Goal: Task Accomplishment & Management: Use online tool/utility

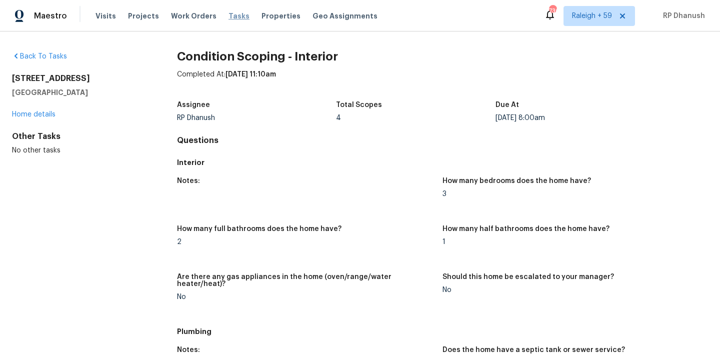
click at [229, 16] on span "Tasks" at bounding box center [239, 16] width 21 height 7
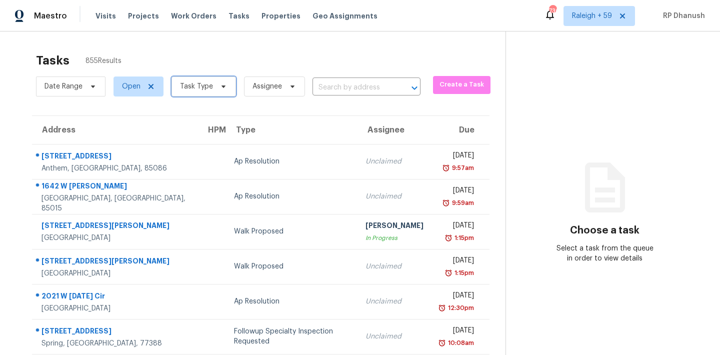
click at [207, 87] on span "Task Type" at bounding box center [196, 87] width 33 height 10
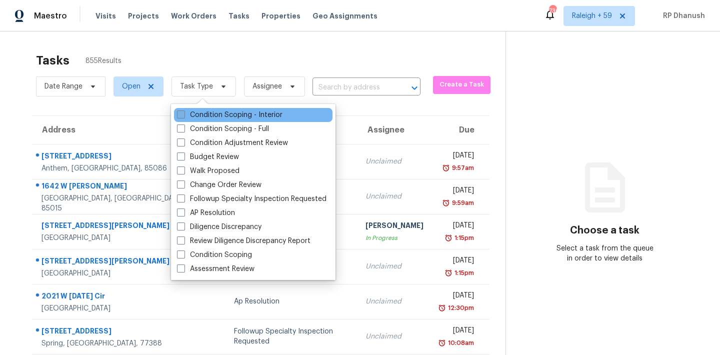
click at [209, 114] on label "Condition Scoping - Interior" at bounding box center [230, 115] width 106 height 10
click at [184, 114] on input "Condition Scoping - Interior" at bounding box center [180, 113] width 7 height 7
checkbox input "true"
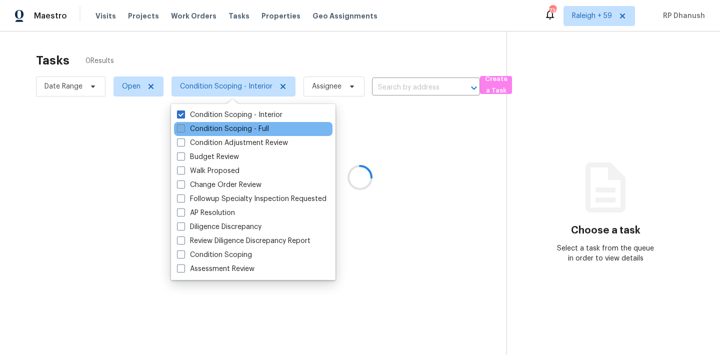
click at [209, 128] on label "Condition Scoping - Full" at bounding box center [223, 129] width 92 height 10
click at [184, 128] on input "Condition Scoping - Full" at bounding box center [180, 127] width 7 height 7
checkbox input "true"
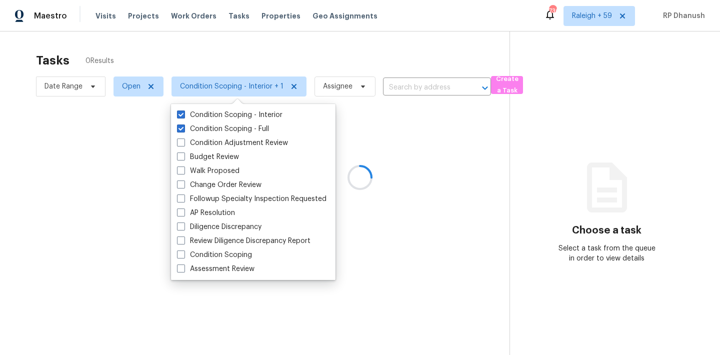
click at [603, 14] on div at bounding box center [360, 177] width 720 height 355
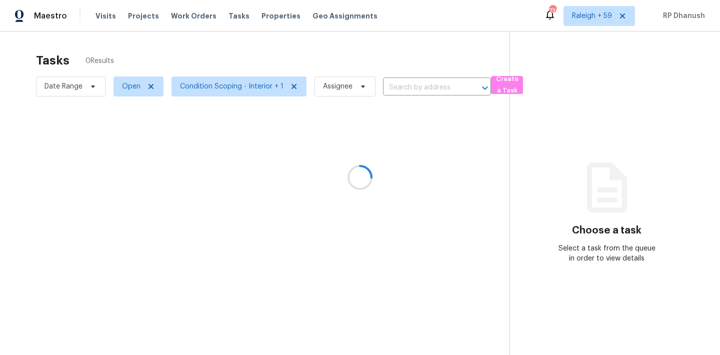
click at [603, 19] on div at bounding box center [360, 177] width 720 height 355
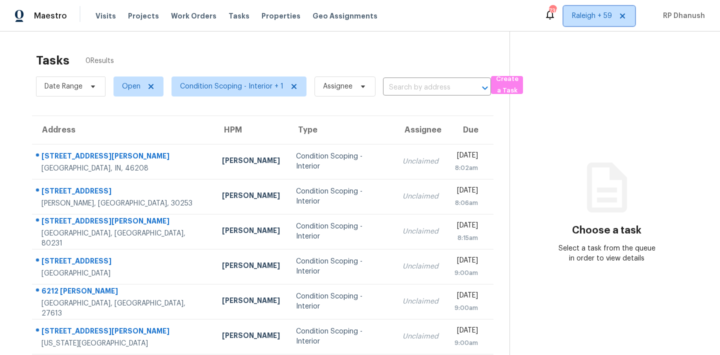
click at [603, 19] on span "Raleigh + 59" at bounding box center [592, 16] width 40 height 10
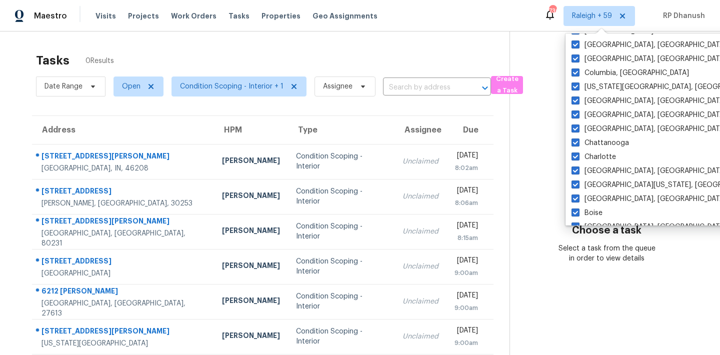
scroll to position [684, 0]
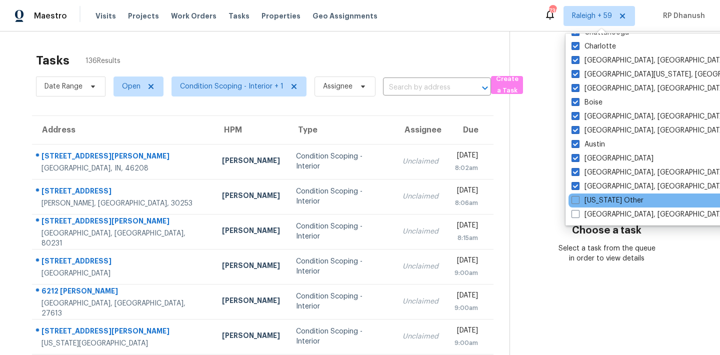
click at [590, 195] on div "[US_STATE] Other" at bounding box center [670, 201] width 202 height 14
click at [590, 199] on label "[US_STATE] Other" at bounding box center [608, 201] width 72 height 10
click at [578, 199] on input "[US_STATE] Other" at bounding box center [575, 199] width 7 height 7
checkbox input "true"
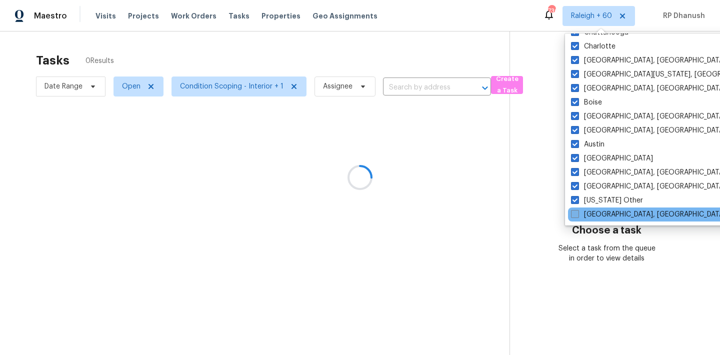
click at [590, 218] on label "[GEOGRAPHIC_DATA], [GEOGRAPHIC_DATA]" at bounding box center [648, 215] width 155 height 10
click at [578, 216] on input "[GEOGRAPHIC_DATA], [GEOGRAPHIC_DATA]" at bounding box center [574, 213] width 7 height 7
checkbox input "true"
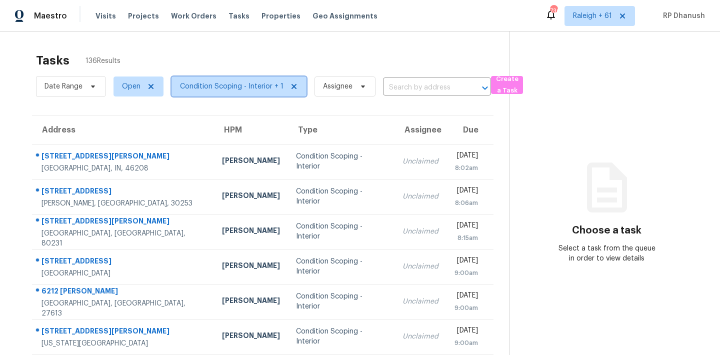
click at [207, 85] on span "Condition Scoping - Interior + 1" at bounding box center [232, 87] width 104 height 10
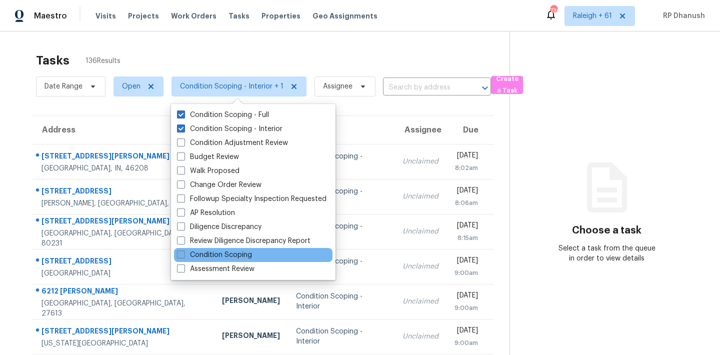
click at [198, 253] on label "Condition Scoping" at bounding box center [214, 255] width 75 height 10
click at [184, 253] on input "Condition Scoping" at bounding box center [180, 253] width 7 height 7
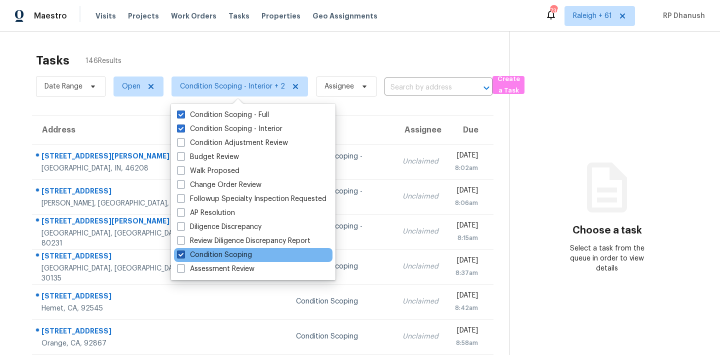
click at [198, 253] on label "Condition Scoping" at bounding box center [214, 255] width 75 height 10
click at [184, 253] on input "Condition Scoping" at bounding box center [180, 253] width 7 height 7
checkbox input "false"
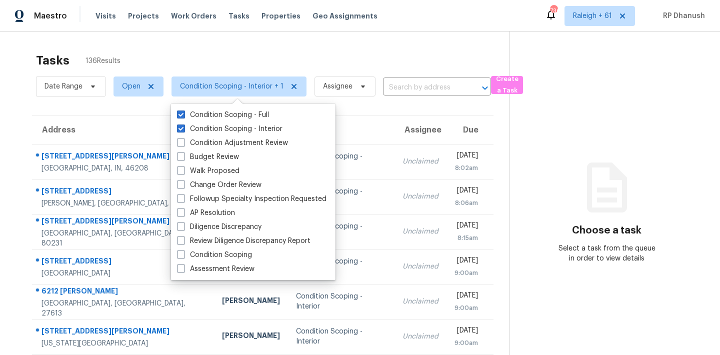
click at [623, 153] on section "Choose a task Select a task from the queue in order to view details" at bounding box center [607, 277] width 195 height 490
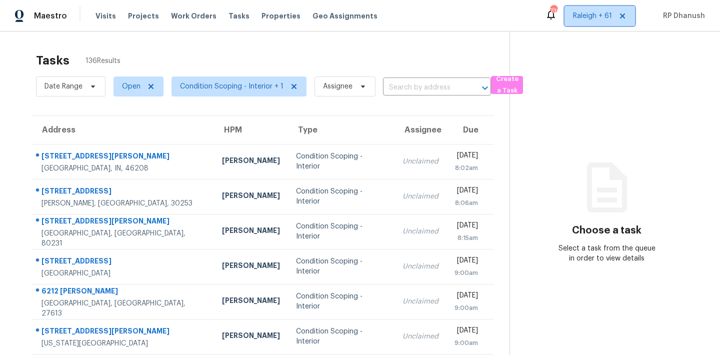
click at [601, 12] on span "Raleigh + 61" at bounding box center [592, 16] width 39 height 10
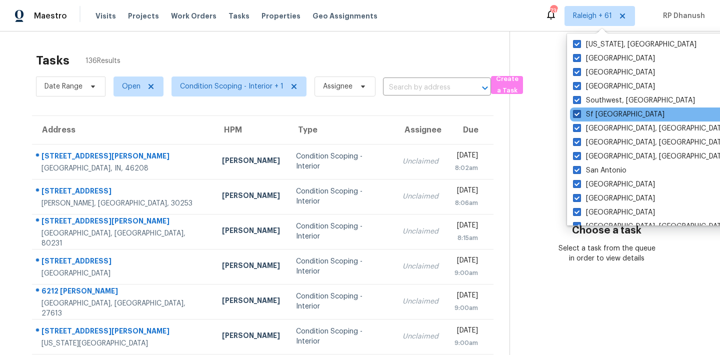
scroll to position [684, 0]
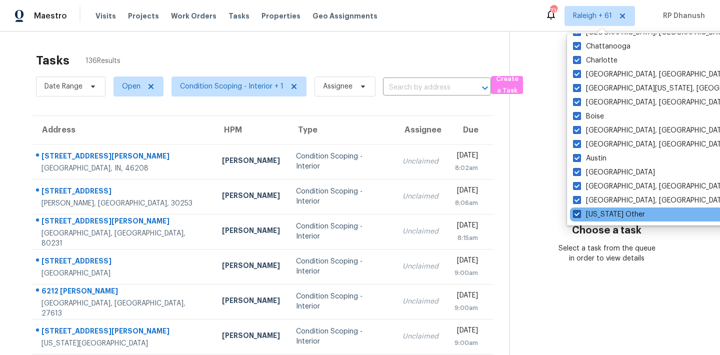
click at [589, 214] on label "[US_STATE] Other" at bounding box center [609, 215] width 72 height 10
click at [580, 214] on input "[US_STATE] Other" at bounding box center [576, 213] width 7 height 7
checkbox input "false"
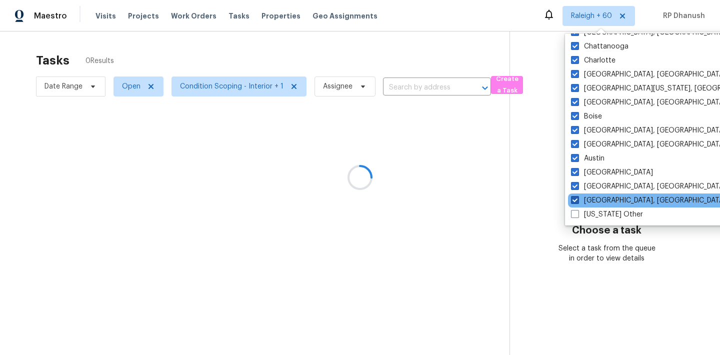
click at [589, 200] on label "[GEOGRAPHIC_DATA], [GEOGRAPHIC_DATA]" at bounding box center [648, 201] width 155 height 10
click at [578, 200] on input "[GEOGRAPHIC_DATA], [GEOGRAPHIC_DATA]" at bounding box center [574, 199] width 7 height 7
checkbox input "false"
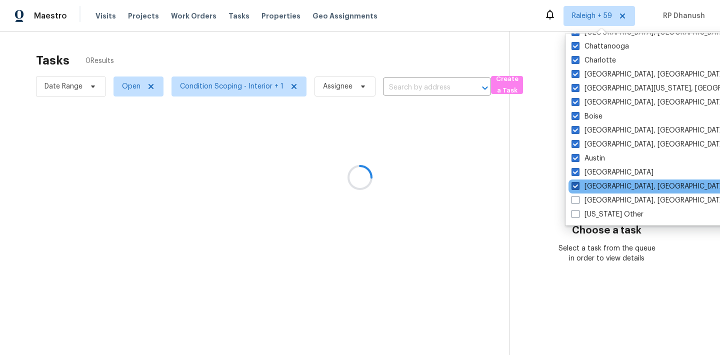
click at [587, 185] on label "[GEOGRAPHIC_DATA], [GEOGRAPHIC_DATA]" at bounding box center [649, 187] width 155 height 10
click at [578, 185] on input "[GEOGRAPHIC_DATA], [GEOGRAPHIC_DATA]" at bounding box center [575, 185] width 7 height 7
checkbox input "false"
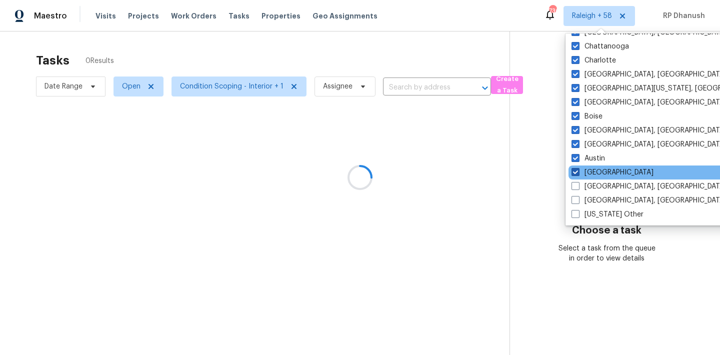
click at [586, 173] on label "[GEOGRAPHIC_DATA]" at bounding box center [613, 173] width 82 height 10
click at [578, 173] on input "[GEOGRAPHIC_DATA]" at bounding box center [575, 171] width 7 height 7
checkbox input "false"
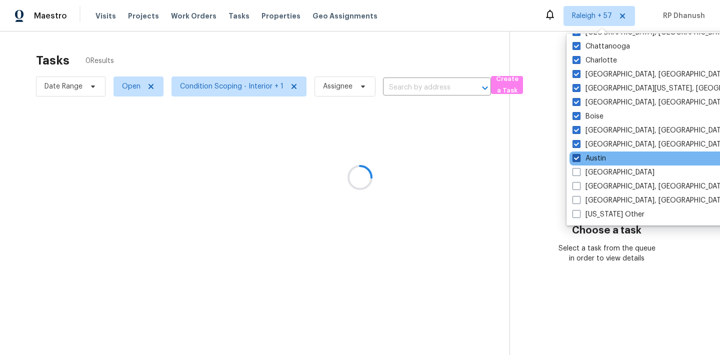
click at [586, 161] on label "Austin" at bounding box center [590, 159] width 34 height 10
click at [579, 160] on input "Austin" at bounding box center [576, 157] width 7 height 7
checkbox input "false"
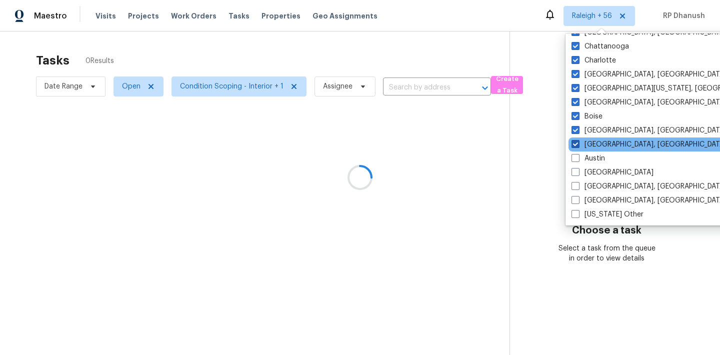
click at [584, 144] on label "[GEOGRAPHIC_DATA], [GEOGRAPHIC_DATA]" at bounding box center [649, 145] width 155 height 10
click at [578, 144] on input "[GEOGRAPHIC_DATA], [GEOGRAPHIC_DATA]" at bounding box center [575, 143] width 7 height 7
checkbox input "false"
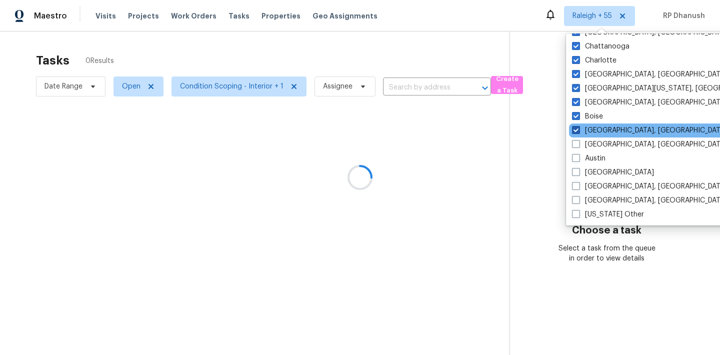
click at [584, 134] on label "[GEOGRAPHIC_DATA], [GEOGRAPHIC_DATA]" at bounding box center [649, 131] width 155 height 10
click at [579, 132] on input "[GEOGRAPHIC_DATA], [GEOGRAPHIC_DATA]" at bounding box center [575, 129] width 7 height 7
checkbox input "false"
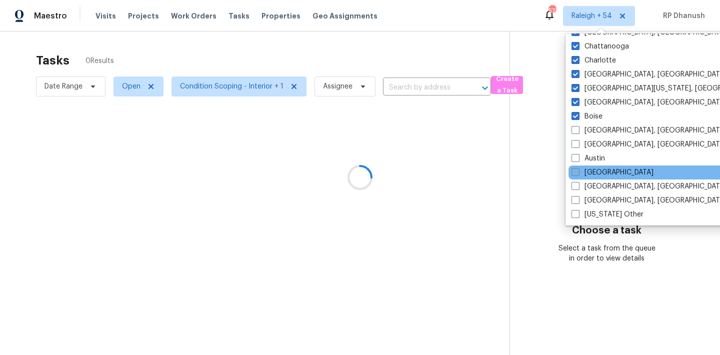
click at [587, 168] on label "[GEOGRAPHIC_DATA]" at bounding box center [613, 173] width 82 height 10
click at [578, 168] on input "[GEOGRAPHIC_DATA]" at bounding box center [575, 171] width 7 height 7
checkbox input "true"
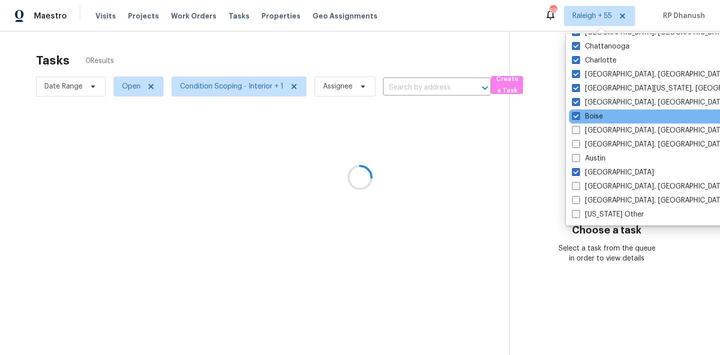
click at [584, 114] on label "Boise" at bounding box center [587, 117] width 31 height 10
click at [579, 114] on input "Boise" at bounding box center [575, 115] width 7 height 7
checkbox input "false"
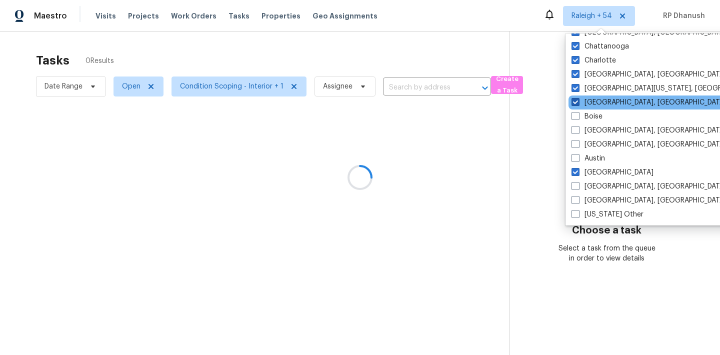
click at [584, 107] on label "Boston, MA" at bounding box center [649, 103] width 155 height 10
click at [578, 104] on input "Boston, MA" at bounding box center [575, 101] width 7 height 7
checkbox input "false"
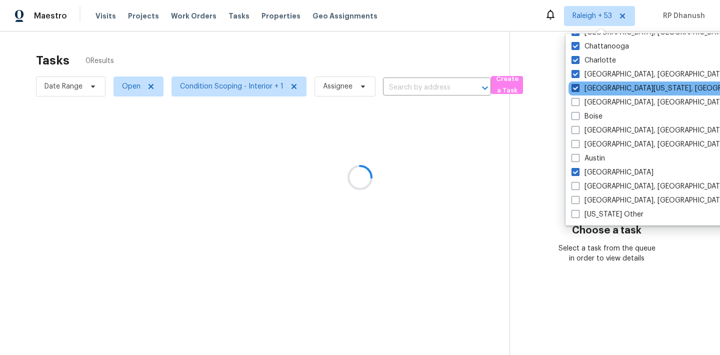
click at [584, 87] on label "Central California, CA" at bounding box center [668, 89] width 193 height 10
click at [578, 87] on input "Central California, CA" at bounding box center [575, 87] width 7 height 7
checkbox input "false"
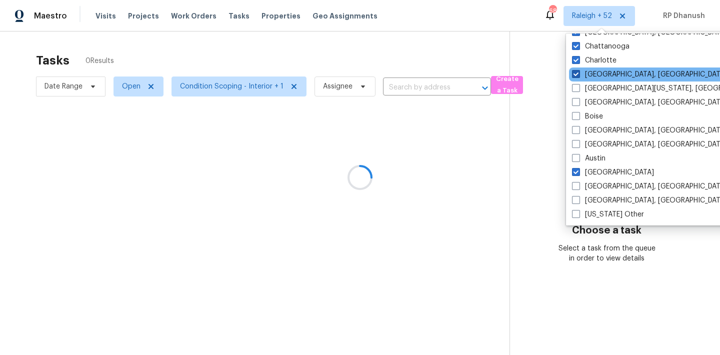
click at [584, 72] on label "Charleston, SC" at bounding box center [649, 75] width 155 height 10
click at [579, 72] on input "Charleston, SC" at bounding box center [575, 73] width 7 height 7
checkbox input "false"
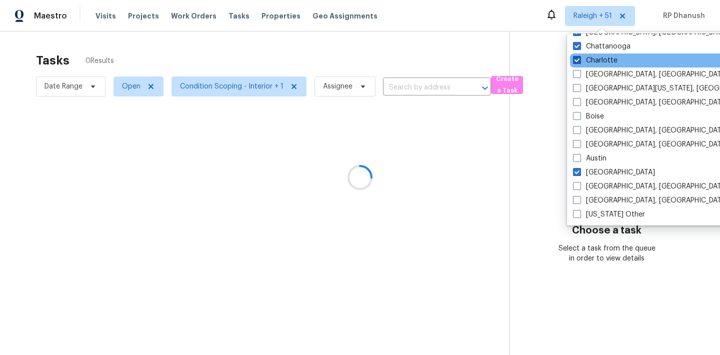
click at [584, 60] on label "Charlotte" at bounding box center [595, 61] width 45 height 10
click at [580, 60] on input "Charlotte" at bounding box center [576, 59] width 7 height 7
checkbox input "false"
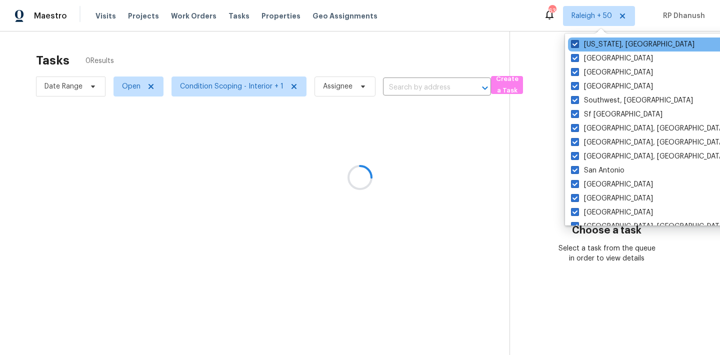
click at [582, 47] on label "Washington, DC" at bounding box center [633, 45] width 124 height 10
click at [578, 46] on input "Washington, DC" at bounding box center [574, 43] width 7 height 7
checkbox input "false"
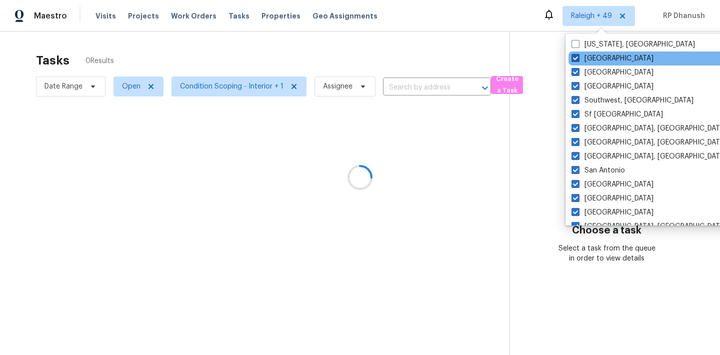
click at [582, 62] on label "Tucson" at bounding box center [613, 59] width 82 height 10
click at [578, 60] on input "Tucson" at bounding box center [575, 57] width 7 height 7
checkbox input "false"
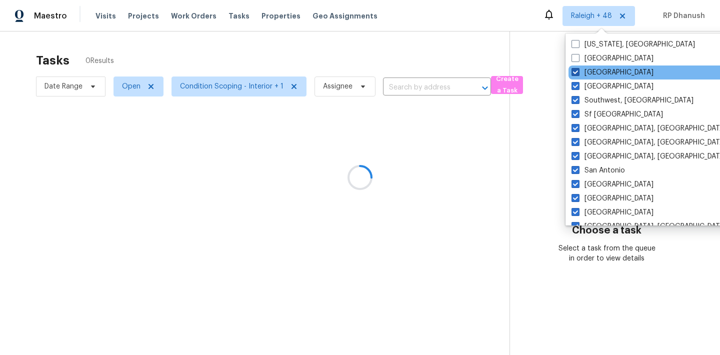
click at [582, 72] on label "Tampa" at bounding box center [613, 73] width 82 height 10
click at [578, 72] on input "Tampa" at bounding box center [575, 71] width 7 height 7
checkbox input "false"
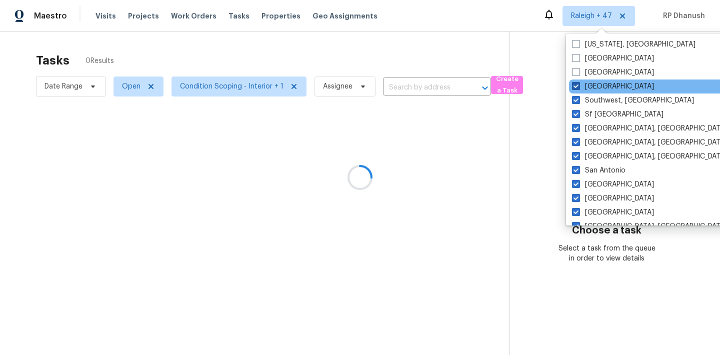
click at [581, 86] on label "St Louis" at bounding box center [613, 87] width 82 height 10
click at [579, 86] on input "St Louis" at bounding box center [575, 85] width 7 height 7
checkbox input "false"
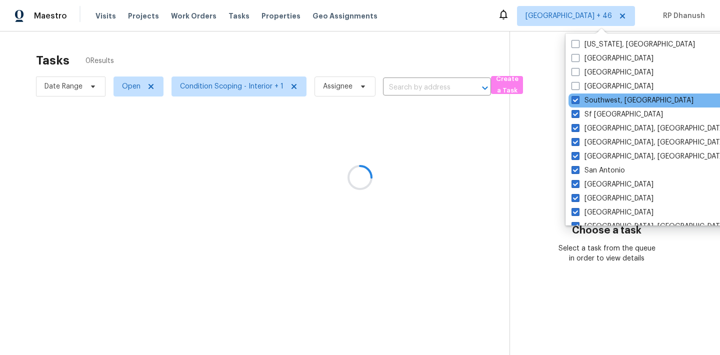
click at [581, 106] on div "Southwest, FL" at bounding box center [670, 101] width 202 height 14
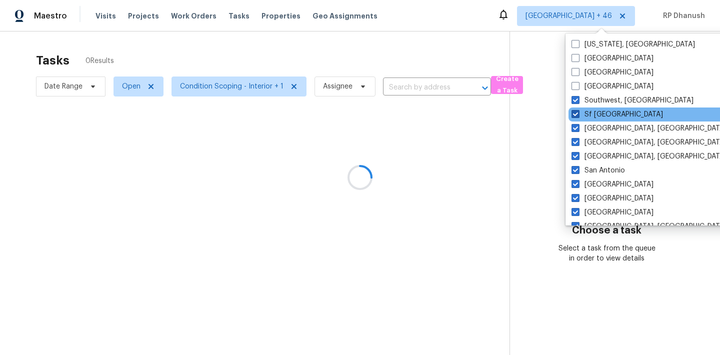
click at [581, 110] on label "Sf Bay Area" at bounding box center [618, 115] width 92 height 10
click at [578, 110] on input "Sf Bay Area" at bounding box center [575, 113] width 7 height 7
checkbox input "false"
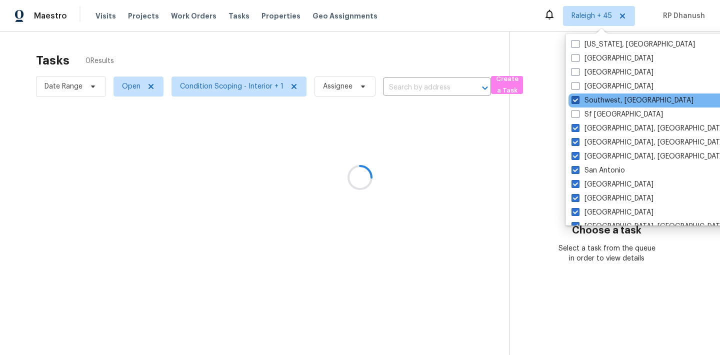
click at [581, 101] on label "Southwest, FL" at bounding box center [633, 101] width 122 height 10
click at [578, 101] on input "Southwest, FL" at bounding box center [575, 99] width 7 height 7
checkbox input "false"
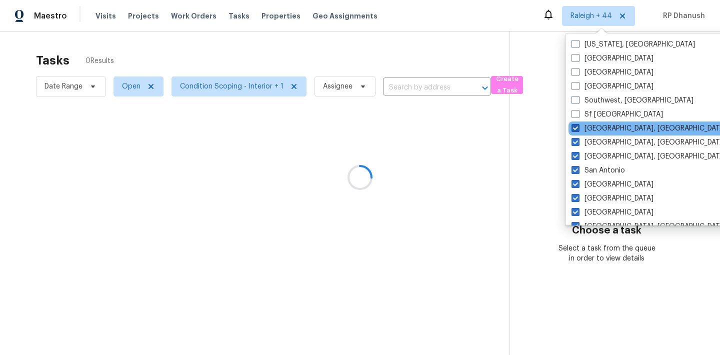
click at [578, 129] on span at bounding box center [576, 128] width 8 height 8
click at [578, 129] on input "Seattle, WA" at bounding box center [575, 127] width 7 height 7
checkbox input "false"
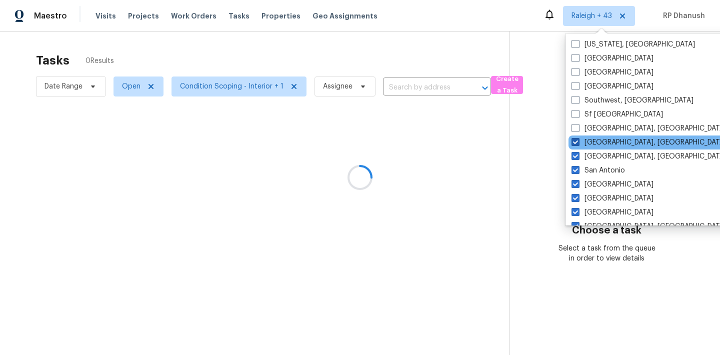
click at [577, 141] on span at bounding box center [576, 142] width 8 height 8
click at [577, 141] on input "Savannah, GA" at bounding box center [575, 141] width 7 height 7
checkbox input "false"
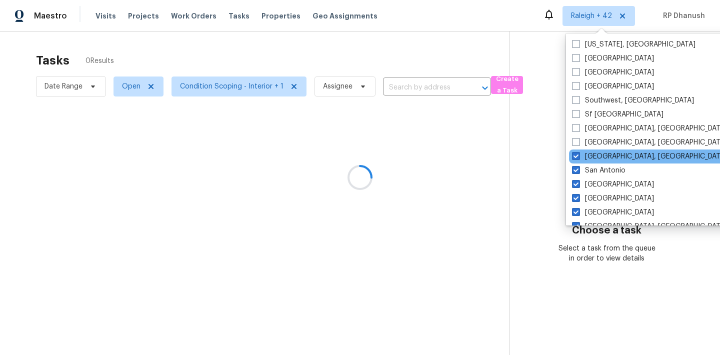
click at [577, 151] on div "San Diego, CA" at bounding box center [670, 157] width 202 height 14
click at [577, 156] on span at bounding box center [576, 156] width 8 height 8
click at [577, 156] on input "San Diego, CA" at bounding box center [575, 155] width 7 height 7
checkbox input "false"
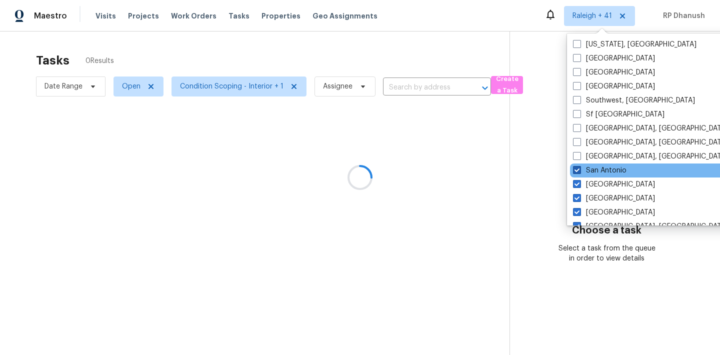
click at [577, 171] on span at bounding box center [577, 170] width 8 height 8
click at [577, 171] on input "San Antonio" at bounding box center [576, 169] width 7 height 7
checkbox input "false"
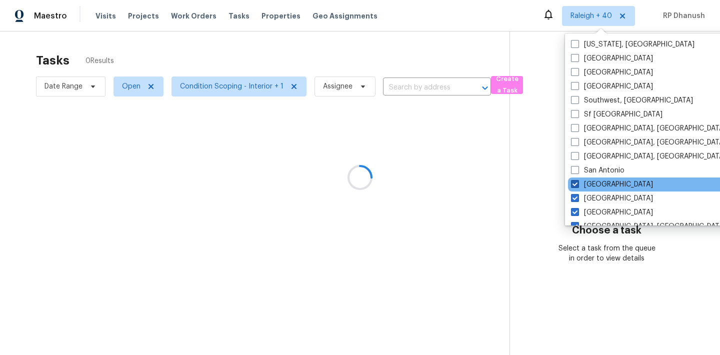
click at [577, 187] on span at bounding box center [575, 184] width 8 height 8
click at [577, 186] on input "Salt Lake City" at bounding box center [574, 183] width 7 height 7
checkbox input "false"
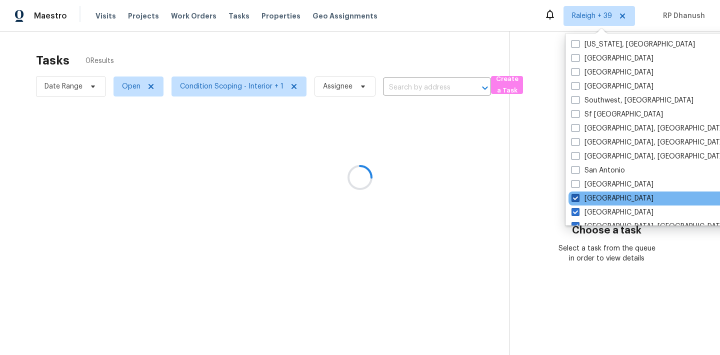
click at [577, 198] on span at bounding box center [576, 198] width 8 height 8
click at [577, 198] on input "Sacramento" at bounding box center [575, 197] width 7 height 7
checkbox input "false"
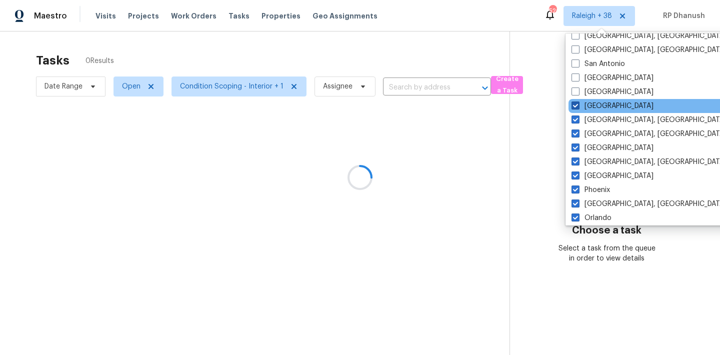
click at [577, 107] on span at bounding box center [576, 106] width 8 height 8
click at [577, 107] on input "Riverside" at bounding box center [575, 104] width 7 height 7
checkbox input "false"
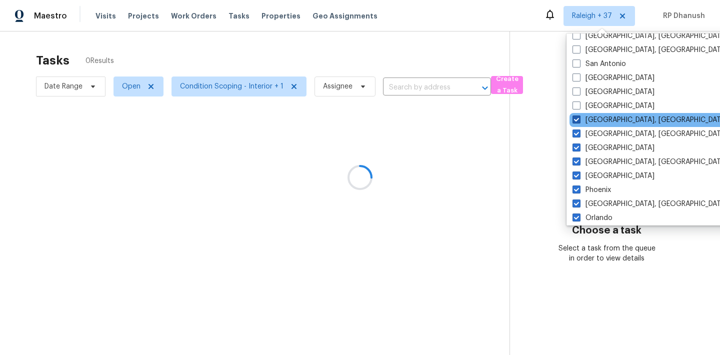
click at [577, 119] on span at bounding box center [577, 120] width 8 height 8
click at [577, 119] on input "Richmond, VA" at bounding box center [576, 118] width 7 height 7
checkbox input "false"
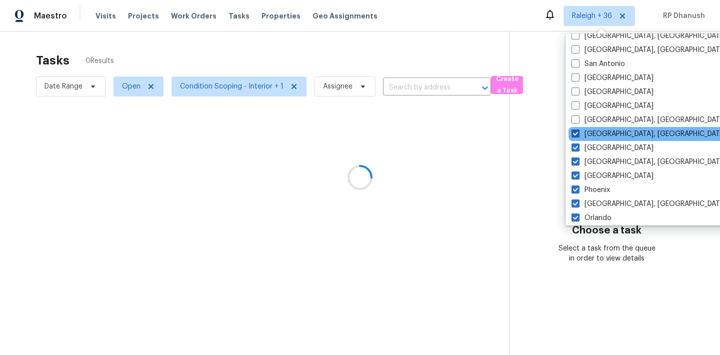
click at [577, 135] on span at bounding box center [576, 134] width 8 height 8
click at [577, 135] on input "Reno, NV" at bounding box center [575, 132] width 7 height 7
checkbox input "false"
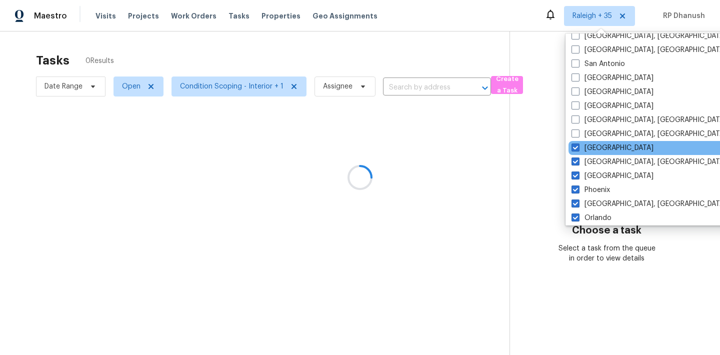
click at [577, 143] on div "Raleigh" at bounding box center [670, 148] width 202 height 14
click at [577, 148] on span at bounding box center [576, 148] width 8 height 8
click at [577, 148] on input "Raleigh" at bounding box center [575, 146] width 7 height 7
checkbox input "false"
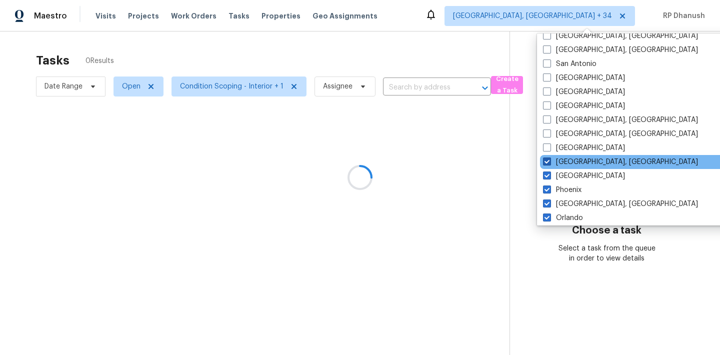
click at [577, 160] on label "Prescott, AZ" at bounding box center [620, 162] width 155 height 10
click at [550, 160] on input "Prescott, AZ" at bounding box center [546, 160] width 7 height 7
checkbox input "false"
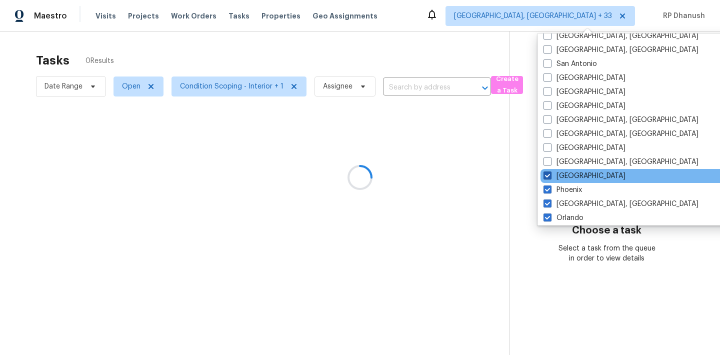
click at [570, 176] on label "Portland" at bounding box center [585, 176] width 82 height 10
click at [550, 176] on input "Portland" at bounding box center [547, 174] width 7 height 7
checkbox input "false"
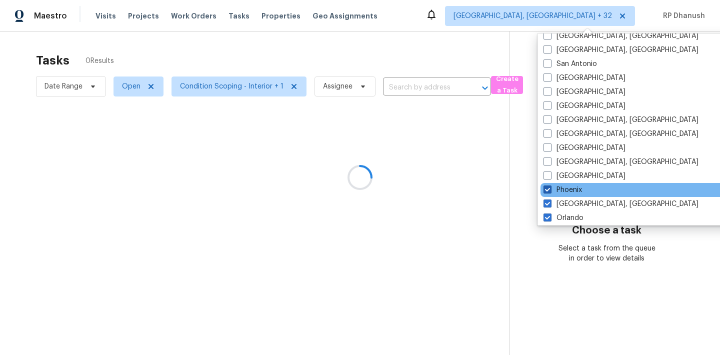
click at [566, 189] on label "Phoenix" at bounding box center [563, 190] width 39 height 10
click at [550, 189] on input "Phoenix" at bounding box center [547, 188] width 7 height 7
checkbox input "false"
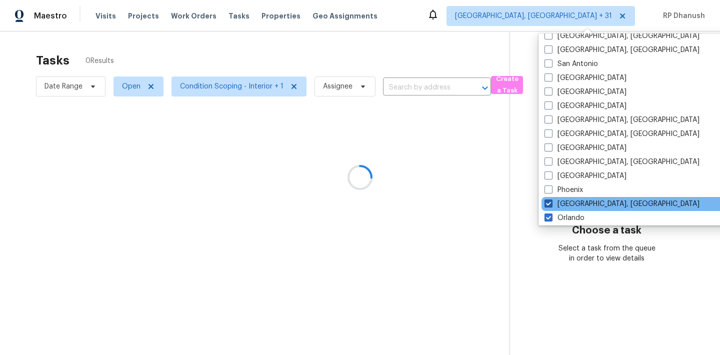
click at [566, 202] on label "Philadelphia, PA" at bounding box center [622, 204] width 155 height 10
click at [551, 202] on input "Philadelphia, PA" at bounding box center [548, 202] width 7 height 7
checkbox input "false"
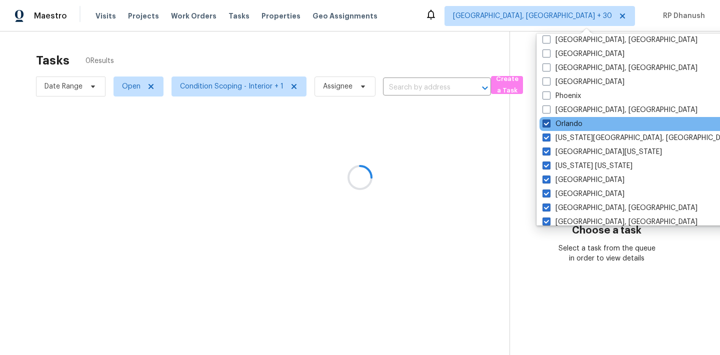
click at [564, 129] on label "Orlando" at bounding box center [563, 124] width 40 height 10
click at [549, 126] on input "Orlando" at bounding box center [546, 122] width 7 height 7
checkbox input "false"
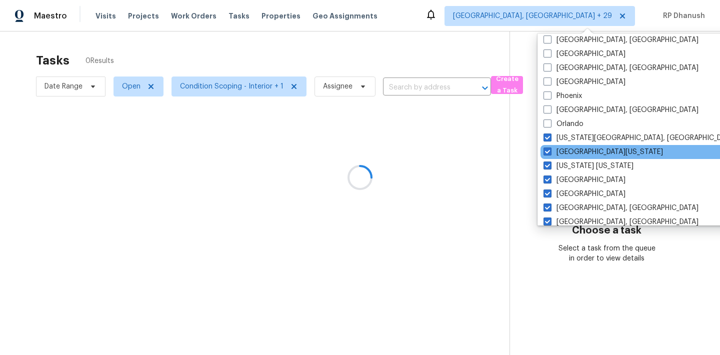
click at [564, 145] on div "Northern Colorado" at bounding box center [642, 152] width 202 height 14
click at [561, 149] on label "Northern Colorado" at bounding box center [604, 152] width 120 height 10
click at [550, 149] on input "Northern Colorado" at bounding box center [547, 150] width 7 height 7
checkbox input "false"
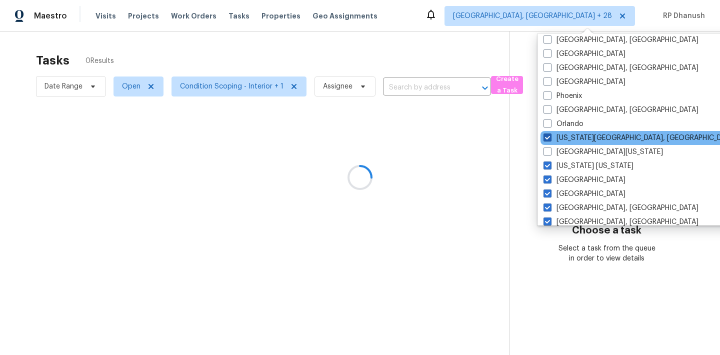
click at [561, 138] on label "Oklahoma City, OK" at bounding box center [640, 138] width 193 height 10
click at [550, 138] on input "Oklahoma City, OK" at bounding box center [547, 136] width 7 height 7
checkbox input "false"
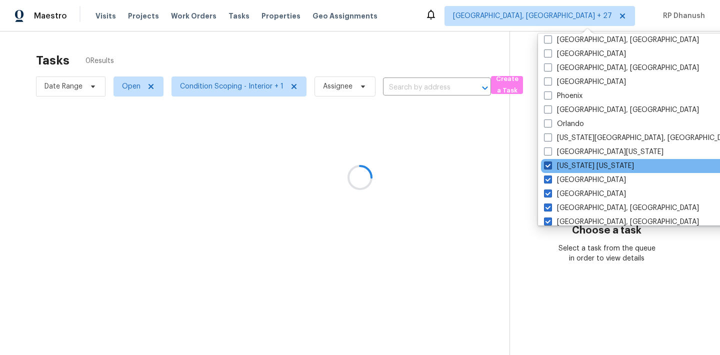
click at [558, 166] on label "New York New Jersey" at bounding box center [589, 166] width 90 height 10
click at [551, 166] on input "New York New Jersey" at bounding box center [547, 164] width 7 height 7
checkbox input "false"
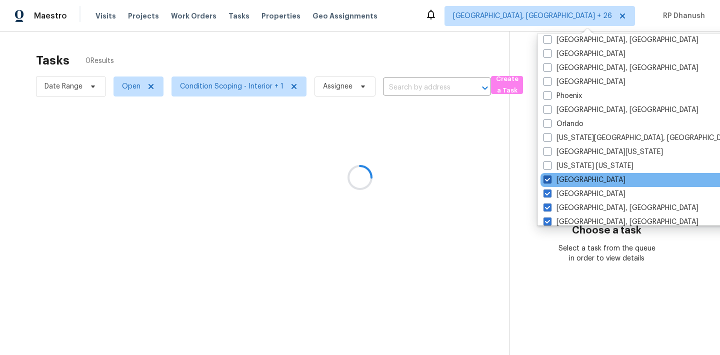
click at [557, 175] on label "Nashville" at bounding box center [585, 180] width 82 height 10
click at [550, 175] on input "Nashville" at bounding box center [547, 178] width 7 height 7
checkbox input "false"
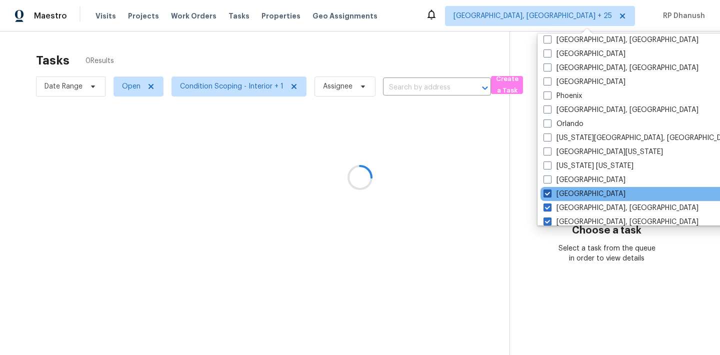
click at [557, 190] on label "Minneapolis" at bounding box center [585, 194] width 82 height 10
click at [550, 190] on input "Minneapolis" at bounding box center [547, 192] width 7 height 7
checkbox input "false"
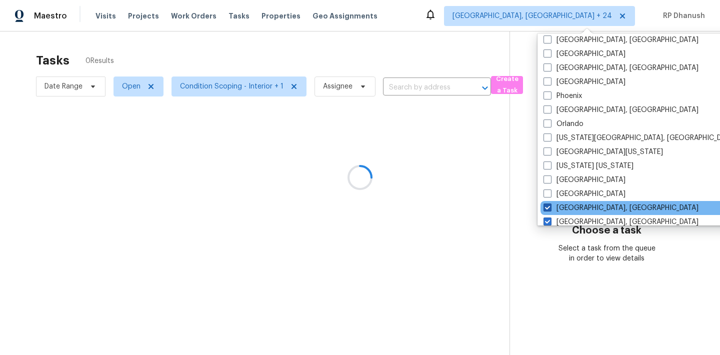
click at [557, 204] on label "Miami, FL" at bounding box center [621, 208] width 155 height 10
click at [550, 204] on input "Miami, FL" at bounding box center [547, 206] width 7 height 7
checkbox input "false"
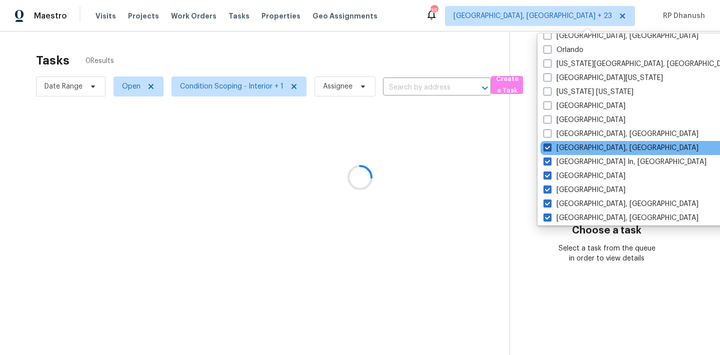
click at [562, 149] on label "Memphis, TN" at bounding box center [621, 148] width 155 height 10
click at [550, 149] on input "Memphis, TN" at bounding box center [547, 146] width 7 height 7
checkbox input "false"
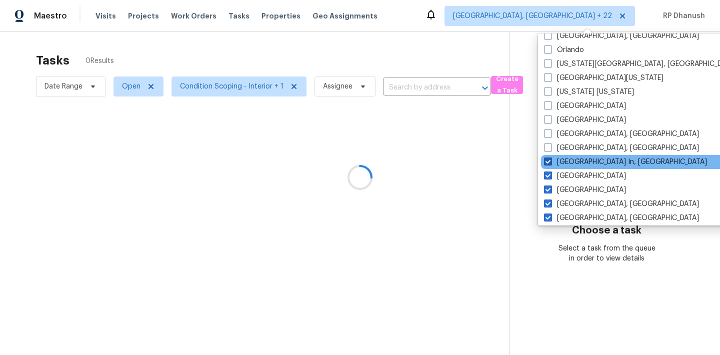
click at [561, 165] on label "Louisville In, KY" at bounding box center [625, 162] width 163 height 10
click at [551, 164] on input "Louisville In, KY" at bounding box center [547, 160] width 7 height 7
checkbox input "false"
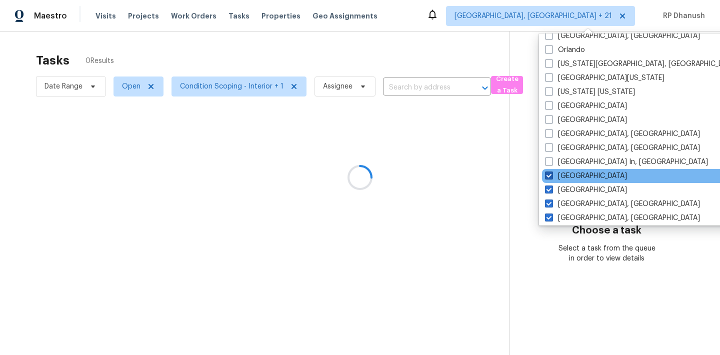
click at [560, 179] on label "Los Angeles" at bounding box center [586, 176] width 82 height 10
click at [552, 178] on input "Los Angeles" at bounding box center [548, 174] width 7 height 7
checkbox input "false"
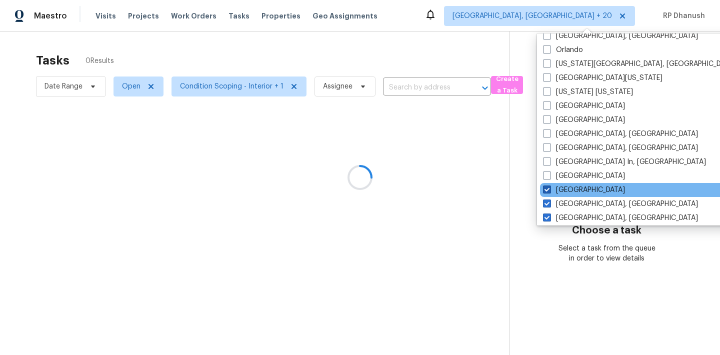
click at [558, 191] on label "Las Vegas" at bounding box center [584, 190] width 82 height 10
click at [550, 191] on input "Las Vegas" at bounding box center [546, 188] width 7 height 7
checkbox input "false"
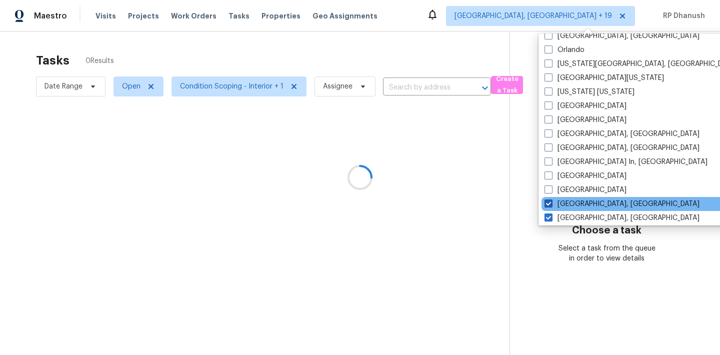
click at [558, 202] on label "Knoxville, TN" at bounding box center [622, 204] width 155 height 10
click at [551, 202] on input "Knoxville, TN" at bounding box center [548, 202] width 7 height 7
checkbox input "false"
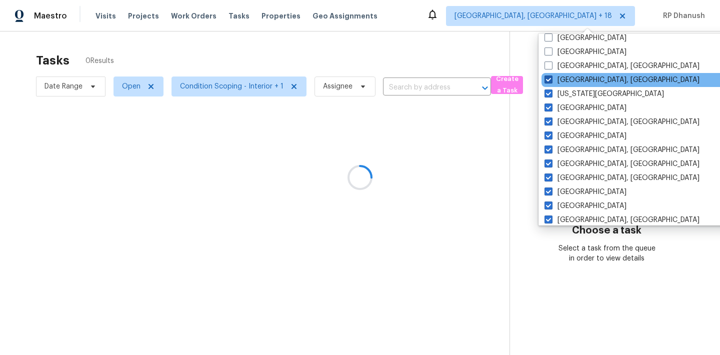
click at [563, 80] on label "Killeen, TX" at bounding box center [622, 80] width 155 height 10
click at [551, 80] on input "Killeen, TX" at bounding box center [548, 78] width 7 height 7
checkbox input "false"
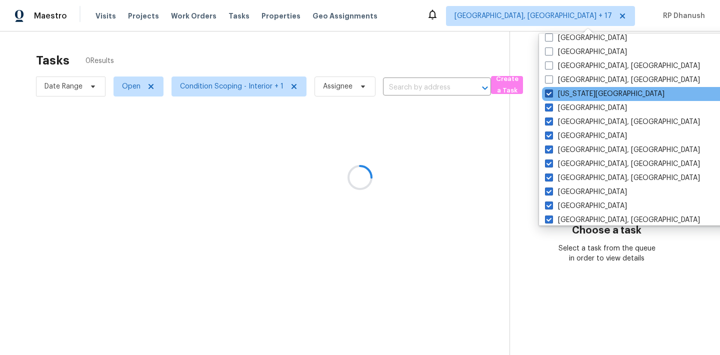
click at [563, 94] on label "Kansas City" at bounding box center [605, 94] width 120 height 10
click at [552, 94] on input "Kansas City" at bounding box center [548, 92] width 7 height 7
checkbox input "false"
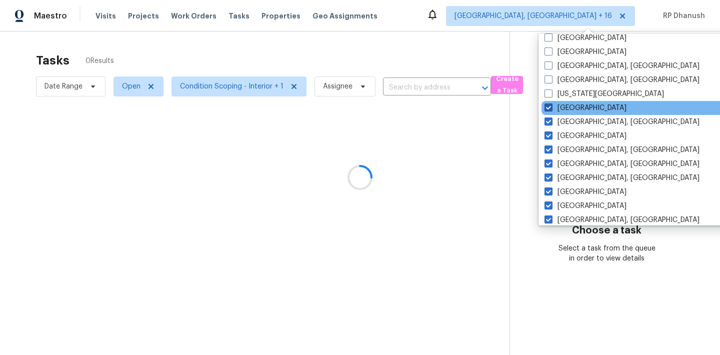
click at [560, 111] on label "Jacksonville" at bounding box center [586, 108] width 82 height 10
click at [551, 110] on input "Jacksonville" at bounding box center [548, 106] width 7 height 7
checkbox input "false"
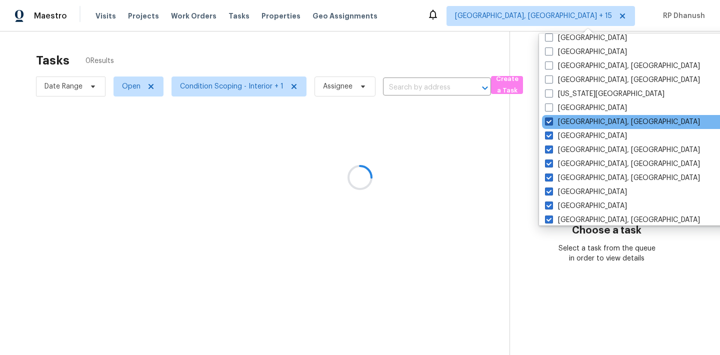
click at [557, 123] on label "Indianapolis, IN" at bounding box center [622, 122] width 155 height 10
click at [552, 123] on input "Indianapolis, IN" at bounding box center [548, 120] width 7 height 7
checkbox input "false"
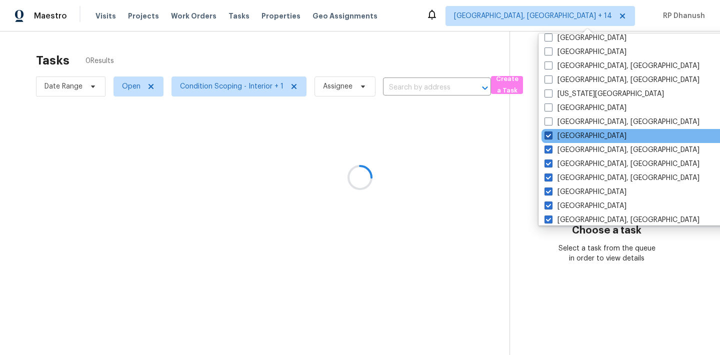
click at [556, 135] on label "Houston" at bounding box center [586, 136] width 82 height 10
click at [551, 135] on input "Houston" at bounding box center [548, 134] width 7 height 7
checkbox input "false"
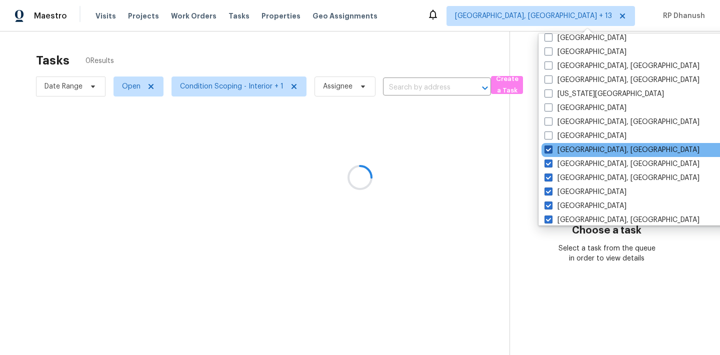
click at [556, 149] on label "Greenville, SC" at bounding box center [622, 150] width 155 height 10
click at [551, 149] on input "Greenville, SC" at bounding box center [548, 148] width 7 height 7
checkbox input "false"
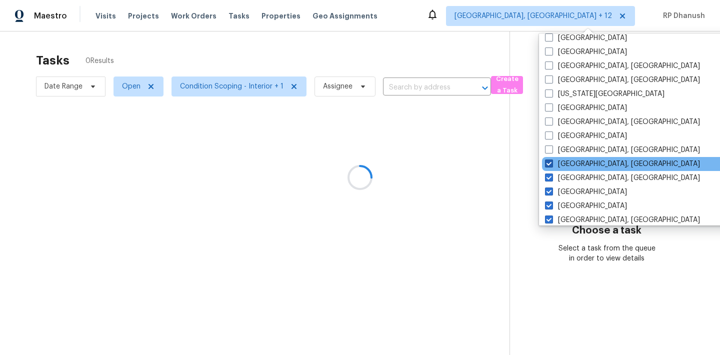
click at [556, 165] on label "Greensboro, NC" at bounding box center [622, 164] width 155 height 10
click at [552, 165] on input "Greensboro, NC" at bounding box center [548, 162] width 7 height 7
checkbox input "false"
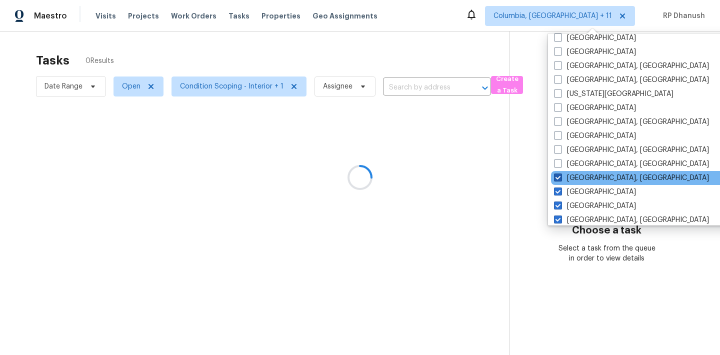
click at [554, 179] on span at bounding box center [558, 178] width 8 height 8
click at [554, 179] on input "Detroit, MI" at bounding box center [557, 176] width 7 height 7
checkbox input "false"
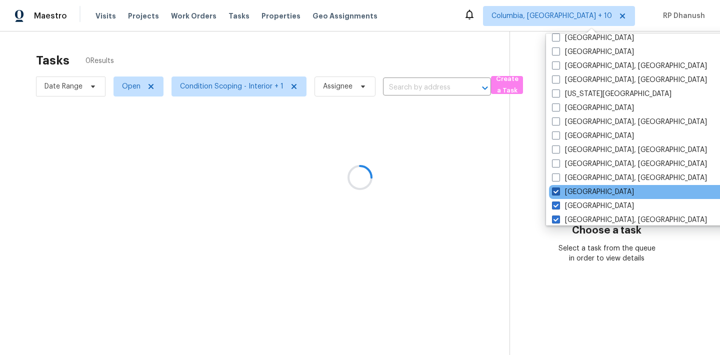
click at [561, 191] on label "Denver" at bounding box center [593, 192] width 82 height 10
click at [559, 191] on input "Denver" at bounding box center [555, 190] width 7 height 7
checkbox input "false"
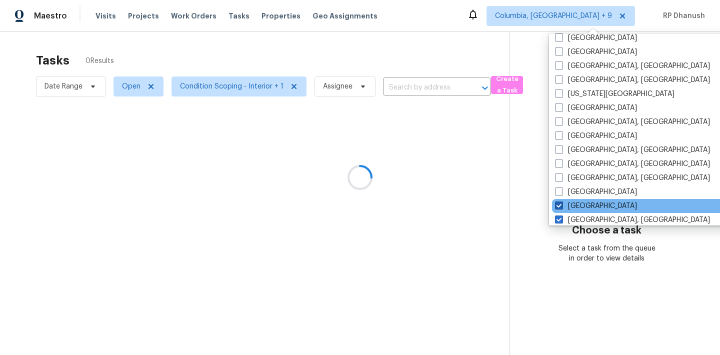
click at [561, 208] on span at bounding box center [559, 206] width 8 height 8
click at [561, 208] on input "Dallas" at bounding box center [558, 204] width 7 height 7
checkbox input "false"
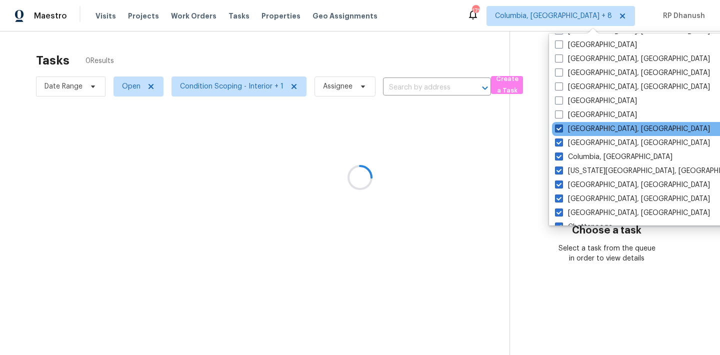
click at [565, 130] on label "Corpus Christi, TX" at bounding box center [632, 129] width 155 height 10
click at [562, 130] on input "Corpus Christi, TX" at bounding box center [558, 127] width 7 height 7
checkbox input "false"
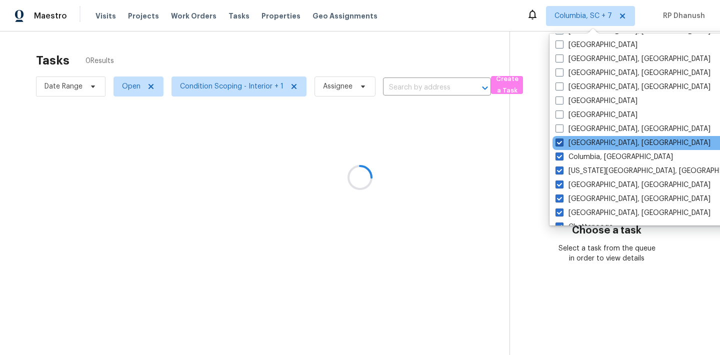
click at [558, 142] on span at bounding box center [560, 143] width 8 height 8
click at [558, 142] on input "Columbus, OH" at bounding box center [559, 141] width 7 height 7
checkbox input "false"
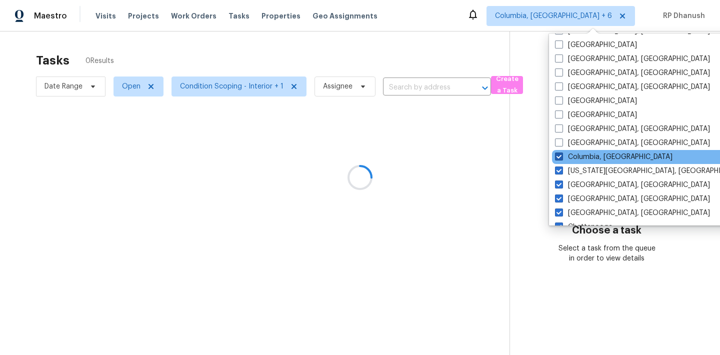
click at [558, 162] on label "Columbia, SC" at bounding box center [614, 157] width 118 height 10
click at [558, 159] on input "Columbia, SC" at bounding box center [558, 155] width 7 height 7
checkbox input "false"
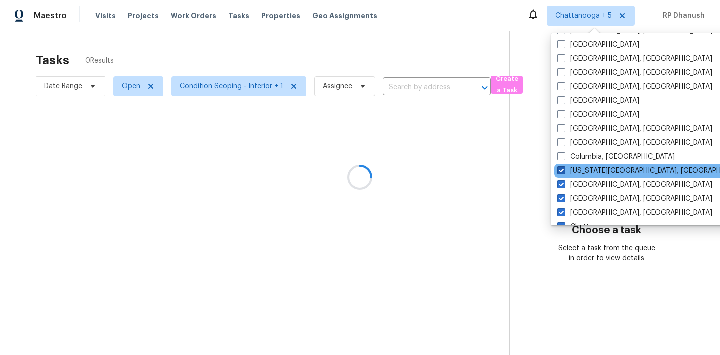
click at [560, 173] on span at bounding box center [562, 171] width 8 height 8
click at [560, 173] on input "Colorado Springs, CO" at bounding box center [561, 169] width 7 height 7
checkbox input "false"
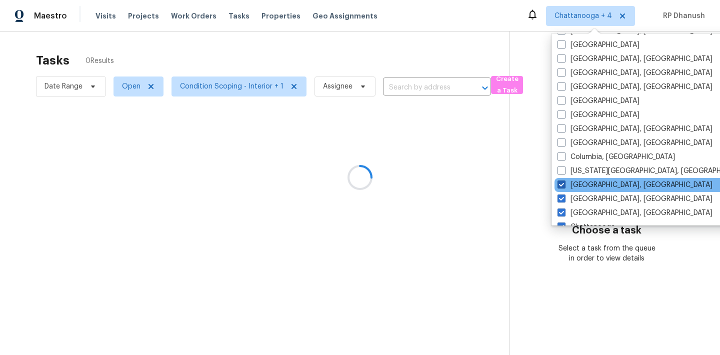
click at [568, 188] on label "Cleveland, OH" at bounding box center [635, 185] width 155 height 10
click at [564, 187] on input "Cleveland, OH" at bounding box center [561, 183] width 7 height 7
checkbox input "false"
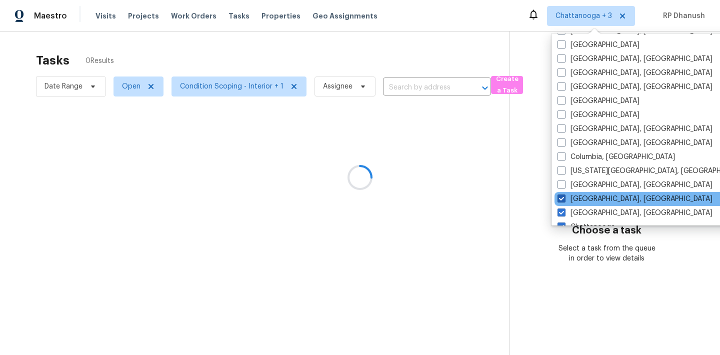
click at [568, 198] on label "Cincinnati, OH" at bounding box center [635, 199] width 155 height 10
click at [564, 198] on input "Cincinnati, OH" at bounding box center [561, 197] width 7 height 7
checkbox input "false"
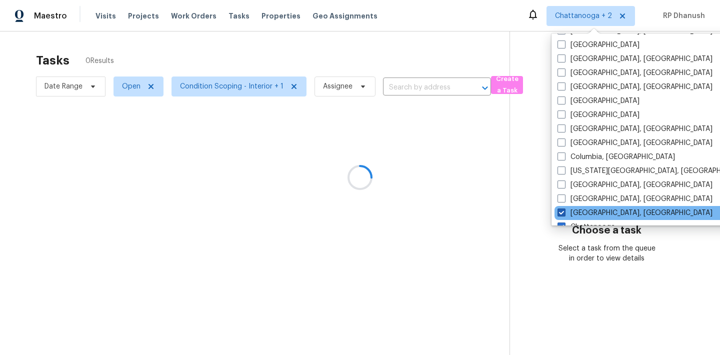
click at [568, 210] on label "Chicago, IL" at bounding box center [635, 213] width 155 height 10
click at [564, 210] on input "Chicago, IL" at bounding box center [561, 211] width 7 height 7
checkbox input "false"
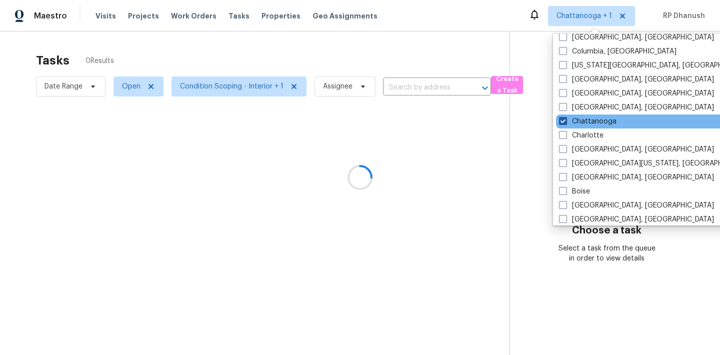
click at [568, 120] on label "Chattanooga" at bounding box center [588, 122] width 58 height 10
click at [566, 120] on input "Chattanooga" at bounding box center [562, 120] width 7 height 7
checkbox input "false"
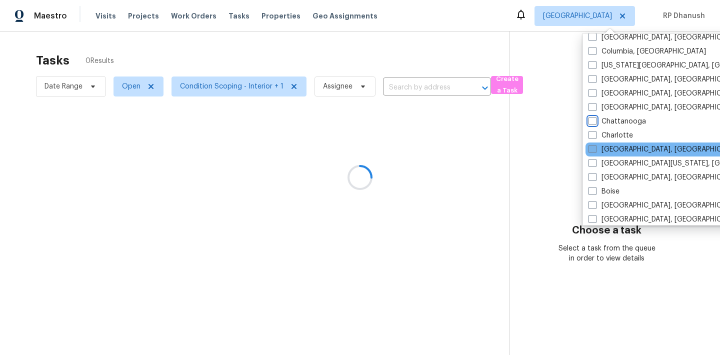
scroll to position [684, 0]
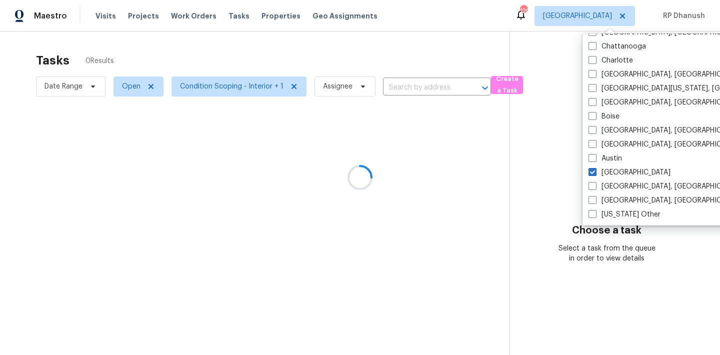
click at [570, 164] on div at bounding box center [360, 177] width 720 height 355
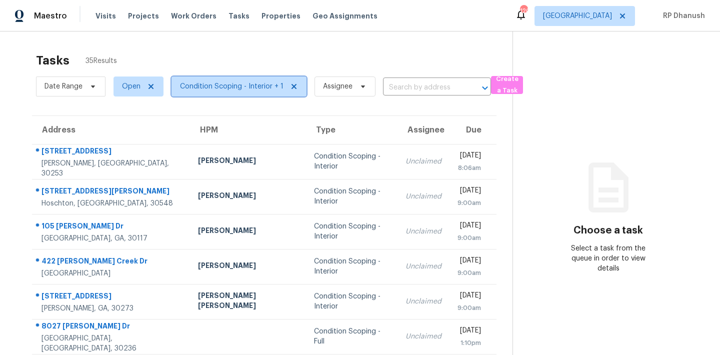
click at [243, 83] on span "Condition Scoping - Interior + 1" at bounding box center [232, 87] width 104 height 10
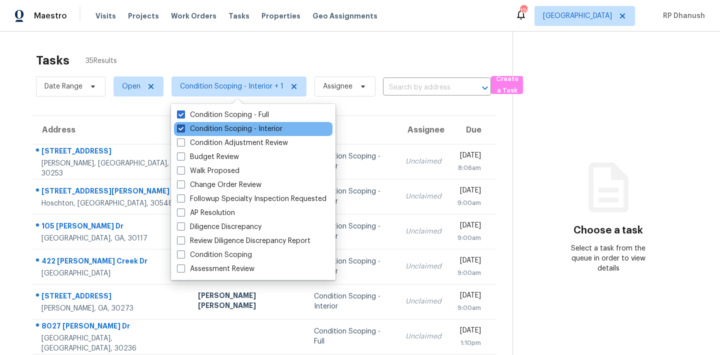
click at [242, 125] on label "Condition Scoping - Interior" at bounding box center [230, 129] width 106 height 10
click at [184, 125] on input "Condition Scoping - Interior" at bounding box center [180, 127] width 7 height 7
checkbox input "false"
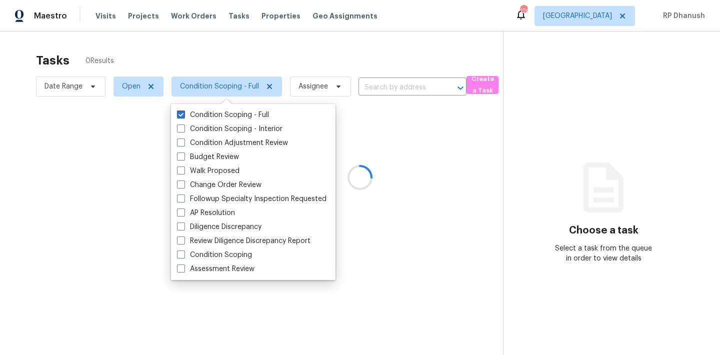
click at [629, 196] on icon at bounding box center [604, 188] width 60 height 60
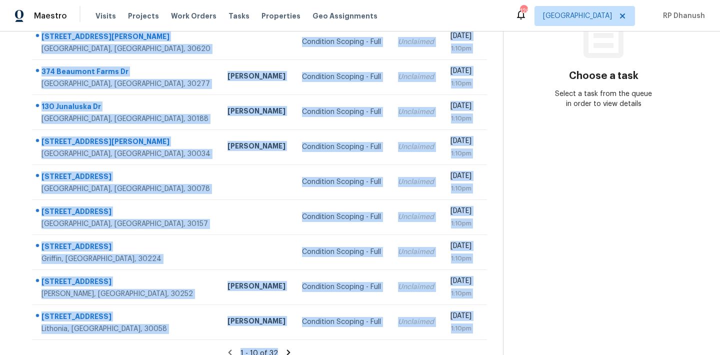
scroll to position [166, 0]
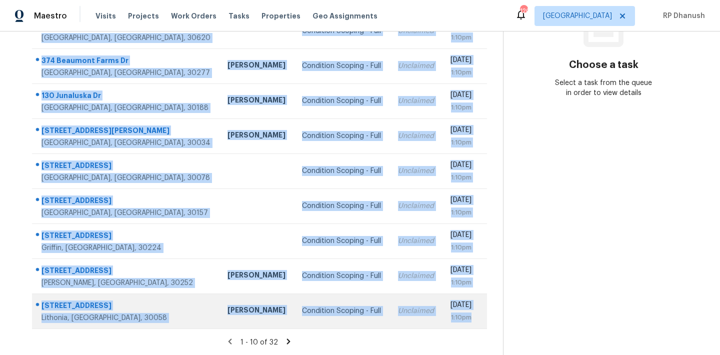
drag, startPoint x: 41, startPoint y: 130, endPoint x: 479, endPoint y: 315, distance: 476.2
click at [479, 315] on tbody "[STREET_ADDRESS][PERSON_NAME][PERSON_NAME] Condition Scoping - Full Unclaimed […" at bounding box center [259, 153] width 455 height 350
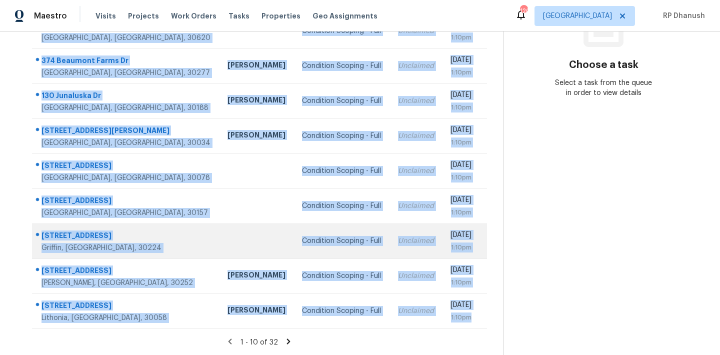
copy tbody "[STREET_ADDRESS][PERSON_NAME][PERSON_NAME] Condition Scoping - Full Unclaimed […"
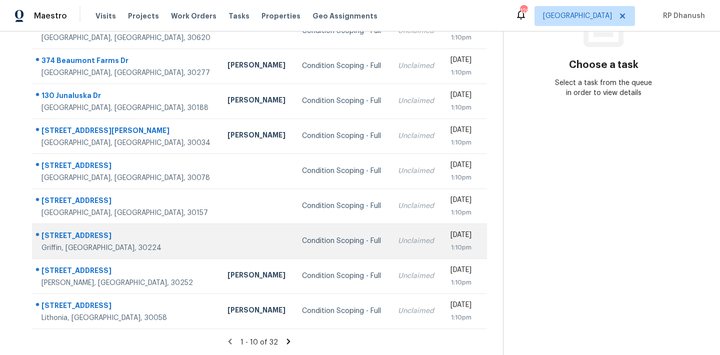
click at [538, 208] on section "Choose a task Select a task from the queue in order to view details" at bounding box center [603, 111] width 201 height 490
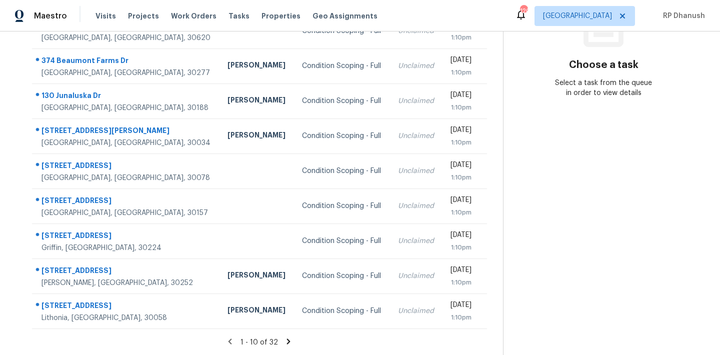
click at [289, 339] on icon at bounding box center [288, 341] width 9 height 9
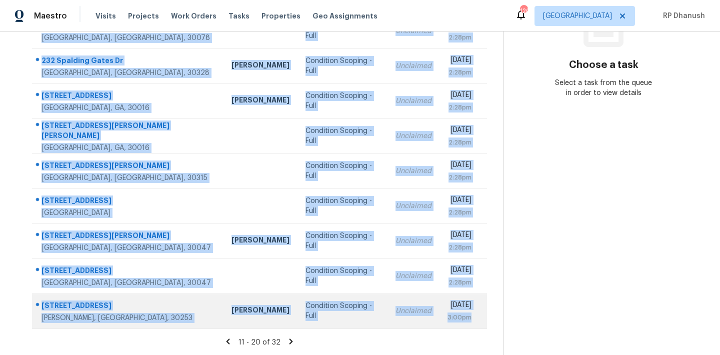
drag, startPoint x: 38, startPoint y: 148, endPoint x: 473, endPoint y: 321, distance: 468.5
click at [473, 321] on tbody "606 Windchase Ln Stone Mountain, GA, 30083 Samuel Vetrik Condition Scoping - Fu…" at bounding box center [259, 153] width 455 height 350
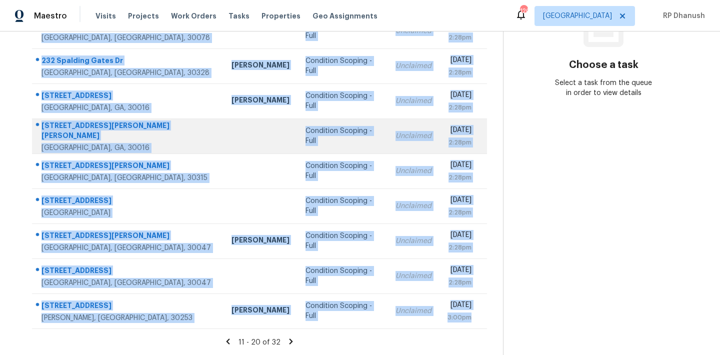
copy tbody "606 Windchase Ln Stone Mountain, GA, 30083 Samuel Vetrik Condition Scoping - Fu…"
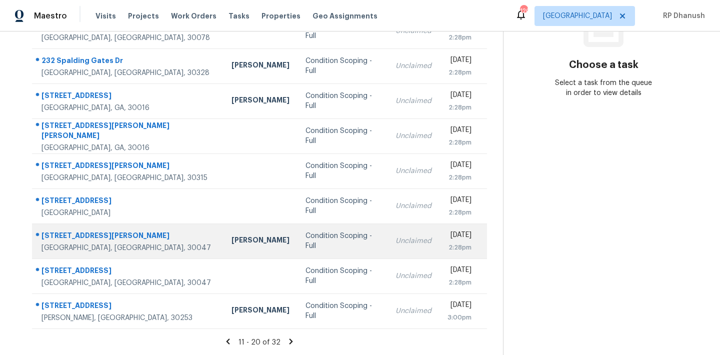
click at [560, 219] on section "Choose a task Select a task from the queue in order to view details" at bounding box center [603, 111] width 201 height 490
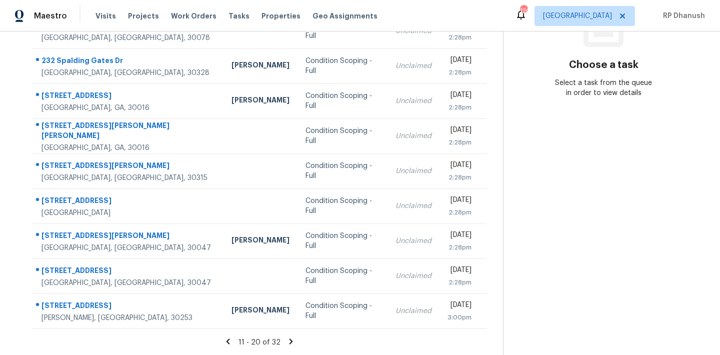
click at [290, 337] on icon at bounding box center [291, 341] width 9 height 9
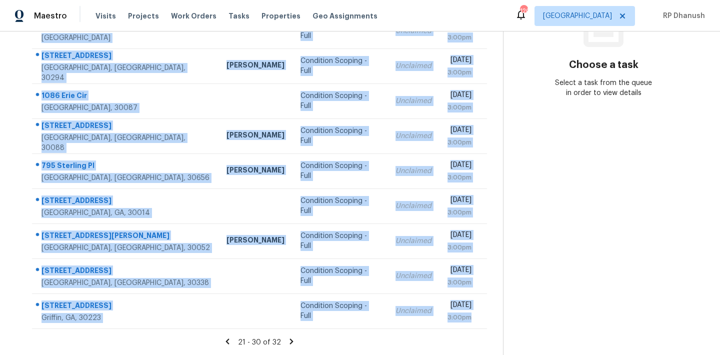
drag, startPoint x: 40, startPoint y: 146, endPoint x: 455, endPoint y: 330, distance: 454.4
click at [455, 330] on section "Tasks 32 Results Date Range Open Condition Scoping - Full Assignee ​ Create a T…" at bounding box center [259, 119] width 487 height 474
copy tbody "6732 Georgia Highway 120 Bremen, GA, 30110 Condition Scoping - Full Unclaimed T…"
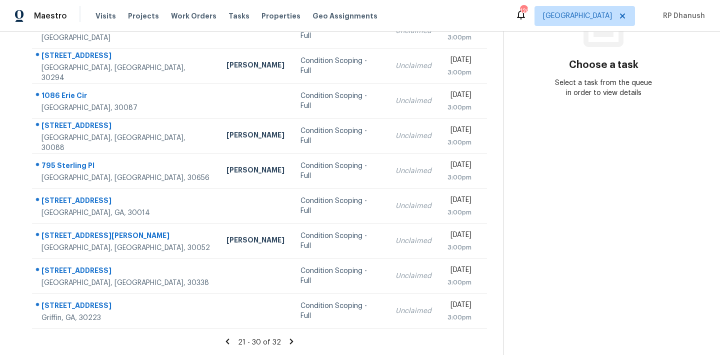
click at [569, 214] on section "Choose a task Select a task from the queue in order to view details" at bounding box center [603, 111] width 201 height 490
click at [288, 340] on icon at bounding box center [291, 341] width 9 height 9
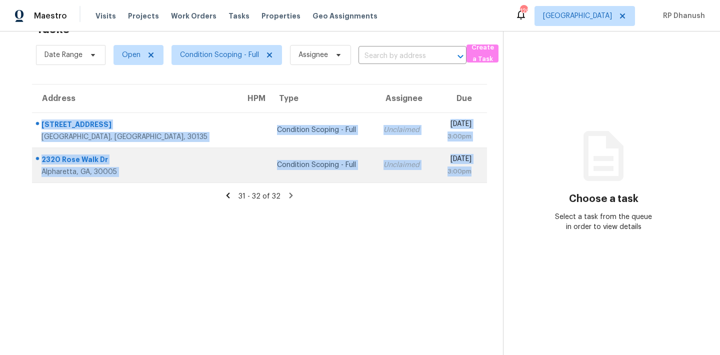
drag, startPoint x: 42, startPoint y: 117, endPoint x: 474, endPoint y: 171, distance: 435.6
click at [474, 171] on tbody "5503 Mossy View Dr Douglasville, GA, 30135 Condition Scoping - Full Unclaimed T…" at bounding box center [259, 148] width 455 height 70
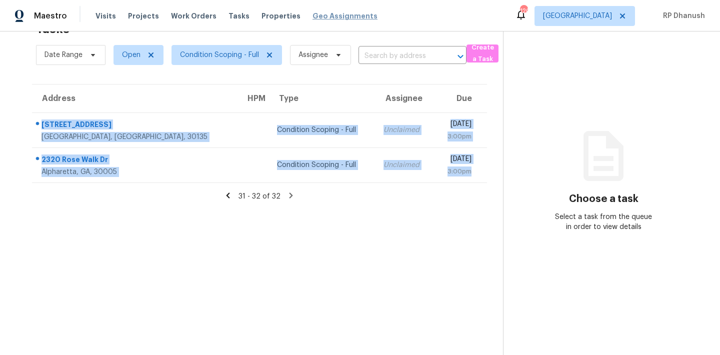
copy tbody "5503 Mossy View Dr Douglasville, GA, 30135 Condition Scoping - Full Unclaimed T…"
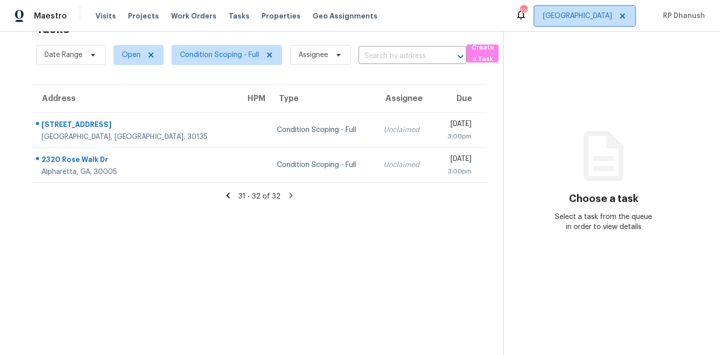
click at [602, 15] on span "Atlanta" at bounding box center [577, 16] width 69 height 10
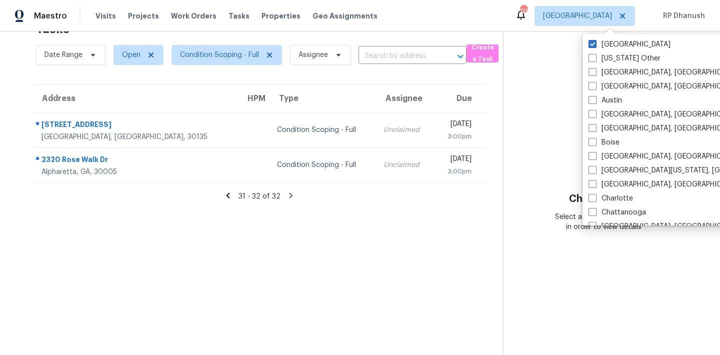
scroll to position [684, 0]
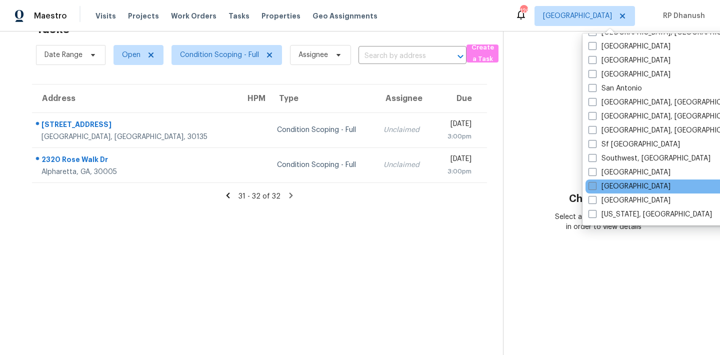
click at [617, 185] on label "Tampa" at bounding box center [630, 187] width 82 height 10
click at [595, 185] on input "Tampa" at bounding box center [592, 185] width 7 height 7
checkbox input "true"
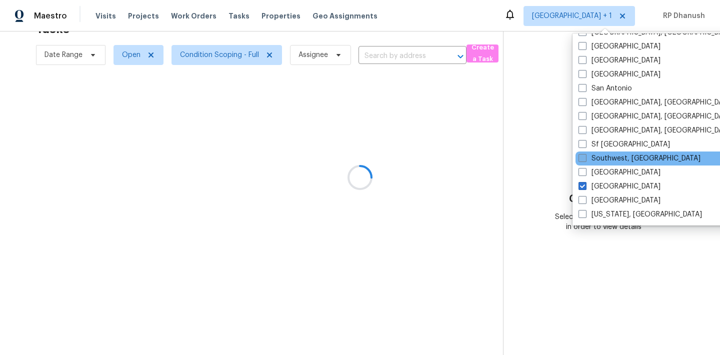
click at [625, 156] on label "Southwest, FL" at bounding box center [640, 159] width 122 height 10
click at [585, 156] on input "Southwest, FL" at bounding box center [582, 157] width 7 height 7
checkbox input "true"
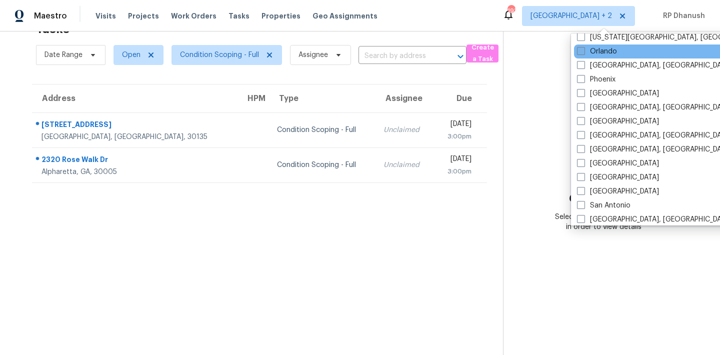
click at [599, 51] on label "Orlando" at bounding box center [597, 52] width 40 height 10
click at [584, 51] on input "Orlando" at bounding box center [580, 50] width 7 height 7
checkbox input "true"
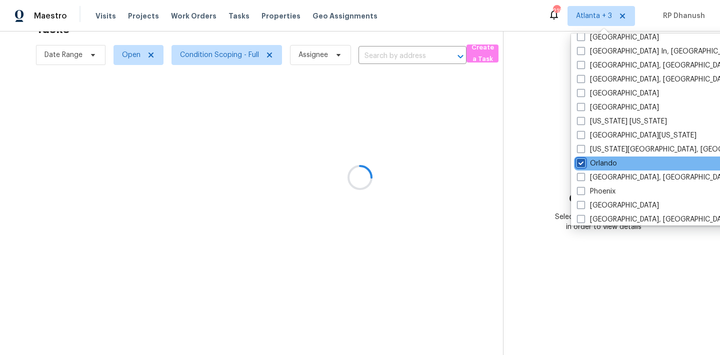
scroll to position [454, 0]
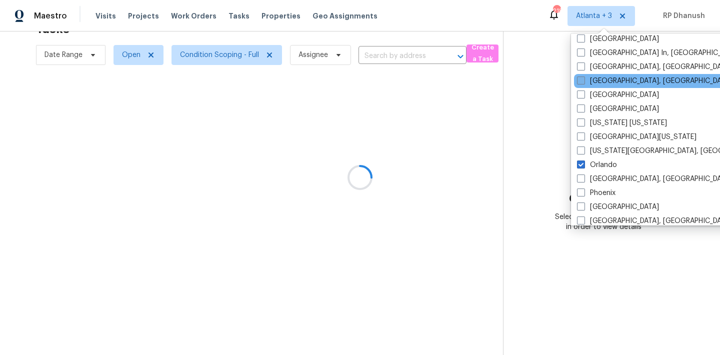
click at [600, 79] on label "Miami, FL" at bounding box center [654, 81] width 155 height 10
click at [584, 79] on input "Miami, FL" at bounding box center [580, 79] width 7 height 7
checkbox input "true"
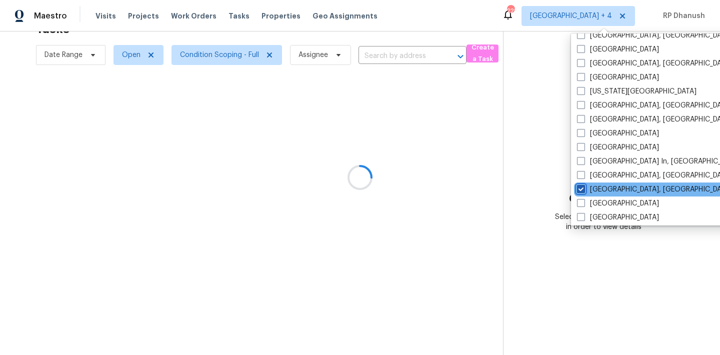
scroll to position [343, 0]
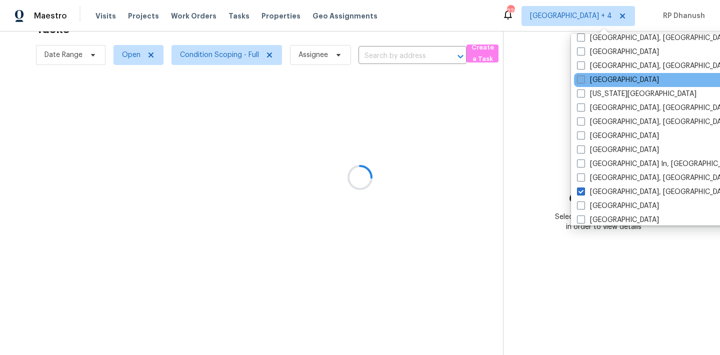
click at [600, 83] on label "Jacksonville" at bounding box center [618, 80] width 82 height 10
click at [584, 82] on input "Jacksonville" at bounding box center [580, 78] width 7 height 7
checkbox input "true"
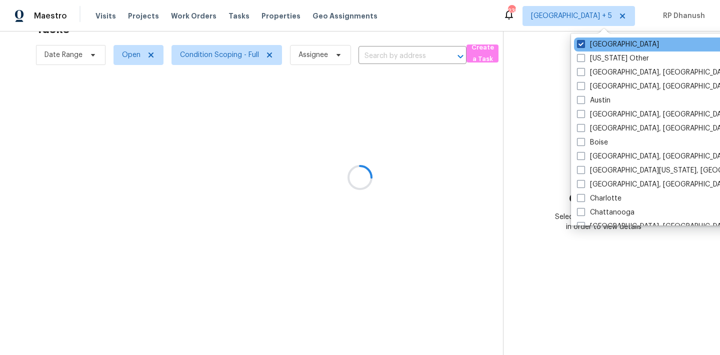
click at [591, 48] on label "Atlanta" at bounding box center [618, 45] width 82 height 10
click at [584, 46] on input "Atlanta" at bounding box center [580, 43] width 7 height 7
checkbox input "false"
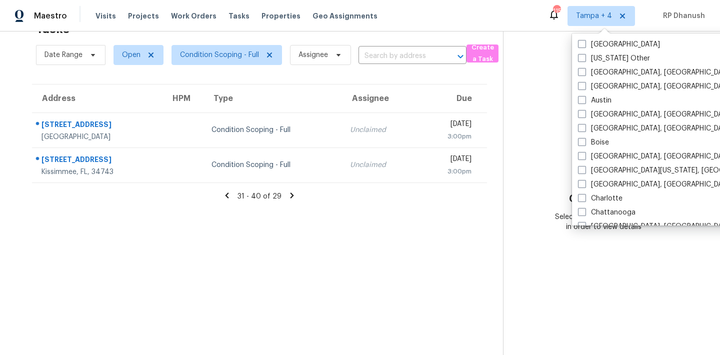
click at [535, 114] on section "Choose a task Select a task from the queue in order to view details" at bounding box center [603, 177] width 201 height 355
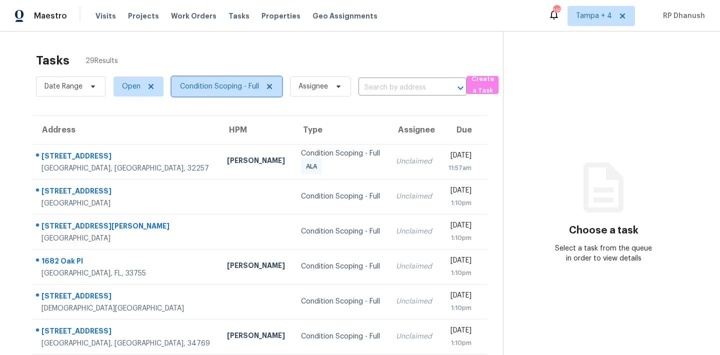
click at [205, 85] on span "Condition Scoping - Full" at bounding box center [219, 87] width 79 height 10
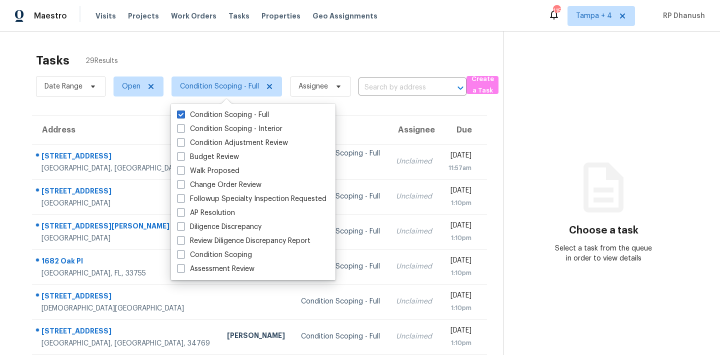
click at [247, 42] on div "Tasks 29 Results Date Range Open Condition Scoping - Full Assignee ​ Create a T…" at bounding box center [360, 277] width 720 height 490
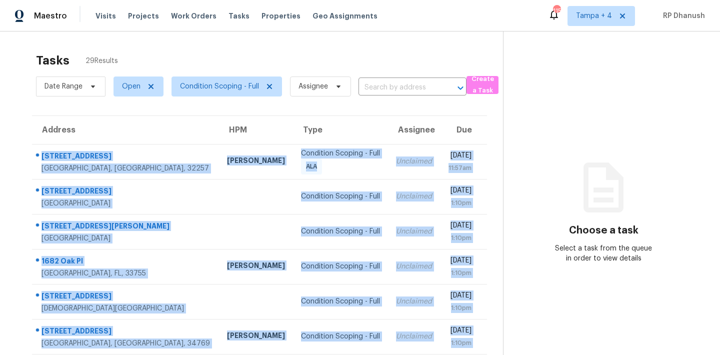
scroll to position [166, 0]
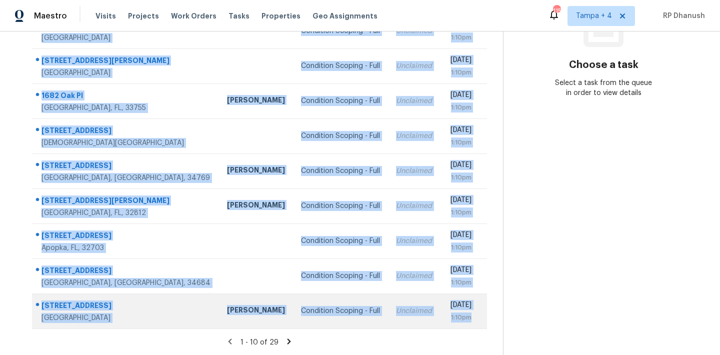
drag, startPoint x: 40, startPoint y: 146, endPoint x: 482, endPoint y: 322, distance: 476.3
click at [482, 322] on tbody "10800 Old Saint Augustine Rd Jacksonville, FL, 32257 William Sparks Condition S…" at bounding box center [259, 153] width 455 height 350
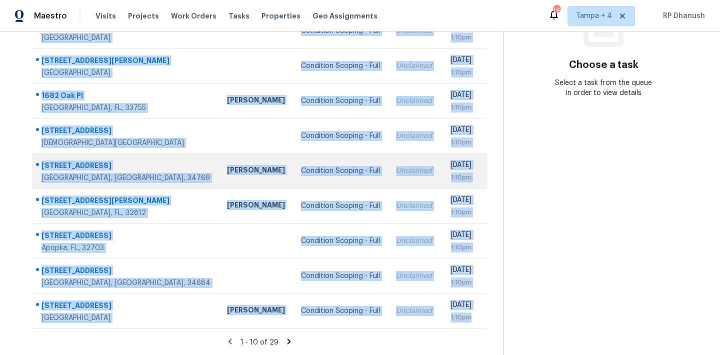
copy tbody "10800 Old Saint Augustine Rd Jacksonville, FL, 32257 William Sparks Condition S…"
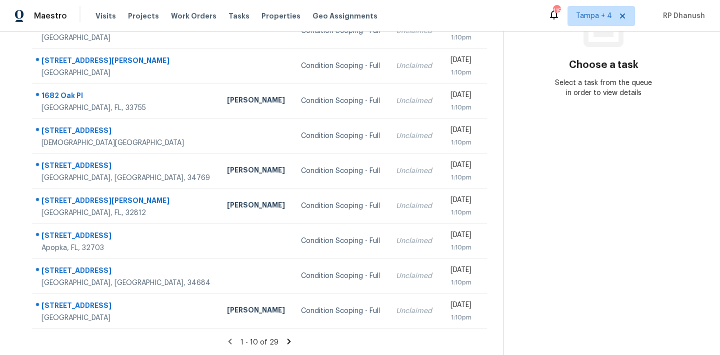
click at [615, 232] on section "Choose a task Select a task from the queue in order to view details" at bounding box center [603, 111] width 201 height 490
click at [285, 338] on icon at bounding box center [289, 341] width 9 height 9
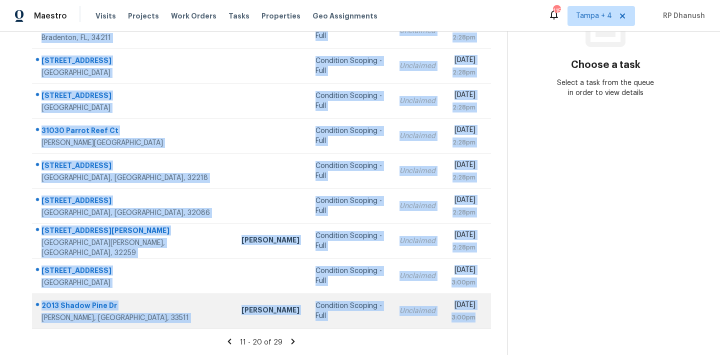
drag, startPoint x: 42, startPoint y: 146, endPoint x: 477, endPoint y: 327, distance: 471.4
click at [477, 327] on tbody "2609 Drumwood Pl Valrico, FL, 33596 Condition Scoping - Full Unclaimed Thu, Sep…" at bounding box center [261, 153] width 459 height 350
copy tbody "2609 Drumwood Pl Valrico, FL, 33596 Condition Scoping - Full Unclaimed Thu, Sep…"
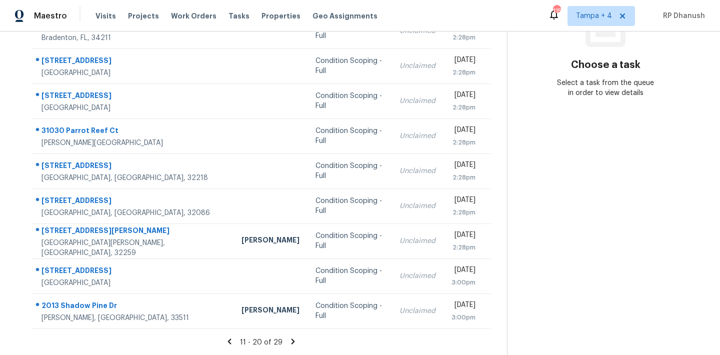
click at [589, 224] on section "Choose a task Select a task from the queue in order to view details" at bounding box center [605, 111] width 197 height 490
click at [289, 337] on icon at bounding box center [293, 341] width 9 height 9
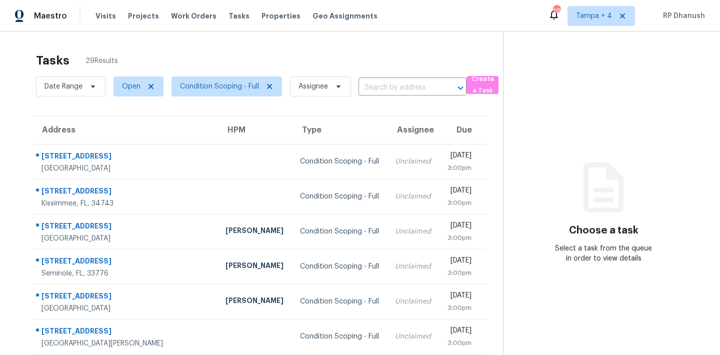
scroll to position [131, 0]
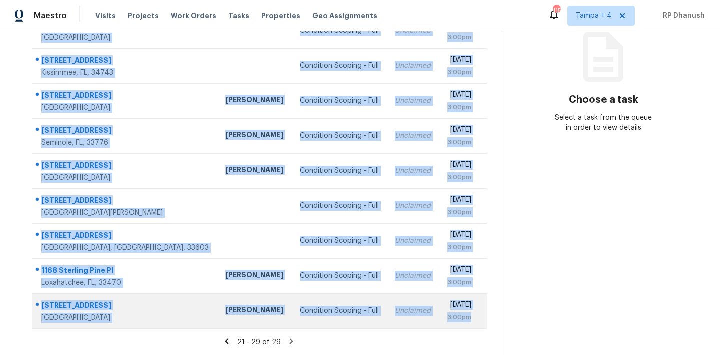
drag, startPoint x: 38, startPoint y: 149, endPoint x: 473, endPoint y: 319, distance: 467.4
click at [473, 319] on tbody "7037 Azalea Grove Dr Jacksonville, FL, 32258 Condition Scoping - Full Unclaimed…" at bounding box center [259, 171] width 455 height 315
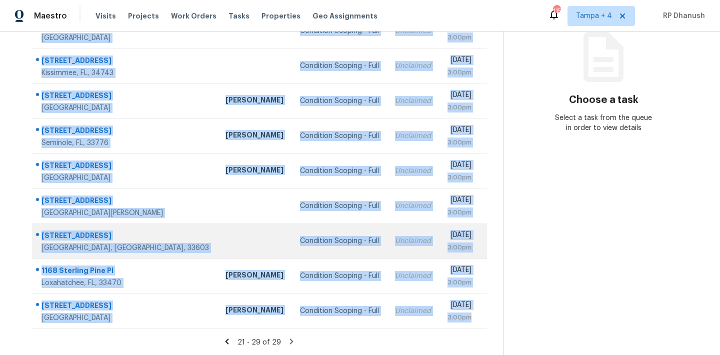
copy tbody "7037 Azalea Grove Dr Jacksonville, FL, 32258 Condition Scoping - Full Unclaimed…"
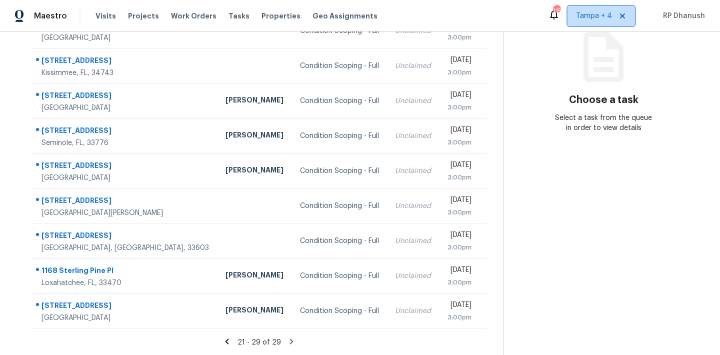
click at [588, 15] on span "Tampa + 4" at bounding box center [594, 16] width 36 height 10
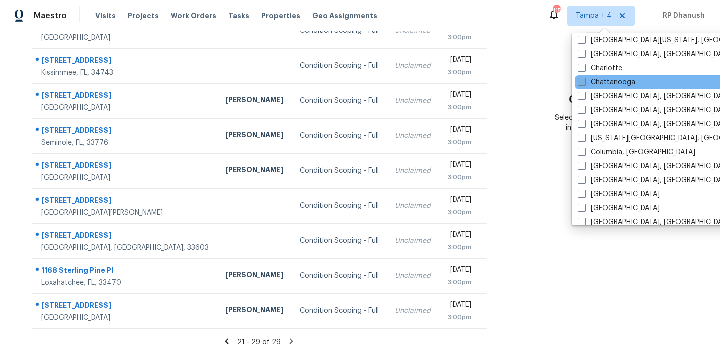
scroll to position [204, 0]
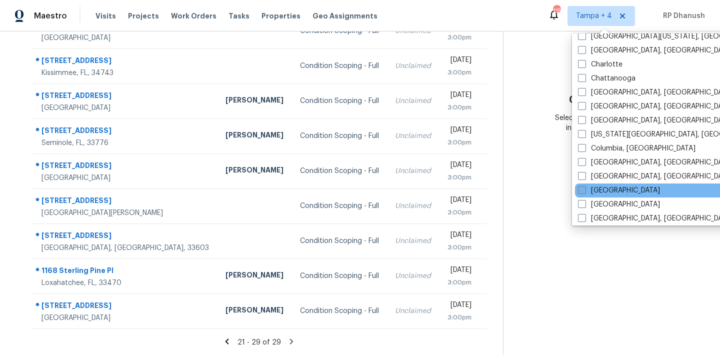
click at [607, 189] on label "[GEOGRAPHIC_DATA]" at bounding box center [619, 191] width 82 height 10
click at [585, 189] on input "[GEOGRAPHIC_DATA]" at bounding box center [581, 189] width 7 height 7
checkbox input "true"
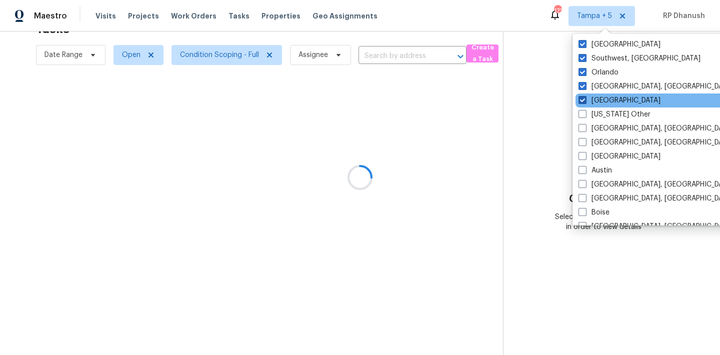
click at [589, 96] on label "[GEOGRAPHIC_DATA]" at bounding box center [620, 101] width 82 height 10
click at [585, 96] on input "[GEOGRAPHIC_DATA]" at bounding box center [582, 99] width 7 height 7
checkbox input "false"
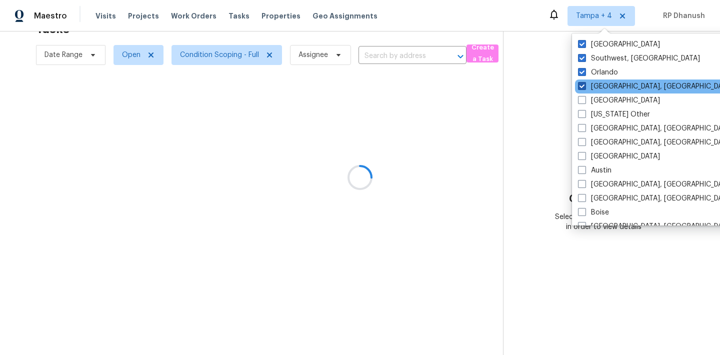
click at [589, 86] on label "[GEOGRAPHIC_DATA], [GEOGRAPHIC_DATA]" at bounding box center [655, 87] width 155 height 10
click at [585, 86] on input "[GEOGRAPHIC_DATA], [GEOGRAPHIC_DATA]" at bounding box center [581, 85] width 7 height 7
checkbox input "false"
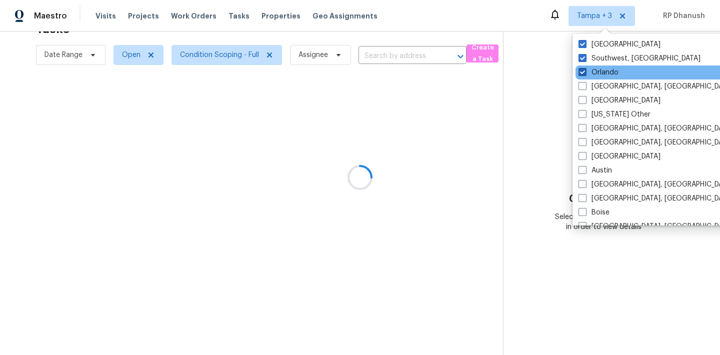
click at [589, 77] on label "Orlando" at bounding box center [599, 73] width 40 height 10
click at [585, 74] on input "Orlando" at bounding box center [582, 71] width 7 height 7
checkbox input "false"
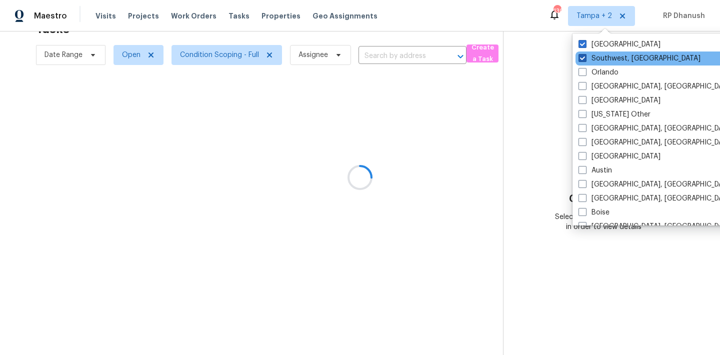
click at [589, 60] on label "Southwest, [GEOGRAPHIC_DATA]" at bounding box center [640, 59] width 122 height 10
click at [585, 60] on input "Southwest, [GEOGRAPHIC_DATA]" at bounding box center [582, 57] width 7 height 7
checkbox input "false"
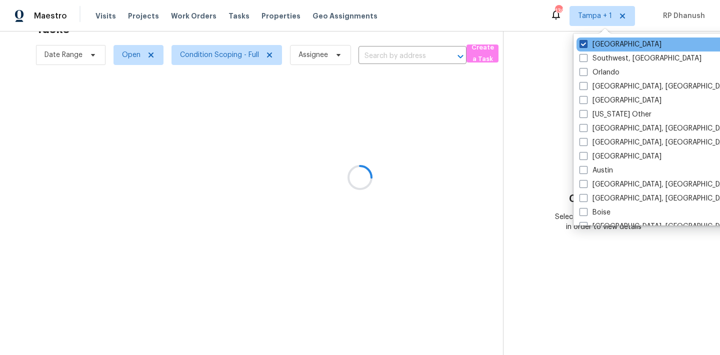
click at [588, 41] on label "[GEOGRAPHIC_DATA]" at bounding box center [621, 45] width 82 height 10
click at [586, 41] on input "[GEOGRAPHIC_DATA]" at bounding box center [583, 43] width 7 height 7
checkbox input "false"
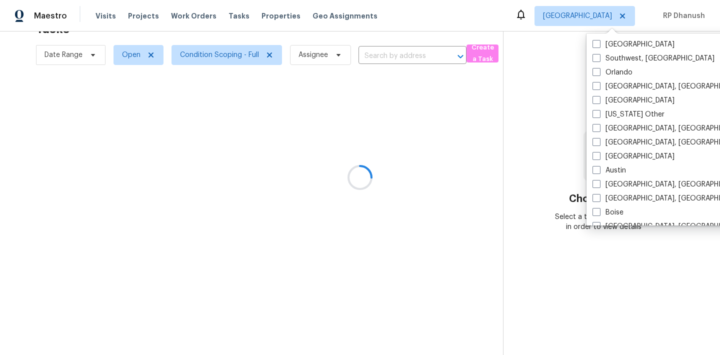
click at [551, 81] on div at bounding box center [360, 177] width 720 height 355
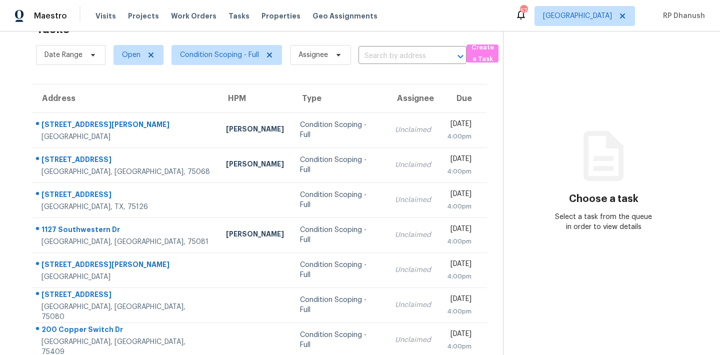
scroll to position [112, 0]
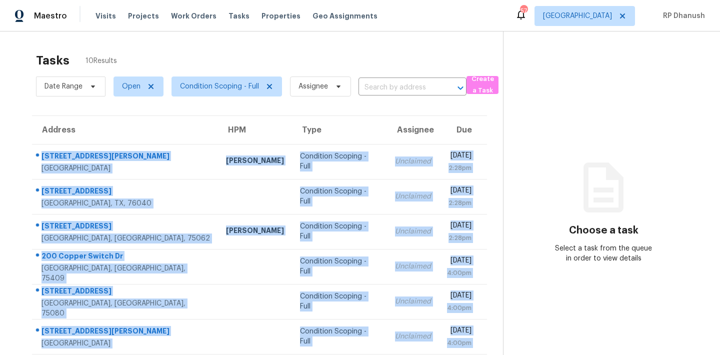
scroll to position [147, 0]
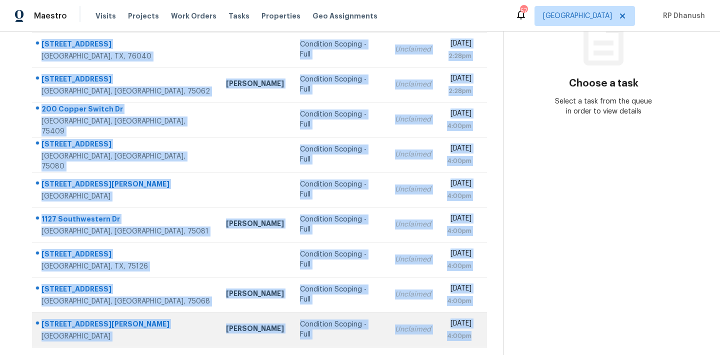
drag, startPoint x: 40, startPoint y: 149, endPoint x: 471, endPoint y: 343, distance: 472.4
click at [471, 343] on tbody "[STREET_ADDRESS][GEOGRAPHIC_DATA][PERSON_NAME][PERSON_NAME] Condition Scoping -…" at bounding box center [259, 172] width 455 height 350
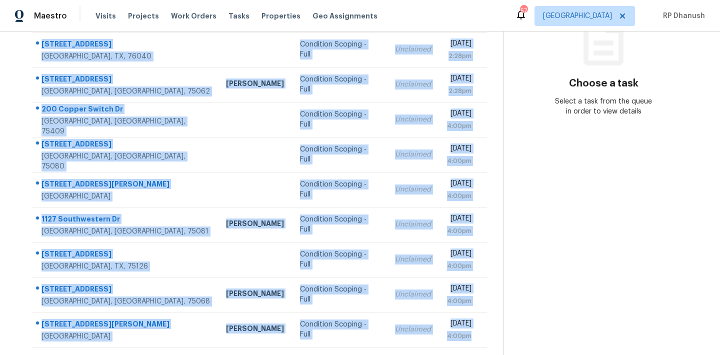
copy tbody "[STREET_ADDRESS][GEOGRAPHIC_DATA][PERSON_NAME][PERSON_NAME] Condition Scoping -…"
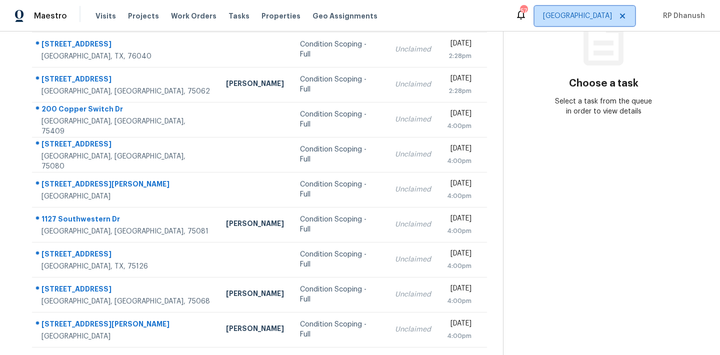
click at [607, 16] on span "[GEOGRAPHIC_DATA]" at bounding box center [577, 16] width 69 height 10
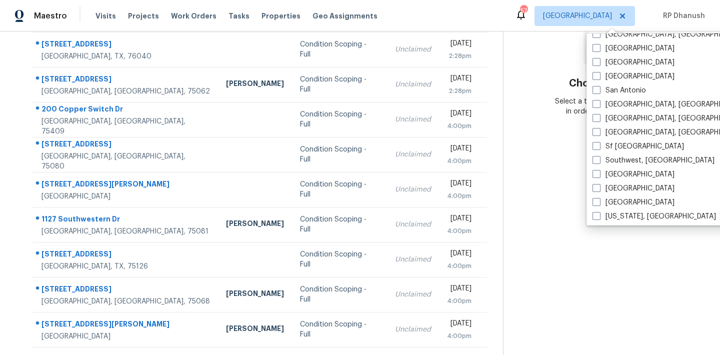
scroll to position [684, 0]
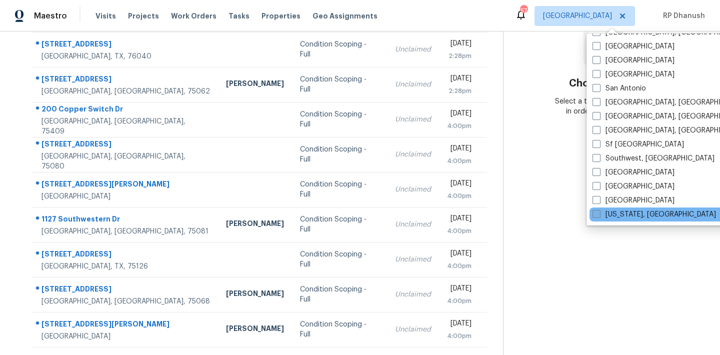
click at [617, 215] on label "[US_STATE], [GEOGRAPHIC_DATA]" at bounding box center [655, 215] width 124 height 10
click at [599, 215] on input "[US_STATE], [GEOGRAPHIC_DATA]" at bounding box center [596, 213] width 7 height 7
checkbox input "true"
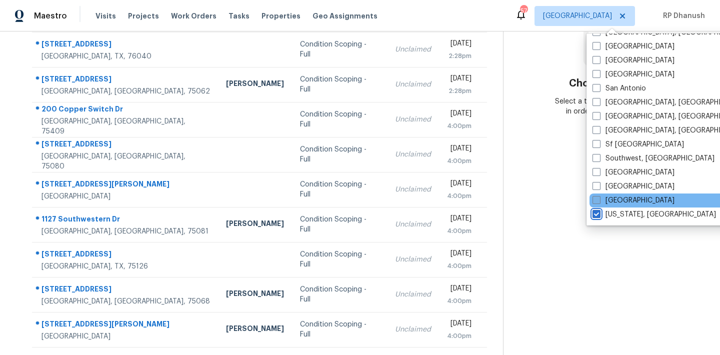
scroll to position [32, 0]
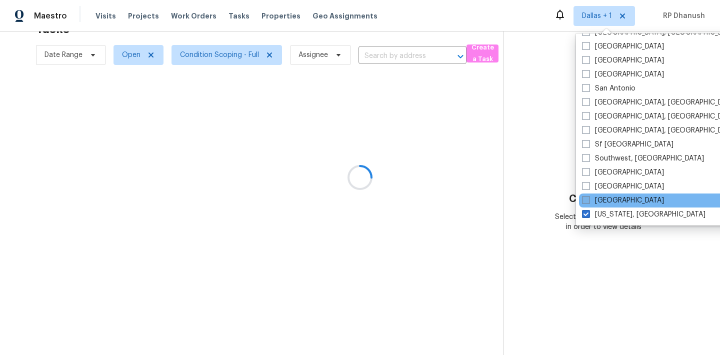
click at [617, 202] on label "[GEOGRAPHIC_DATA]" at bounding box center [623, 201] width 82 height 10
click at [589, 202] on input "Tucson" at bounding box center [585, 199] width 7 height 7
checkbox input "true"
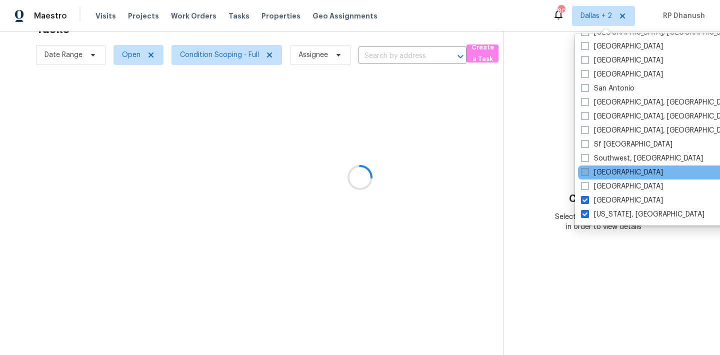
click at [609, 177] on label "St Louis" at bounding box center [622, 173] width 82 height 10
click at [588, 174] on input "St Louis" at bounding box center [584, 171] width 7 height 7
checkbox input "true"
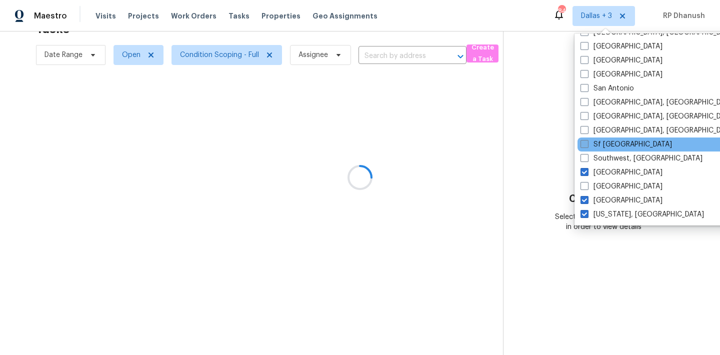
click at [617, 142] on label "Sf Bay Area" at bounding box center [627, 145] width 92 height 10
click at [587, 142] on input "Sf Bay Area" at bounding box center [584, 143] width 7 height 7
checkbox input "true"
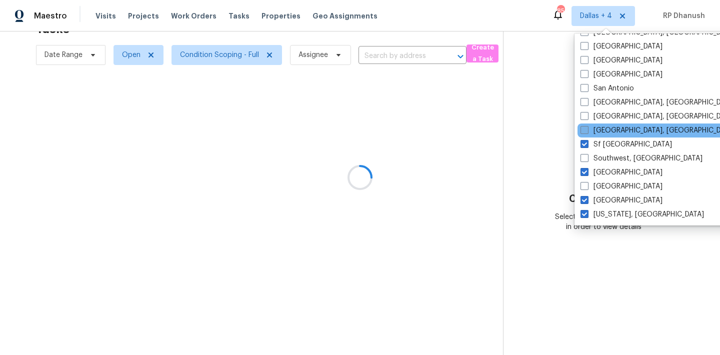
click at [618, 129] on label "Seattle, WA" at bounding box center [658, 131] width 155 height 10
click at [587, 129] on input "Seattle, WA" at bounding box center [584, 129] width 7 height 7
checkbox input "true"
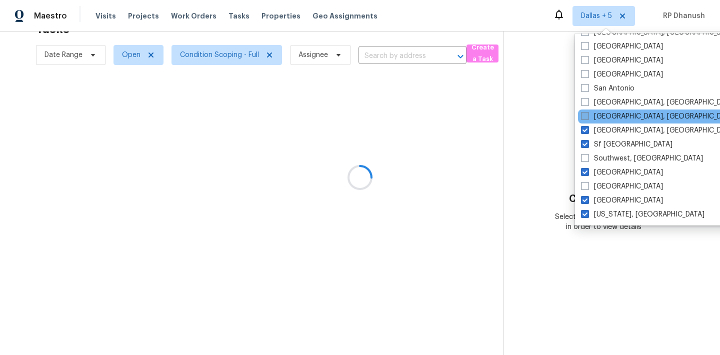
click at [618, 119] on label "Savannah, GA" at bounding box center [658, 117] width 155 height 10
click at [588, 118] on input "Savannah, GA" at bounding box center [584, 115] width 7 height 7
checkbox input "true"
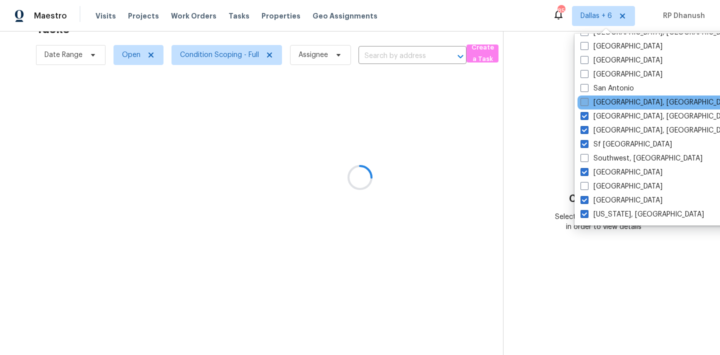
click at [618, 104] on label "San Diego, CA" at bounding box center [658, 103] width 155 height 10
click at [587, 104] on input "San Diego, CA" at bounding box center [584, 101] width 7 height 7
checkbox input "true"
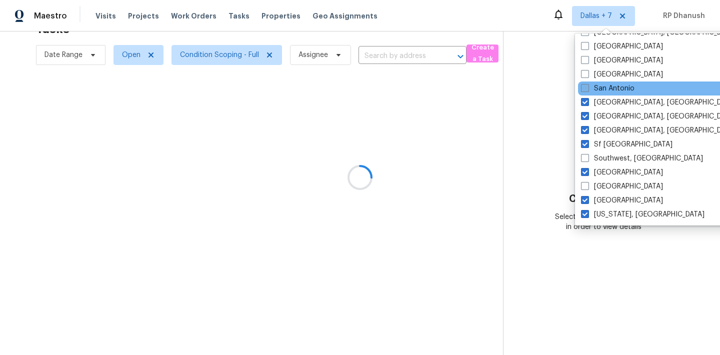
click at [618, 84] on label "San Antonio" at bounding box center [608, 89] width 54 height 10
click at [588, 84] on input "San Antonio" at bounding box center [584, 87] width 7 height 7
checkbox input "true"
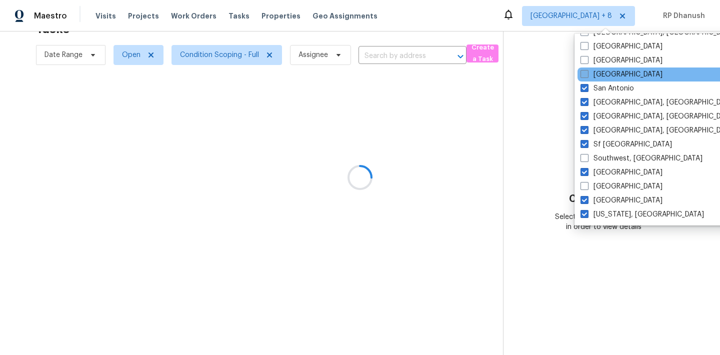
click at [613, 70] on label "Salt Lake City" at bounding box center [622, 75] width 82 height 10
click at [587, 70] on input "Salt Lake City" at bounding box center [584, 73] width 7 height 7
checkbox input "true"
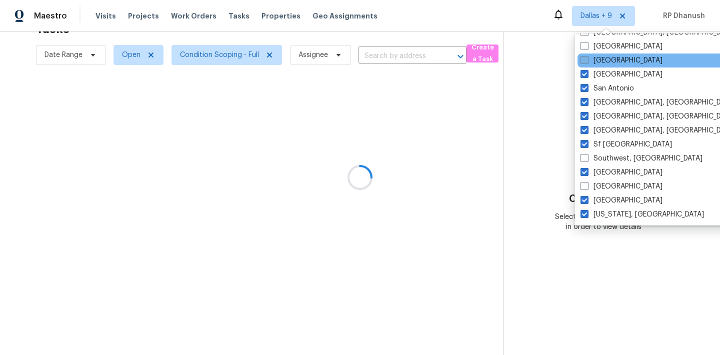
click at [613, 56] on label "Sacramento" at bounding box center [622, 61] width 82 height 10
click at [587, 56] on input "Sacramento" at bounding box center [584, 59] width 7 height 7
checkbox input "true"
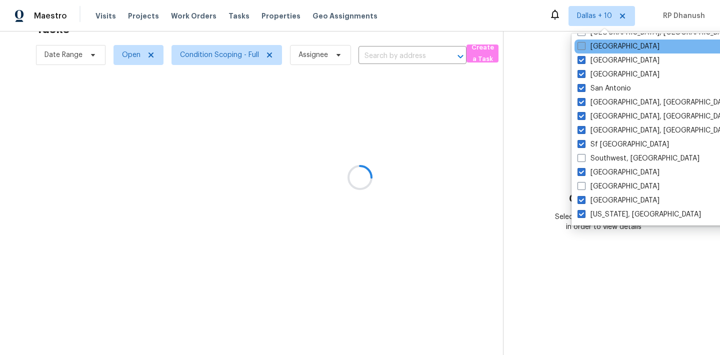
click at [602, 43] on label "Riverside" at bounding box center [619, 47] width 82 height 10
click at [584, 43] on input "Riverside" at bounding box center [581, 45] width 7 height 7
checkbox input "true"
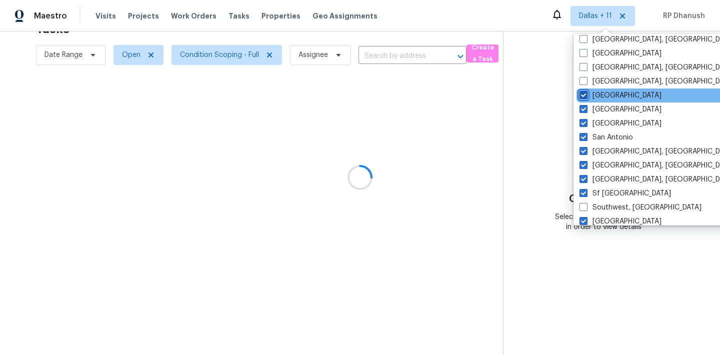
scroll to position [572, 0]
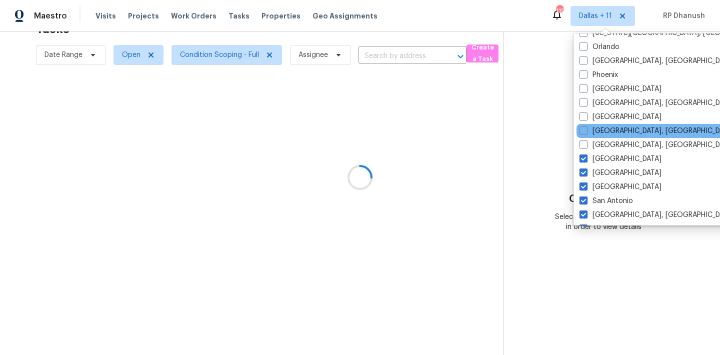
click at [605, 139] on div "Richmond, VA" at bounding box center [678, 145] width 202 height 14
click at [605, 125] on div "Reno, NV" at bounding box center [678, 131] width 202 height 14
click at [604, 131] on label "Reno, NV" at bounding box center [657, 131] width 155 height 10
click at [586, 131] on input "Reno, NV" at bounding box center [583, 129] width 7 height 7
checkbox input "true"
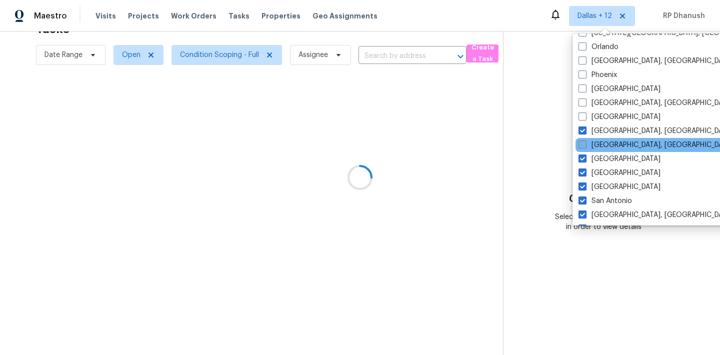
click at [603, 146] on label "Richmond, VA" at bounding box center [656, 145] width 155 height 10
click at [585, 146] on input "Richmond, VA" at bounding box center [582, 143] width 7 height 7
checkbox input "true"
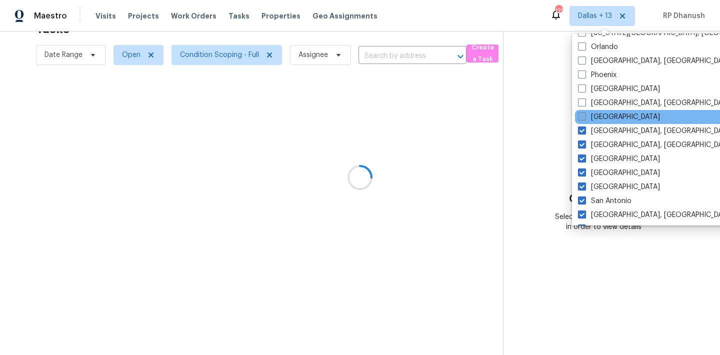
click at [603, 114] on label "Raleigh" at bounding box center [619, 117] width 82 height 10
click at [585, 114] on input "Raleigh" at bounding box center [581, 115] width 7 height 7
checkbox input "true"
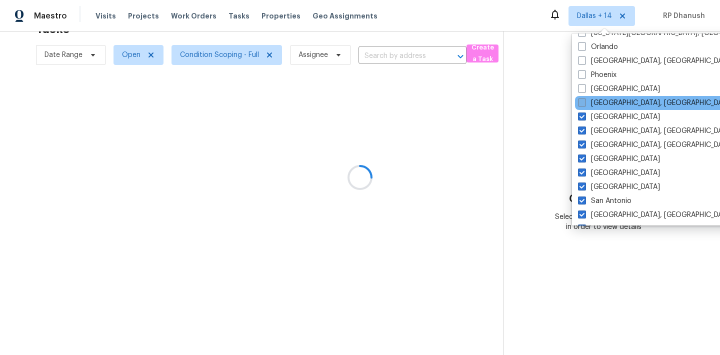
click at [603, 100] on label "Prescott, AZ" at bounding box center [655, 103] width 155 height 10
click at [585, 100] on input "Prescott, AZ" at bounding box center [581, 101] width 7 height 7
checkbox input "true"
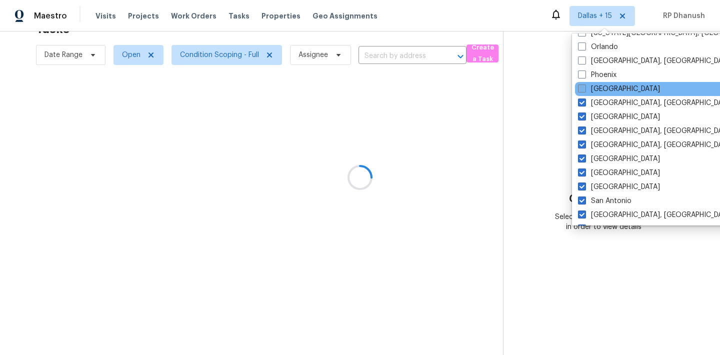
click at [603, 88] on label "Portland" at bounding box center [619, 89] width 82 height 10
click at [585, 88] on input "Portland" at bounding box center [581, 87] width 7 height 7
checkbox input "true"
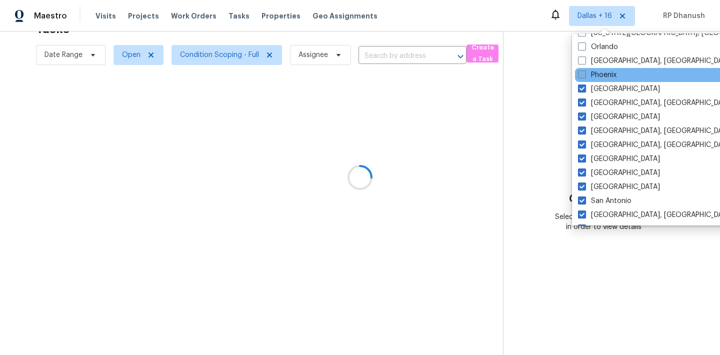
click at [603, 78] on label "Phoenix" at bounding box center [597, 75] width 39 height 10
click at [585, 77] on input "Phoenix" at bounding box center [581, 73] width 7 height 7
checkbox input "true"
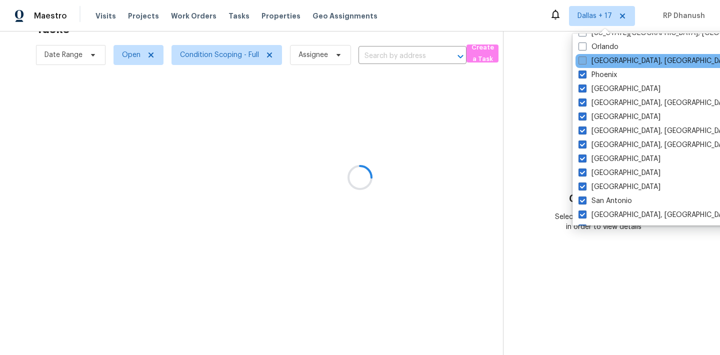
click at [602, 60] on label "Philadelphia, PA" at bounding box center [656, 61] width 155 height 10
click at [585, 60] on input "Philadelphia, PA" at bounding box center [582, 59] width 7 height 7
checkbox input "true"
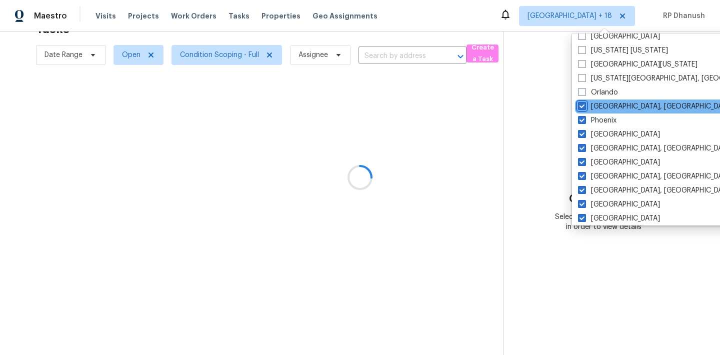
scroll to position [493, 0]
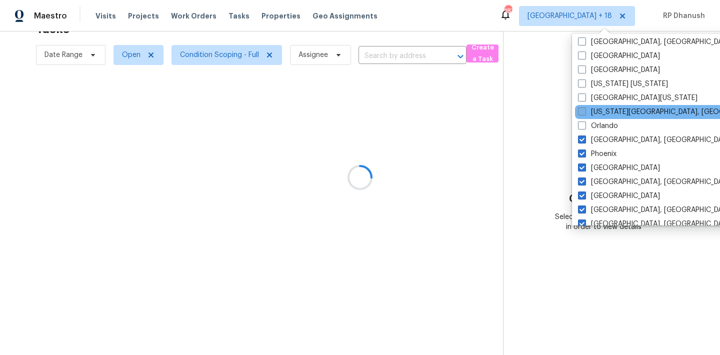
click at [596, 108] on label "Oklahoma City, OK" at bounding box center [674, 112] width 193 height 10
click at [585, 108] on input "Oklahoma City, OK" at bounding box center [581, 110] width 7 height 7
checkbox input "true"
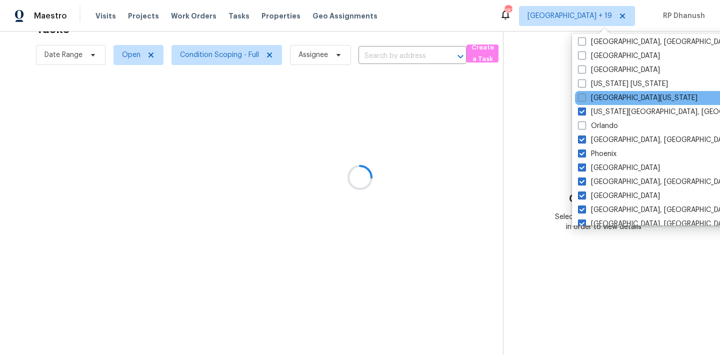
click at [595, 96] on label "Northern Colorado" at bounding box center [638, 98] width 120 height 10
click at [585, 96] on input "Northern Colorado" at bounding box center [581, 96] width 7 height 7
checkbox input "true"
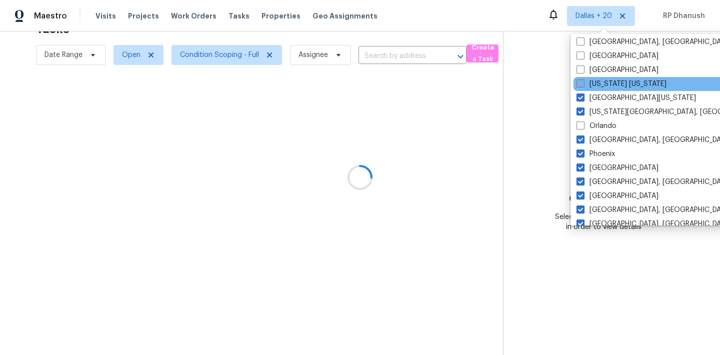
click at [595, 85] on label "New York New Jersey" at bounding box center [622, 84] width 90 height 10
click at [583, 85] on input "New York New Jersey" at bounding box center [580, 82] width 7 height 7
checkbox input "true"
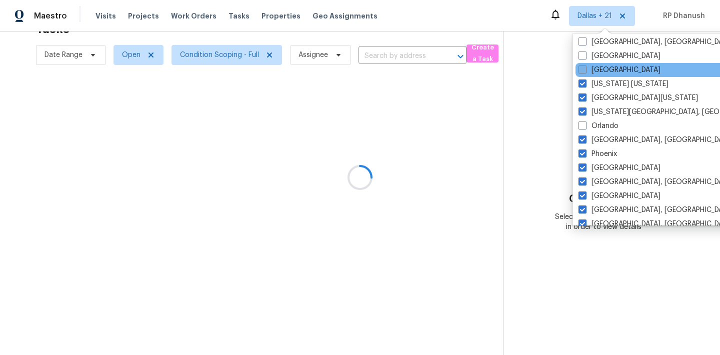
click at [595, 72] on label "Nashville" at bounding box center [620, 70] width 82 height 10
click at [585, 72] on input "Nashville" at bounding box center [582, 68] width 7 height 7
checkbox input "true"
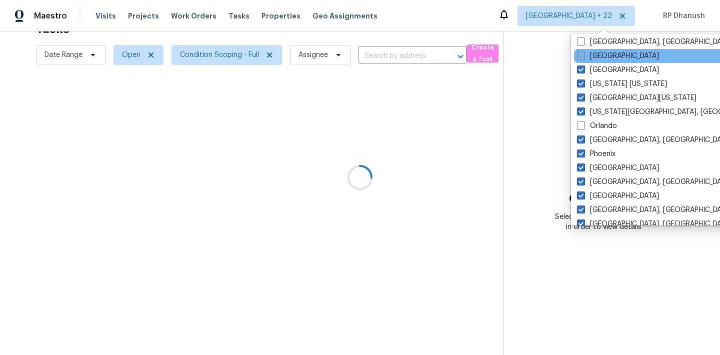
click at [595, 55] on label "Minneapolis" at bounding box center [618, 56] width 82 height 10
click at [584, 55] on input "Minneapolis" at bounding box center [580, 54] width 7 height 7
checkbox input "true"
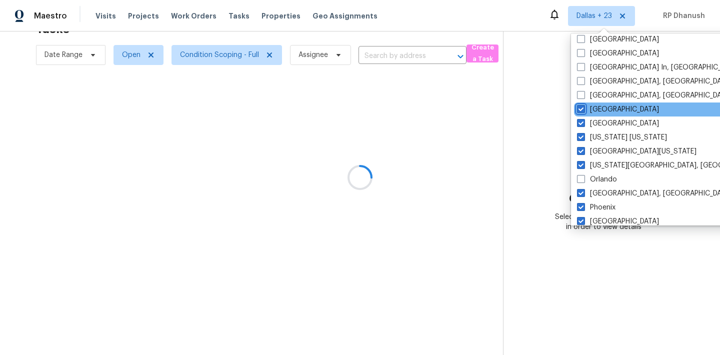
scroll to position [396, 0]
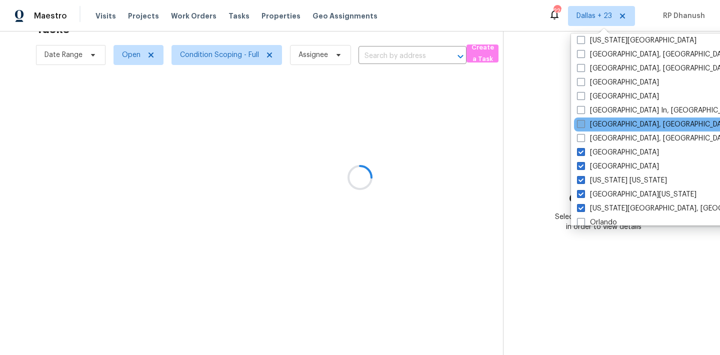
click at [594, 120] on label "Memphis, TN" at bounding box center [654, 125] width 155 height 10
click at [584, 120] on input "Memphis, TN" at bounding box center [580, 123] width 7 height 7
checkbox input "true"
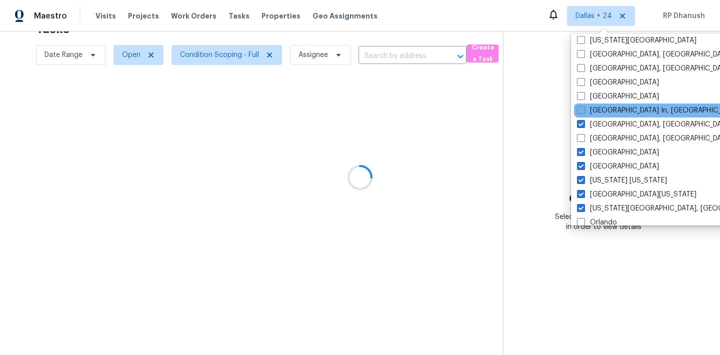
click at [594, 108] on label "Louisville In, KY" at bounding box center [658, 111] width 163 height 10
click at [584, 108] on input "Louisville In, KY" at bounding box center [580, 109] width 7 height 7
checkbox input "true"
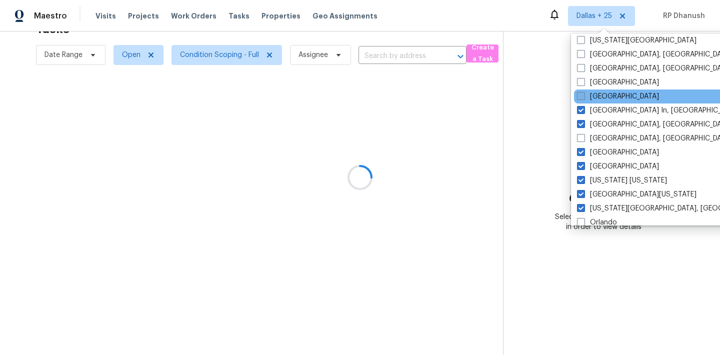
click at [594, 98] on label "Los Angeles" at bounding box center [618, 97] width 82 height 10
click at [584, 98] on input "Los Angeles" at bounding box center [580, 95] width 7 height 7
checkbox input "true"
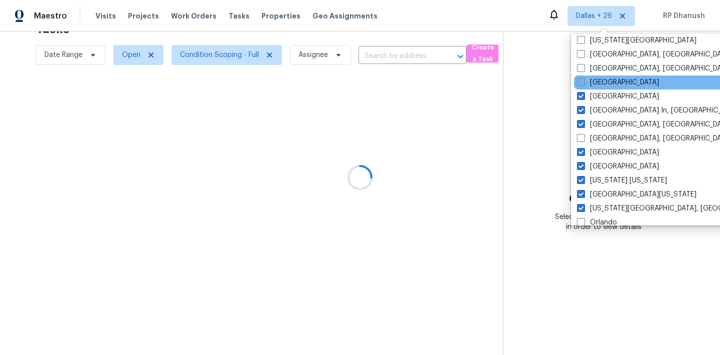
click at [594, 86] on label "Las Vegas" at bounding box center [618, 83] width 82 height 10
click at [584, 84] on input "Las Vegas" at bounding box center [580, 81] width 7 height 7
checkbox input "true"
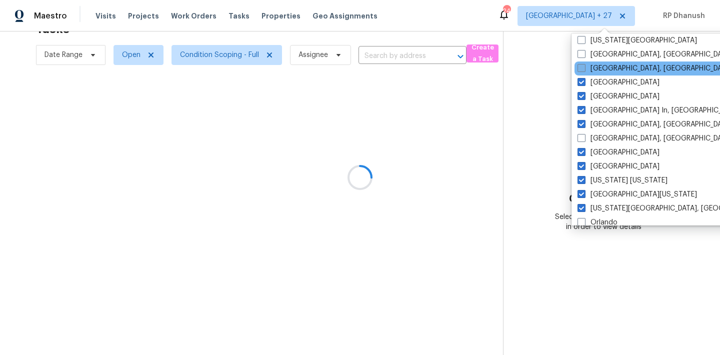
click at [594, 68] on label "Knoxville, TN" at bounding box center [655, 69] width 155 height 10
click at [584, 68] on input "Knoxville, TN" at bounding box center [581, 67] width 7 height 7
checkbox input "true"
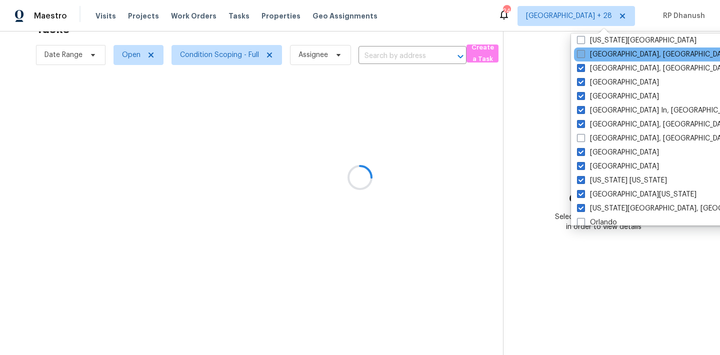
click at [594, 57] on label "Killeen, TX" at bounding box center [654, 55] width 155 height 10
click at [584, 56] on input "Killeen, TX" at bounding box center [580, 53] width 7 height 7
checkbox input "true"
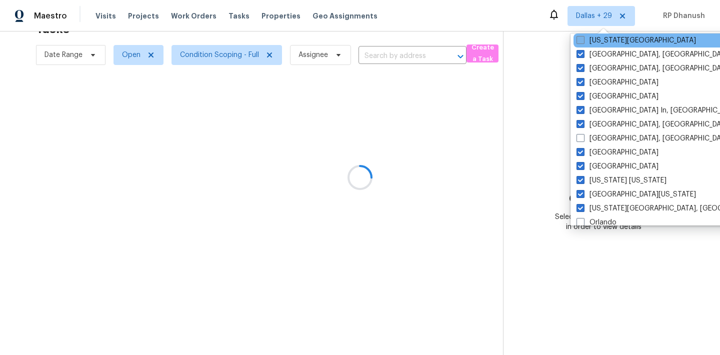
click at [594, 39] on label "Kansas City" at bounding box center [637, 41] width 120 height 10
click at [583, 39] on input "Kansas City" at bounding box center [580, 39] width 7 height 7
checkbox input "true"
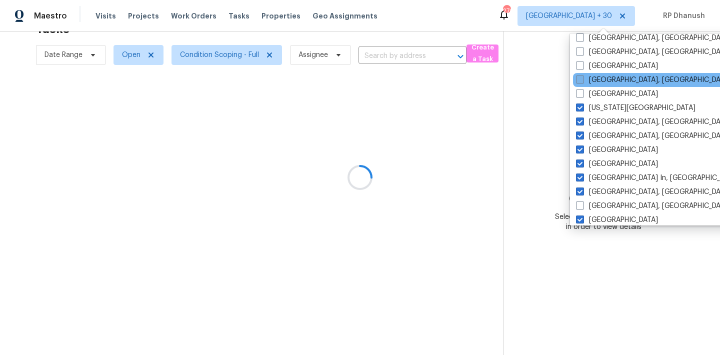
click at [590, 83] on label "Indianapolis, IN" at bounding box center [653, 80] width 155 height 10
click at [583, 82] on input "Indianapolis, IN" at bounding box center [579, 78] width 7 height 7
checkbox input "true"
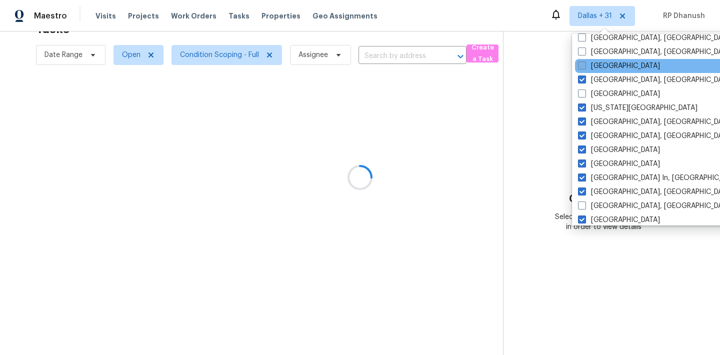
click at [590, 71] on label "Houston" at bounding box center [619, 66] width 82 height 10
click at [585, 68] on input "Houston" at bounding box center [581, 64] width 7 height 7
checkbox input "true"
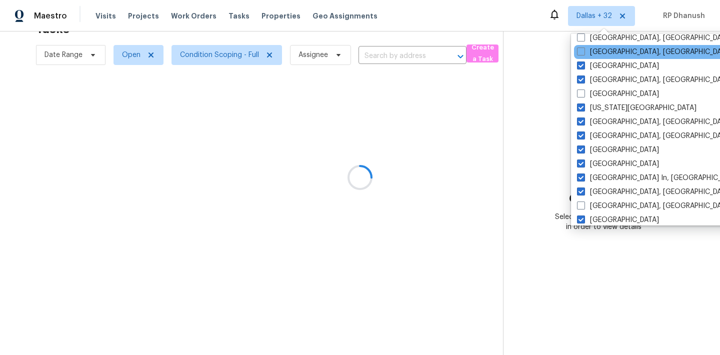
click at [591, 46] on div "Greenville, SC" at bounding box center [675, 52] width 202 height 14
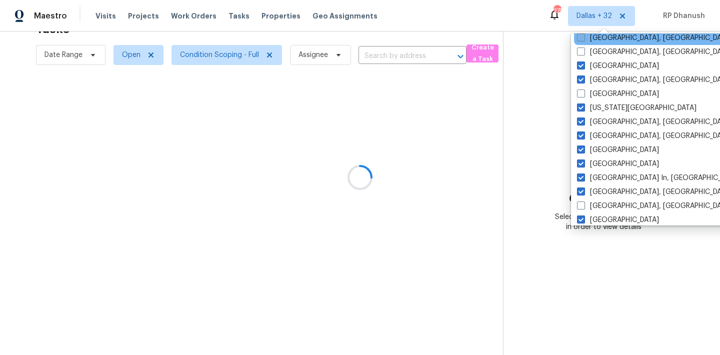
click at [591, 37] on label "Greensboro, NC" at bounding box center [654, 38] width 155 height 10
click at [584, 37] on input "Greensboro, NC" at bounding box center [580, 36] width 7 height 7
checkbox input "true"
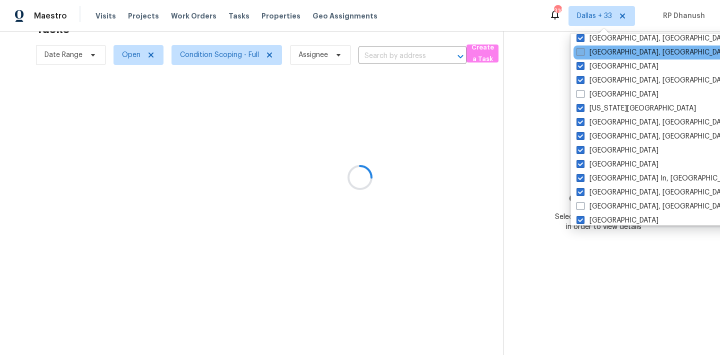
click at [591, 50] on label "Greenville, SC" at bounding box center [654, 53] width 155 height 10
click at [583, 50] on input "Greenville, SC" at bounding box center [580, 51] width 7 height 7
checkbox input "true"
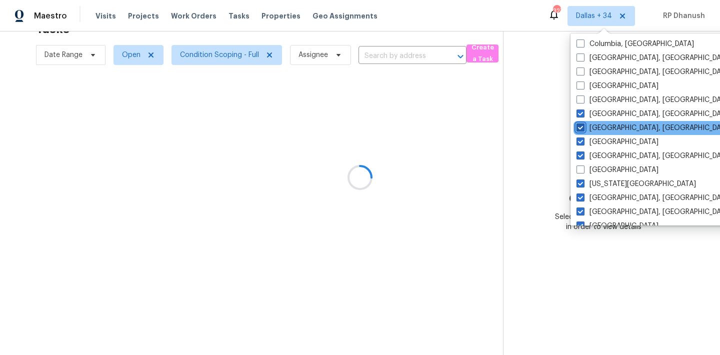
scroll to position [208, 0]
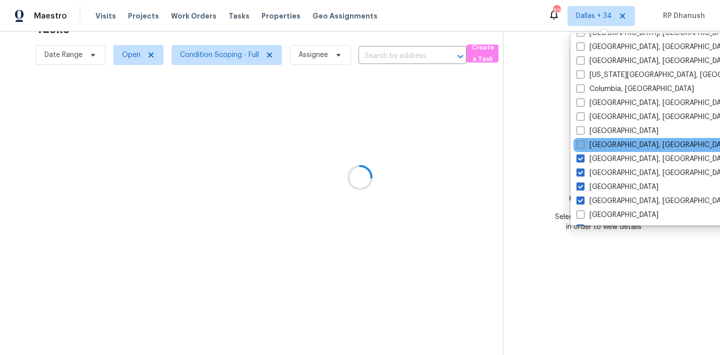
click at [601, 149] on label "Detroit, MI" at bounding box center [654, 145] width 155 height 10
click at [583, 147] on input "Detroit, MI" at bounding box center [580, 143] width 7 height 7
checkbox input "true"
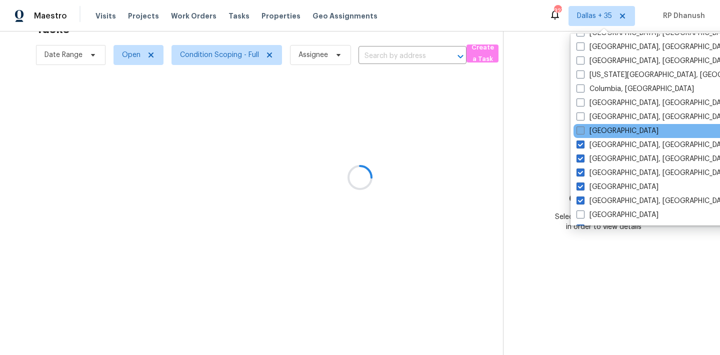
click at [601, 132] on label "Denver" at bounding box center [618, 131] width 82 height 10
click at [583, 132] on input "Denver" at bounding box center [580, 129] width 7 height 7
checkbox input "true"
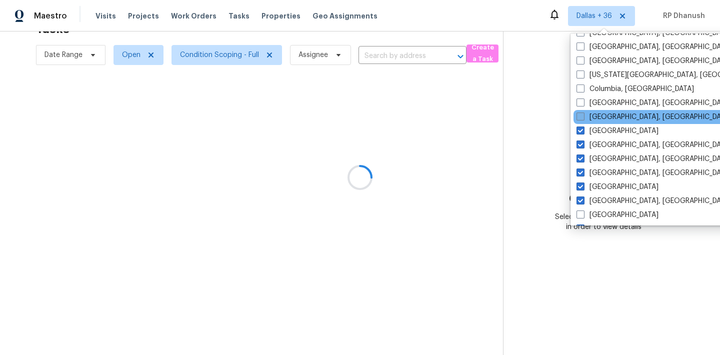
click at [601, 116] on label "Corpus Christi, TX" at bounding box center [654, 117] width 155 height 10
click at [583, 116] on input "Corpus Christi, TX" at bounding box center [580, 115] width 7 height 7
checkbox input "true"
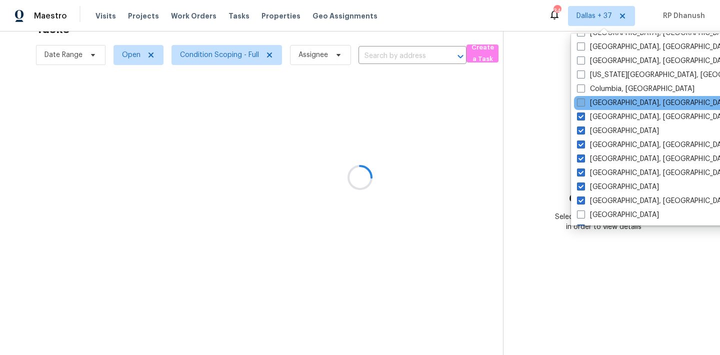
click at [602, 102] on label "Columbus, OH" at bounding box center [654, 103] width 155 height 10
click at [584, 102] on input "Columbus, OH" at bounding box center [580, 101] width 7 height 7
checkbox input "true"
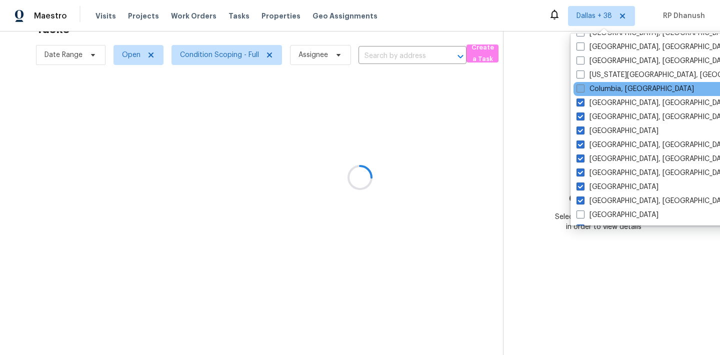
click at [602, 90] on label "Columbia, SC" at bounding box center [636, 89] width 118 height 10
click at [583, 90] on input "Columbia, SC" at bounding box center [580, 87] width 7 height 7
checkbox input "true"
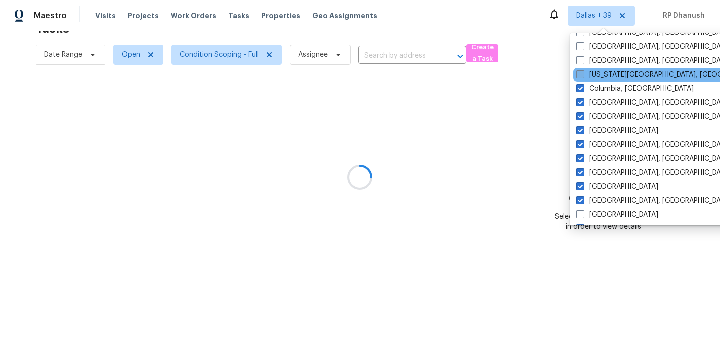
click at [604, 74] on label "Colorado Springs, CO" at bounding box center [673, 75] width 193 height 10
click at [583, 74] on input "Colorado Springs, CO" at bounding box center [580, 73] width 7 height 7
checkbox input "true"
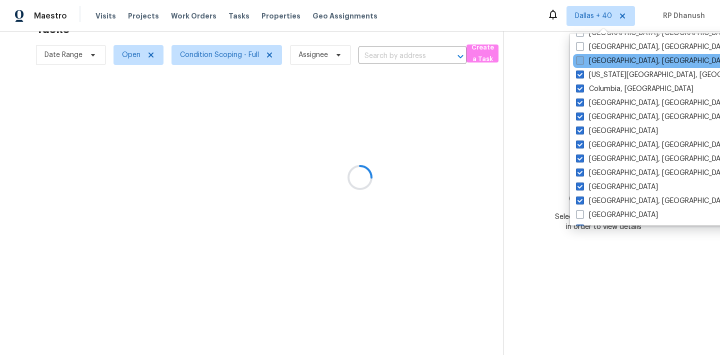
click at [604, 56] on label "Cleveland, OH" at bounding box center [653, 61] width 155 height 10
click at [583, 56] on input "Cleveland, OH" at bounding box center [579, 59] width 7 height 7
checkbox input "true"
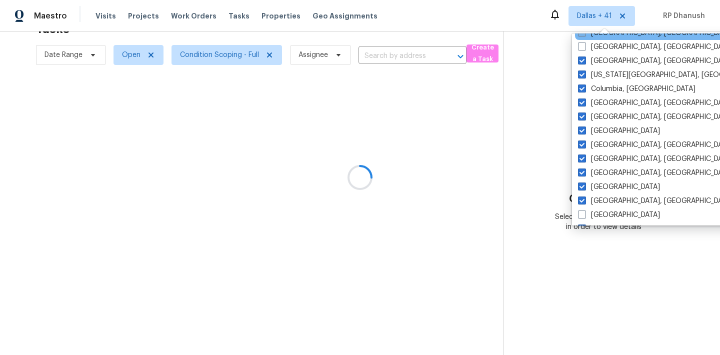
click at [603, 38] on label "Chicago, IL" at bounding box center [655, 33] width 155 height 10
click at [585, 35] on input "Chicago, IL" at bounding box center [581, 31] width 7 height 7
checkbox input "true"
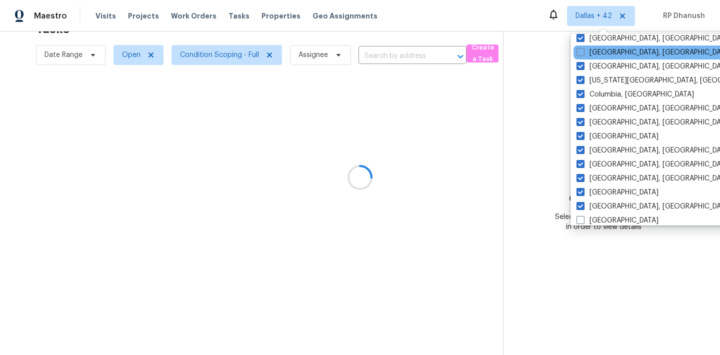
click at [602, 46] on div "Cincinnati, OH" at bounding box center [675, 53] width 202 height 14
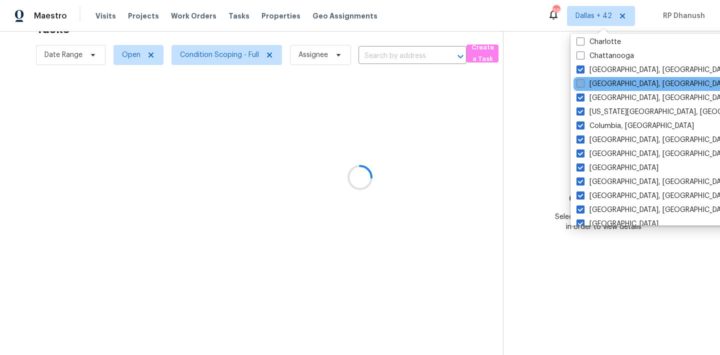
scroll to position [126, 0]
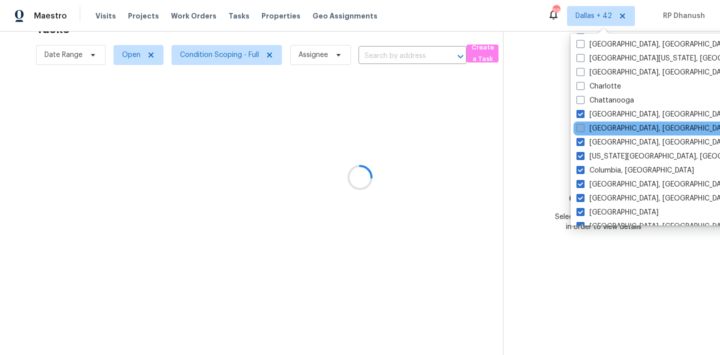
click at [594, 128] on label "Cincinnati, OH" at bounding box center [654, 129] width 155 height 10
click at [583, 128] on input "Cincinnati, OH" at bounding box center [580, 127] width 7 height 7
checkbox input "true"
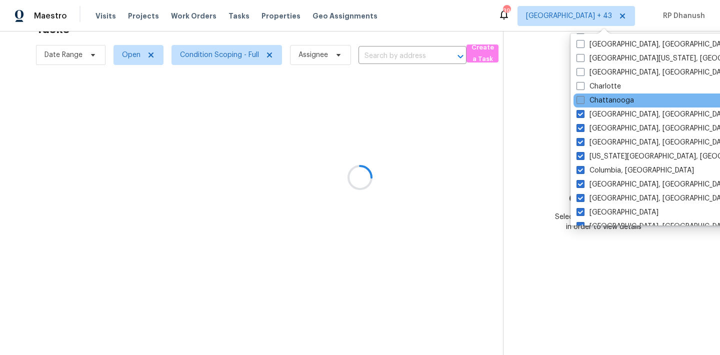
click at [593, 100] on label "Chattanooga" at bounding box center [606, 101] width 58 height 10
click at [583, 100] on input "Chattanooga" at bounding box center [580, 99] width 7 height 7
checkbox input "true"
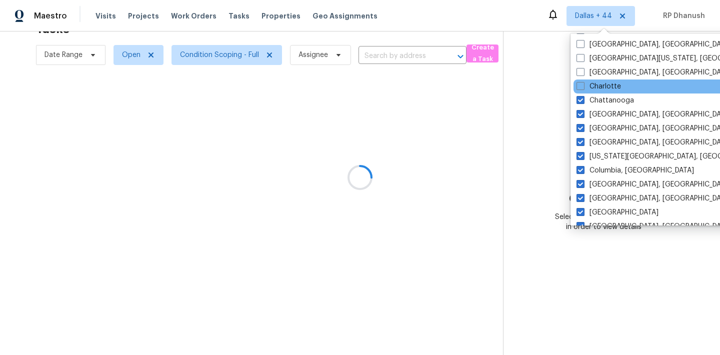
click at [593, 81] on div "Charlotte" at bounding box center [675, 87] width 202 height 14
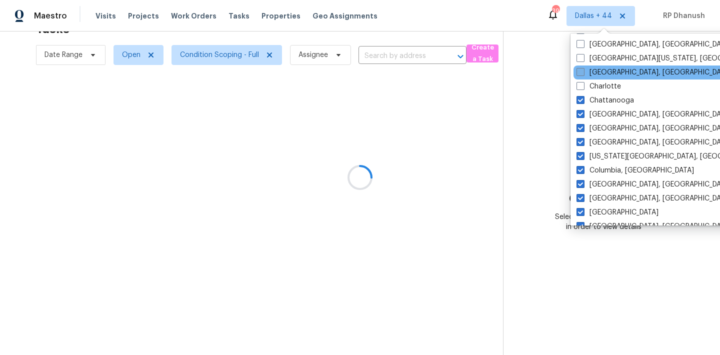
click at [593, 68] on label "Charleston, SC" at bounding box center [654, 73] width 155 height 10
click at [583, 68] on input "Charleston, SC" at bounding box center [580, 71] width 7 height 7
checkbox input "true"
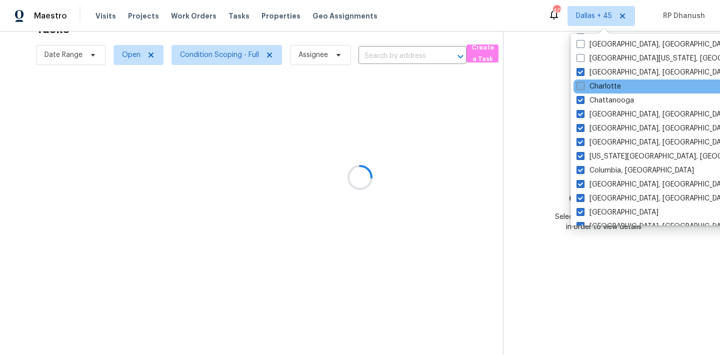
click at [593, 89] on label "Charlotte" at bounding box center [599, 87] width 45 height 10
click at [583, 88] on input "Charlotte" at bounding box center [580, 85] width 7 height 7
checkbox input "true"
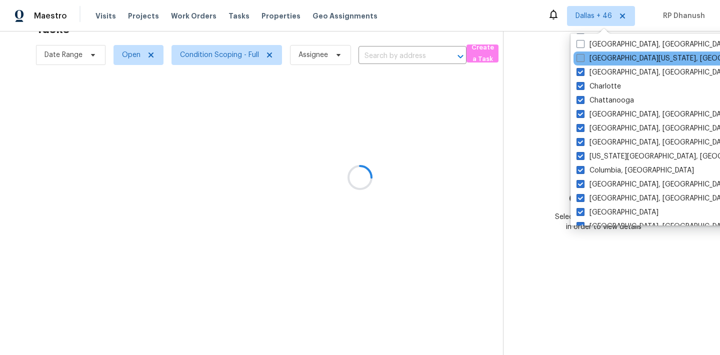
click at [593, 63] on label "Central California, CA" at bounding box center [673, 59] width 193 height 10
click at [583, 60] on input "Central California, CA" at bounding box center [580, 57] width 7 height 7
checkbox input "true"
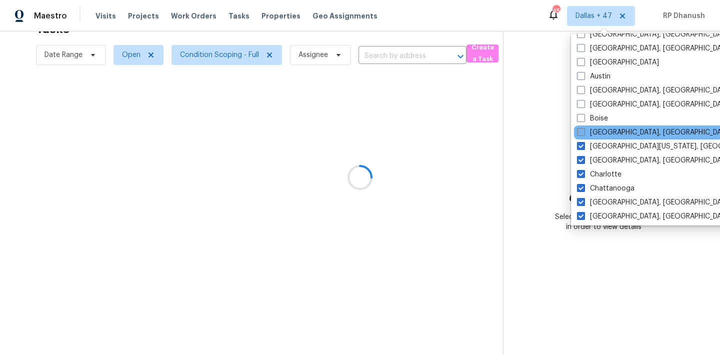
click at [593, 132] on label "Boston, MA" at bounding box center [654, 133] width 155 height 10
click at [584, 132] on input "Boston, MA" at bounding box center [580, 131] width 7 height 7
checkbox input "true"
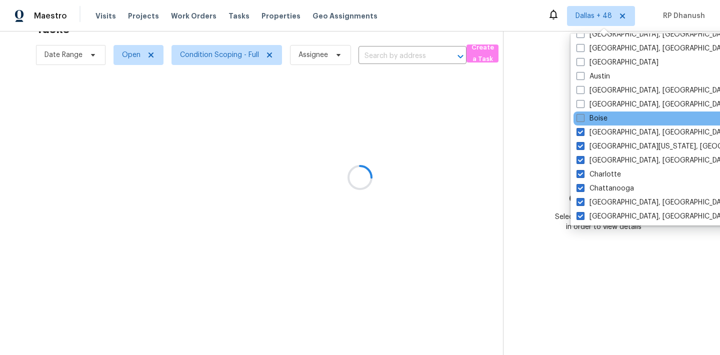
click at [593, 117] on label "Boise" at bounding box center [592, 119] width 31 height 10
click at [583, 117] on input "Boise" at bounding box center [580, 117] width 7 height 7
checkbox input "true"
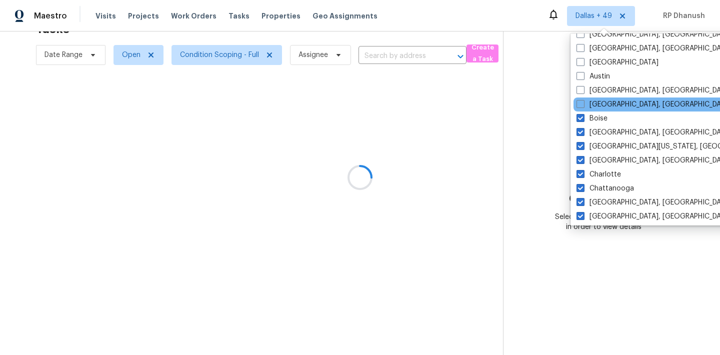
click at [593, 99] on div "Birmingham, AL" at bounding box center [675, 105] width 202 height 14
click at [592, 104] on label "Birmingham, AL" at bounding box center [654, 105] width 155 height 10
click at [583, 104] on input "Birmingham, AL" at bounding box center [580, 103] width 7 height 7
checkbox input "true"
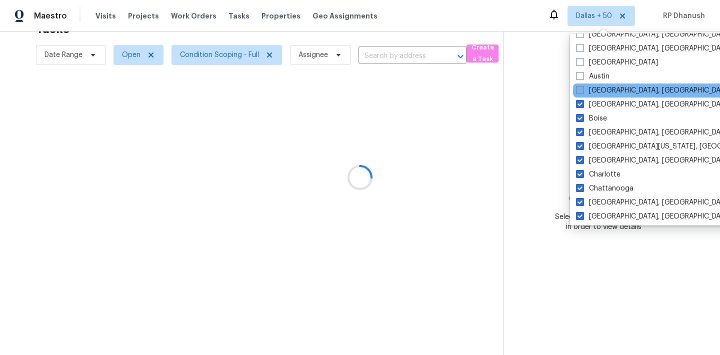
click at [592, 94] on label "Baltimore, MD" at bounding box center [653, 91] width 155 height 10
click at [583, 92] on input "Baltimore, MD" at bounding box center [579, 89] width 7 height 7
checkbox input "true"
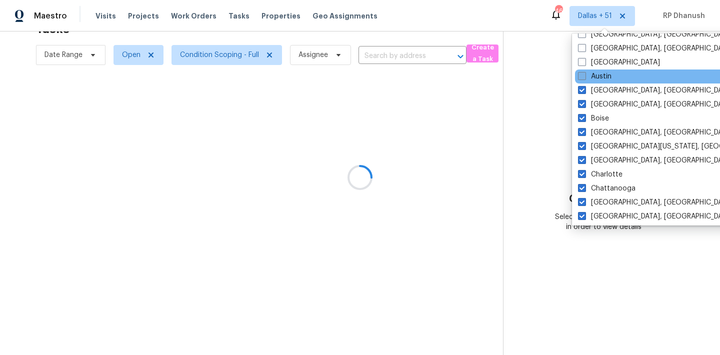
click at [593, 79] on label "Austin" at bounding box center [595, 77] width 34 height 10
click at [585, 78] on input "Austin" at bounding box center [581, 75] width 7 height 7
checkbox input "true"
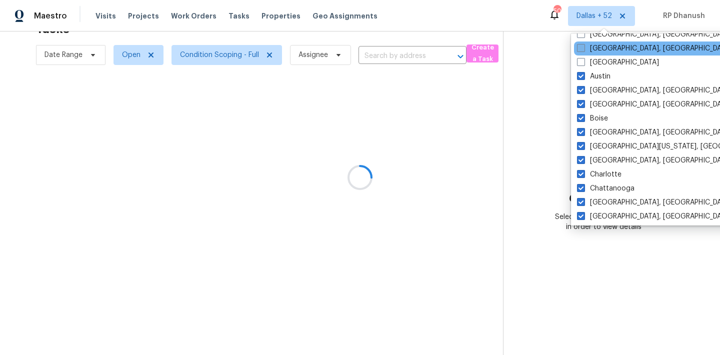
click at [597, 52] on label "Asheville, NC" at bounding box center [654, 49] width 155 height 10
click at [584, 50] on input "Asheville, NC" at bounding box center [580, 47] width 7 height 7
checkbox input "true"
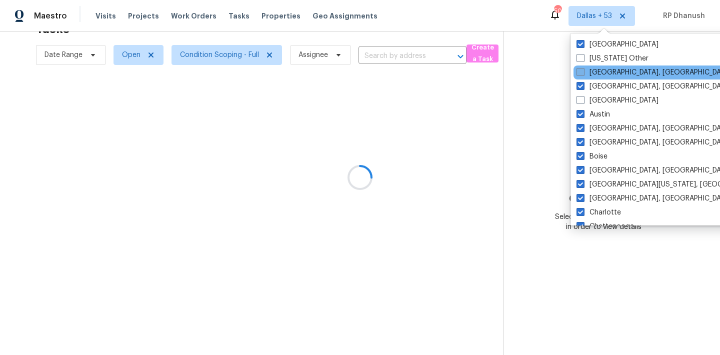
click at [600, 75] on label "Albuquerque, NM" at bounding box center [654, 73] width 155 height 10
click at [583, 74] on input "Albuquerque, NM" at bounding box center [580, 71] width 7 height 7
checkbox input "true"
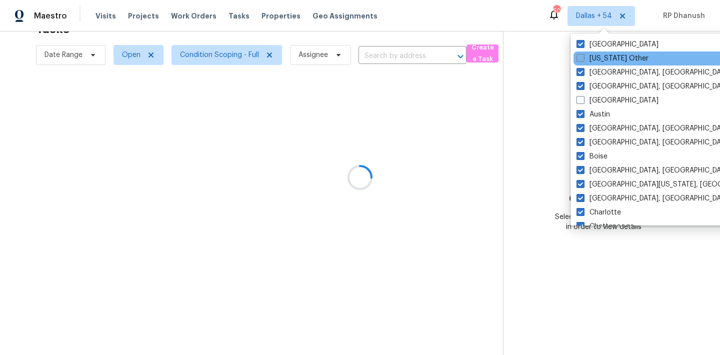
click at [600, 59] on label "Alaska Other" at bounding box center [613, 59] width 72 height 10
click at [583, 59] on input "Alaska Other" at bounding box center [580, 57] width 7 height 7
checkbox input "true"
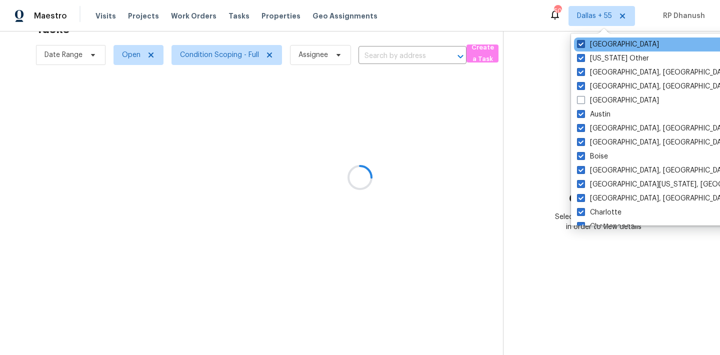
click at [597, 41] on label "Dallas" at bounding box center [618, 45] width 82 height 10
click at [584, 41] on input "Dallas" at bounding box center [580, 43] width 7 height 7
checkbox input "false"
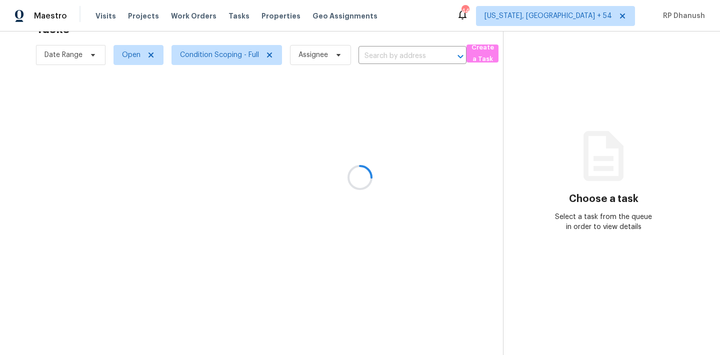
click at [678, 80] on div at bounding box center [360, 177] width 720 height 355
click at [600, 22] on div at bounding box center [360, 177] width 720 height 355
click at [600, 18] on div at bounding box center [360, 177] width 720 height 355
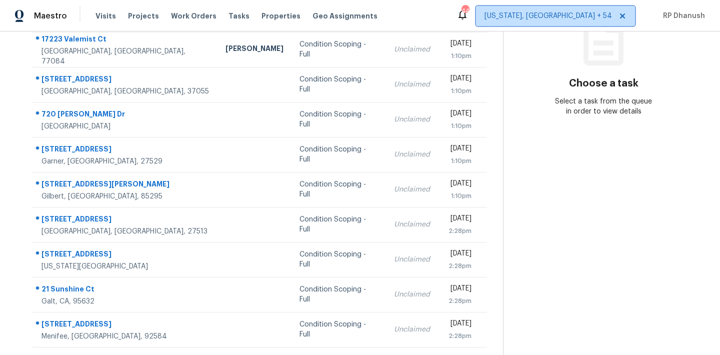
click at [600, 18] on span "Washington, DC + 54" at bounding box center [549, 16] width 128 height 10
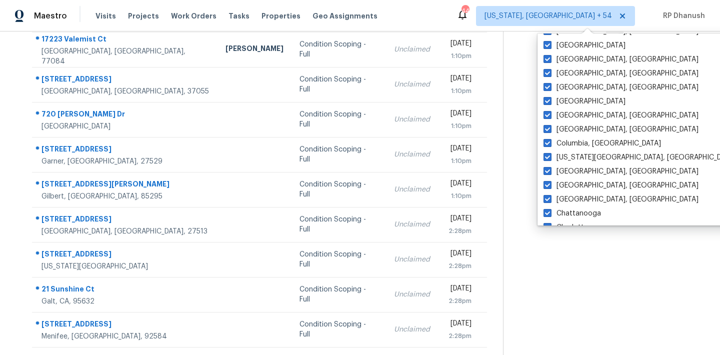
scroll to position [684, 0]
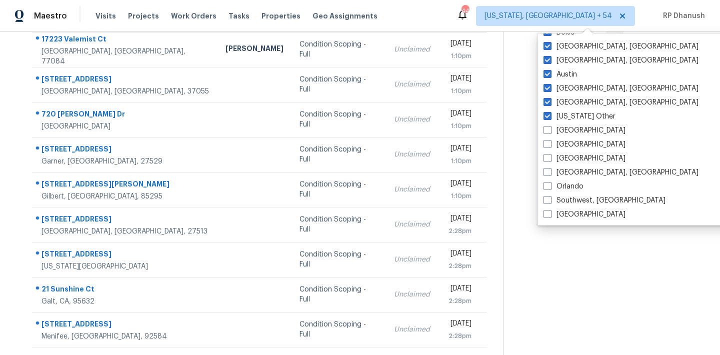
click at [509, 120] on section "Choose a task Select a task from the queue in order to view details" at bounding box center [603, 129] width 201 height 490
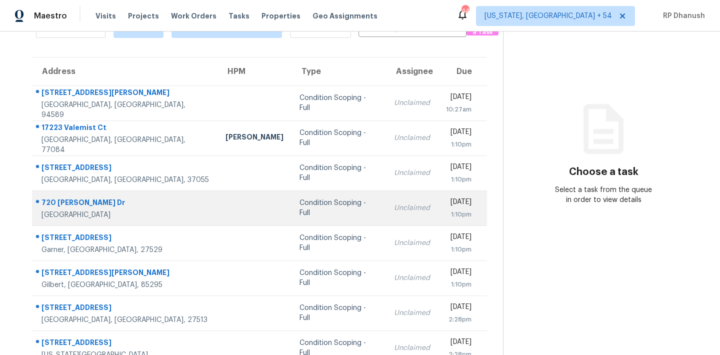
scroll to position [0, 0]
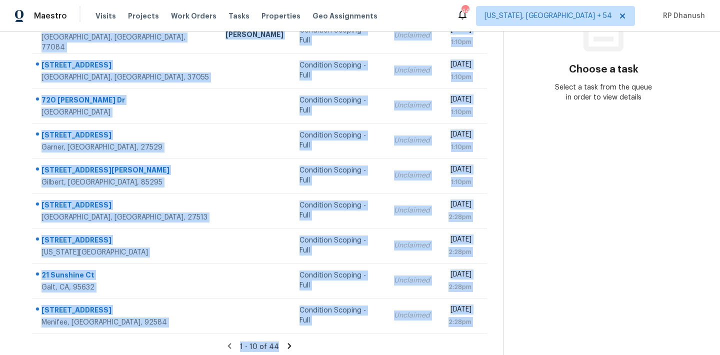
scroll to position [166, 0]
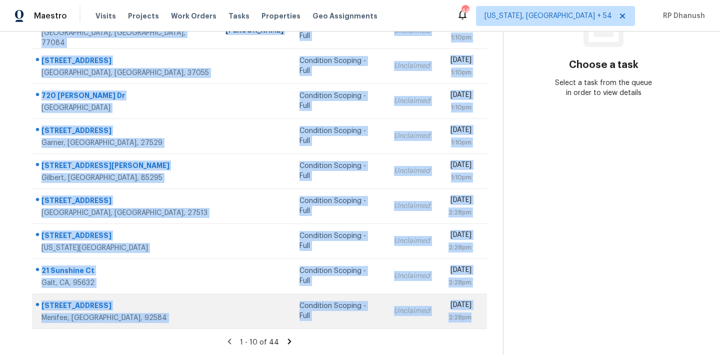
drag, startPoint x: 40, startPoint y: 148, endPoint x: 476, endPoint y: 319, distance: 468.1
click at [476, 319] on tbody "1118 Cronin Dr Vallejo, CA, 94589 Condition Scoping - Full Unclaimed Thu, Sep 2…" at bounding box center [259, 153] width 455 height 350
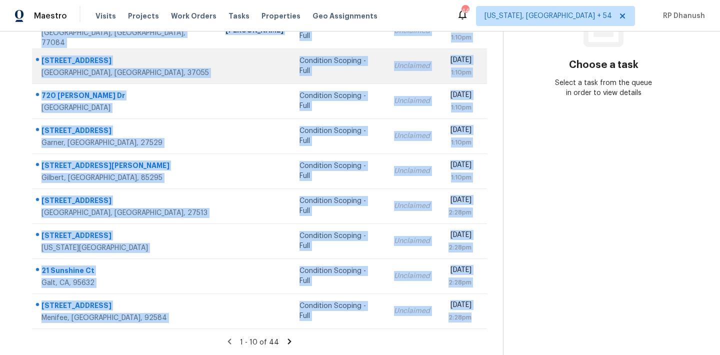
copy tbody "1118 Cronin Dr Vallejo, CA, 94589 Condition Scoping - Full Unclaimed Thu, Sep 2…"
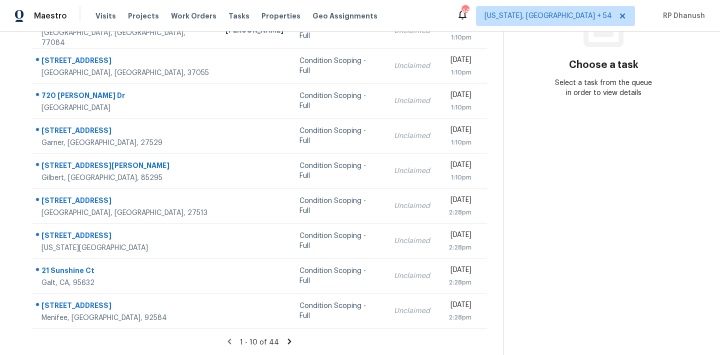
click at [593, 242] on section "Choose a task Select a task from the queue in order to view details" at bounding box center [603, 111] width 201 height 490
click at [285, 338] on icon at bounding box center [289, 341] width 9 height 9
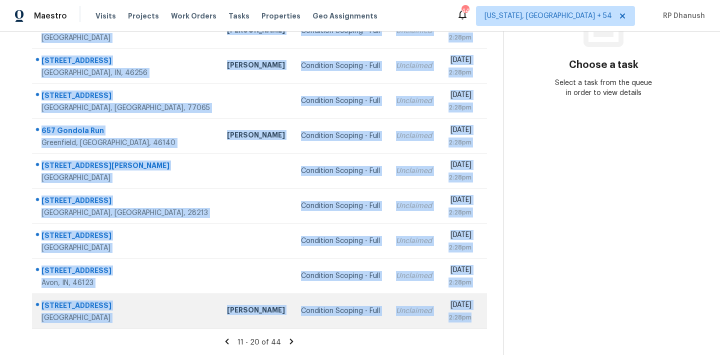
drag, startPoint x: 42, startPoint y: 147, endPoint x: 479, endPoint y: 326, distance: 472.0
click at [479, 326] on tbody "12641 Mansfield St Detroit, MI, 48227 Condition Scoping - Full Unclaimed Thu, S…" at bounding box center [259, 153] width 455 height 350
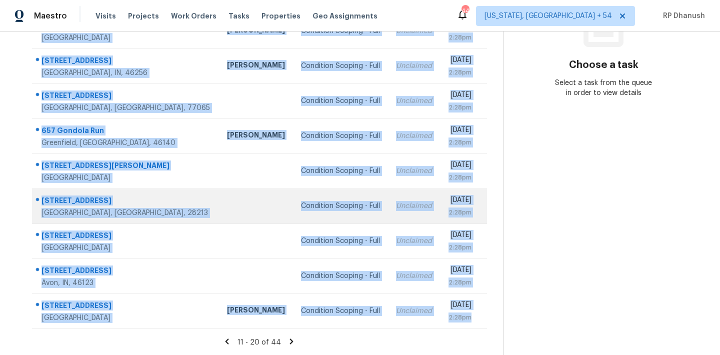
copy tbody "12641 Mansfield St Detroit, MI, 48227 Condition Scoping - Full Unclaimed Thu, S…"
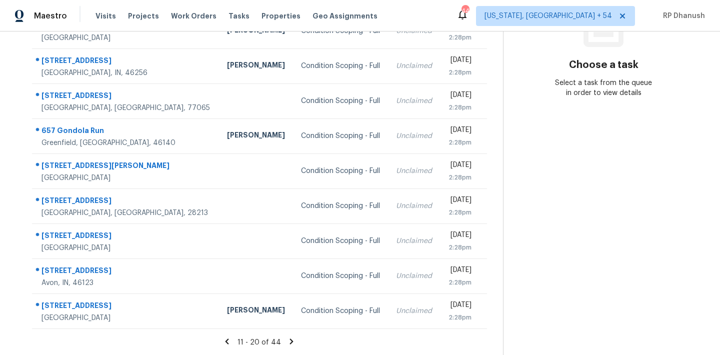
click at [594, 199] on section "Choose a task Select a task from the queue in order to view details" at bounding box center [603, 111] width 201 height 490
click at [293, 339] on icon at bounding box center [291, 341] width 9 height 9
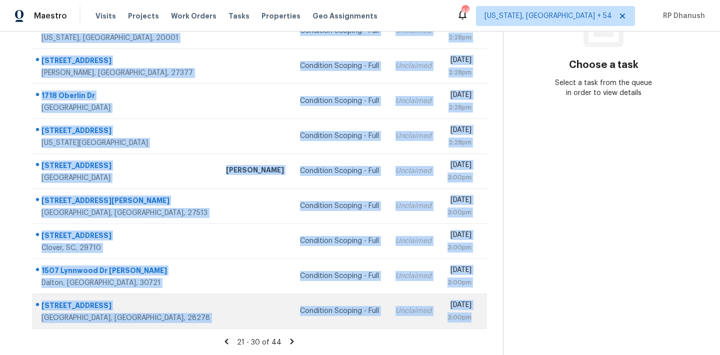
drag, startPoint x: 43, startPoint y: 152, endPoint x: 465, endPoint y: 322, distance: 455.6
click at [465, 322] on tbody "5824 Malarkey Rd Del Valle, TX, 78617 Condition Scoping - Full Unclaimed Thu, S…" at bounding box center [259, 153] width 455 height 350
copy tbody "5824 Malarkey Rd Del Valle, TX, 78617 Condition Scoping - Full Unclaimed Thu, S…"
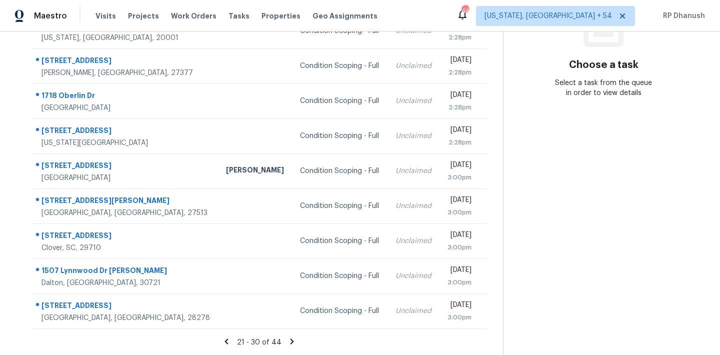
click at [550, 203] on section "Choose a task Select a task from the queue in order to view details" at bounding box center [603, 111] width 201 height 490
click at [291, 339] on icon at bounding box center [293, 342] width 4 height 6
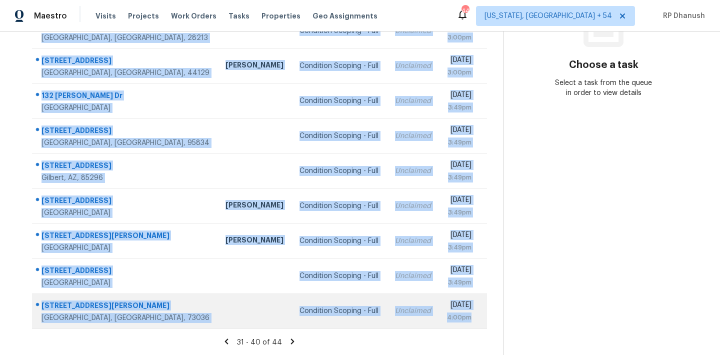
drag, startPoint x: 41, startPoint y: 148, endPoint x: 482, endPoint y: 328, distance: 477.2
click at [482, 328] on tbody "940 Collingwood Dr Amherst, OH, 44001 Condition Scoping - Full Unclaimed Thu, S…" at bounding box center [259, 153] width 455 height 350
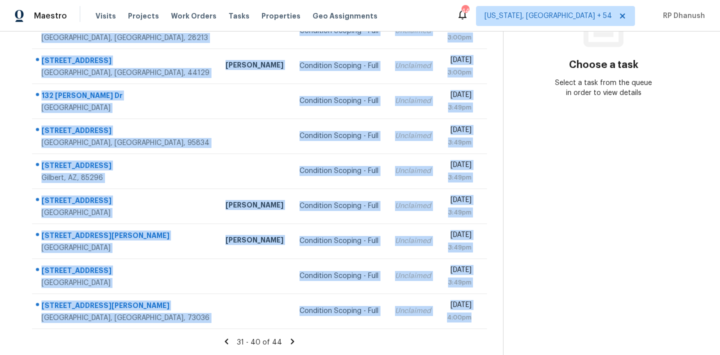
copy tbody "940 Collingwood Dr Amherst, OH, 44001 Condition Scoping - Full Unclaimed Thu, S…"
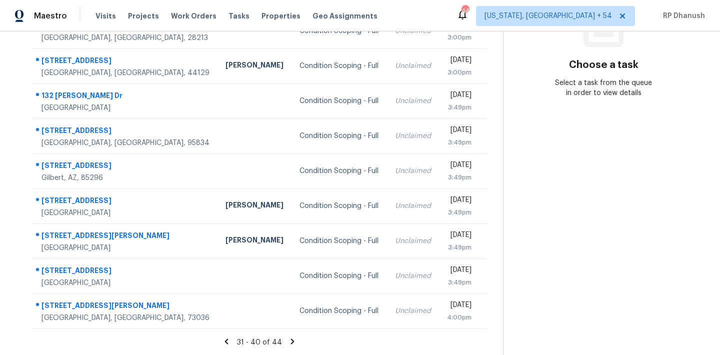
click at [551, 214] on section "Choose a task Select a task from the queue in order to view details" at bounding box center [603, 111] width 201 height 490
click at [291, 338] on icon at bounding box center [292, 341] width 9 height 9
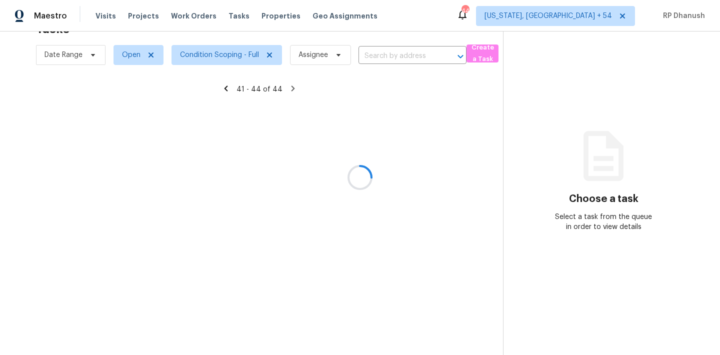
scroll to position [32, 0]
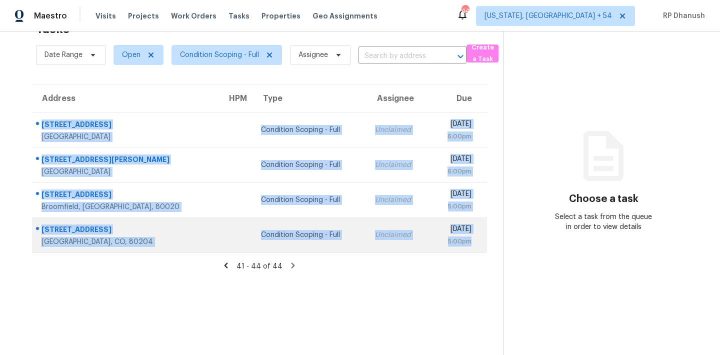
drag, startPoint x: 43, startPoint y: 119, endPoint x: 471, endPoint y: 240, distance: 445.1
click at [471, 240] on tbody "4012 E Glencove St Mesa, AZ, 85205 Condition Scoping - Full Unclaimed Thu, Sep …" at bounding box center [259, 183] width 455 height 140
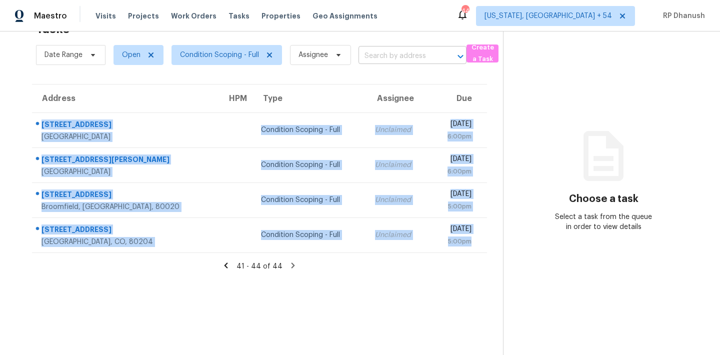
copy tbody "4012 E Glencove St Mesa, AZ, 85205 Condition Scoping - Full Unclaimed Thu, Sep …"
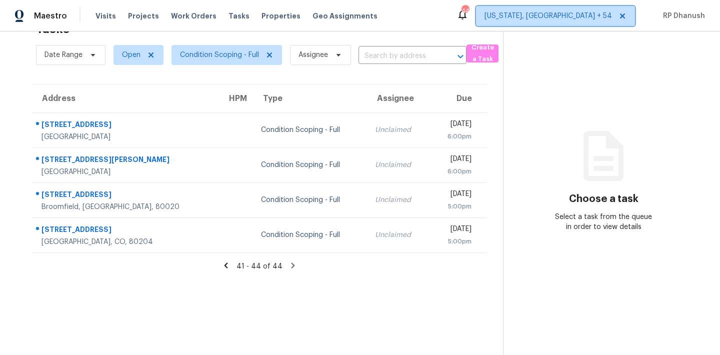
click at [578, 18] on span "[US_STATE], [GEOGRAPHIC_DATA] + 54" at bounding box center [549, 16] width 128 height 10
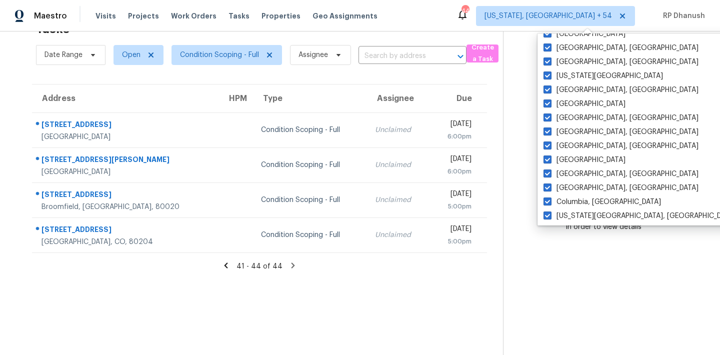
scroll to position [684, 0]
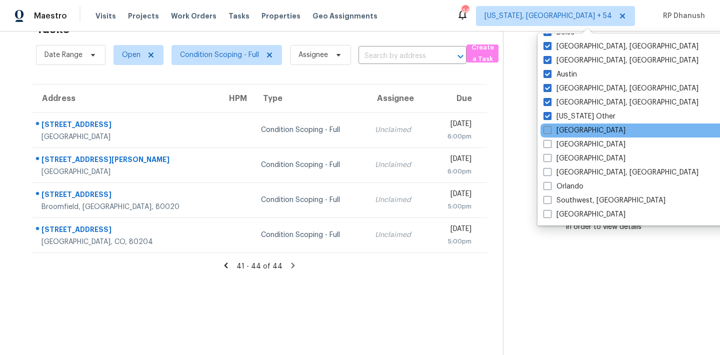
click at [567, 127] on label "[GEOGRAPHIC_DATA]" at bounding box center [585, 131] width 82 height 10
click at [550, 127] on input "[GEOGRAPHIC_DATA]" at bounding box center [547, 129] width 7 height 7
checkbox input "true"
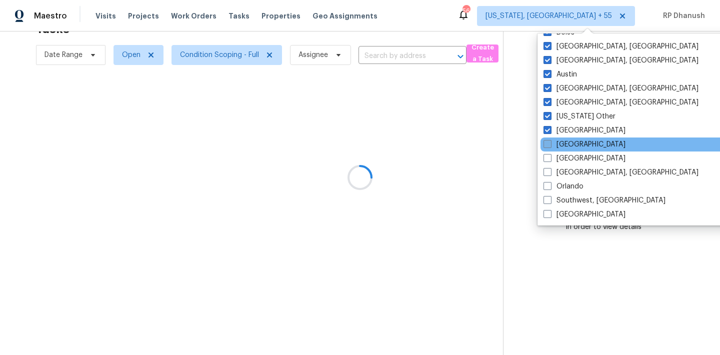
click at [567, 140] on label "[GEOGRAPHIC_DATA]" at bounding box center [585, 145] width 82 height 10
click at [550, 140] on input "[GEOGRAPHIC_DATA]" at bounding box center [547, 143] width 7 height 7
checkbox input "true"
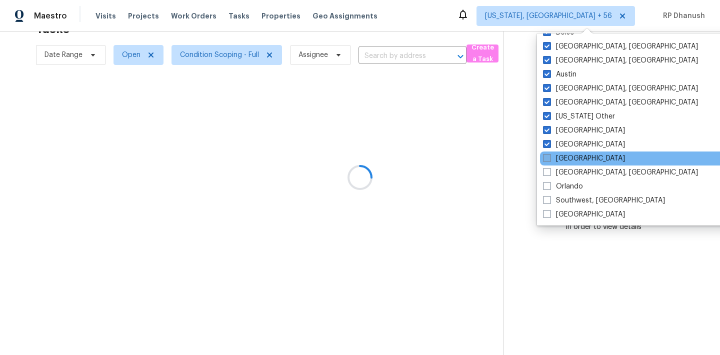
click at [566, 157] on label "[GEOGRAPHIC_DATA]" at bounding box center [584, 159] width 82 height 10
click at [550, 157] on input "[GEOGRAPHIC_DATA]" at bounding box center [546, 157] width 7 height 7
checkbox input "true"
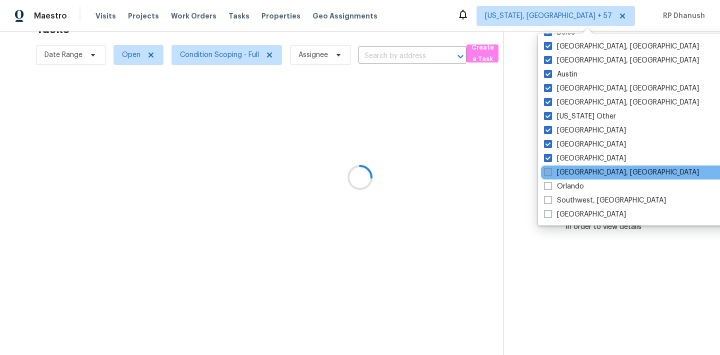
click at [566, 172] on label "[GEOGRAPHIC_DATA], [GEOGRAPHIC_DATA]" at bounding box center [621, 173] width 155 height 10
click at [551, 172] on input "[GEOGRAPHIC_DATA], [GEOGRAPHIC_DATA]" at bounding box center [547, 171] width 7 height 7
checkbox input "true"
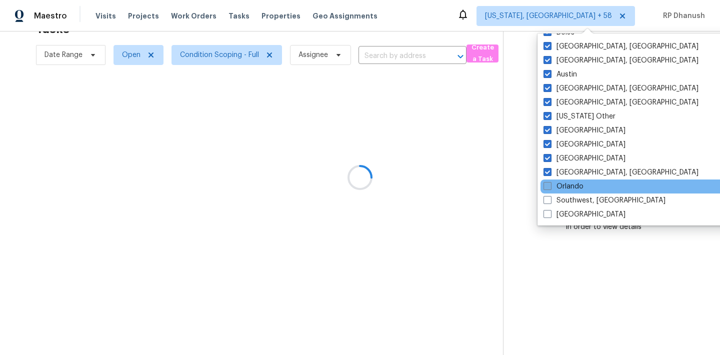
click at [561, 191] on label "Orlando" at bounding box center [564, 187] width 40 height 10
click at [550, 188] on input "Orlando" at bounding box center [547, 185] width 7 height 7
checkbox input "true"
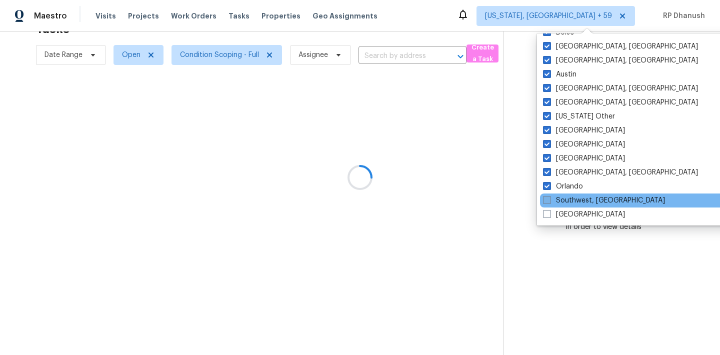
click at [561, 202] on label "Southwest, [GEOGRAPHIC_DATA]" at bounding box center [604, 201] width 122 height 10
click at [550, 202] on input "Southwest, [GEOGRAPHIC_DATA]" at bounding box center [546, 199] width 7 height 7
checkbox input "true"
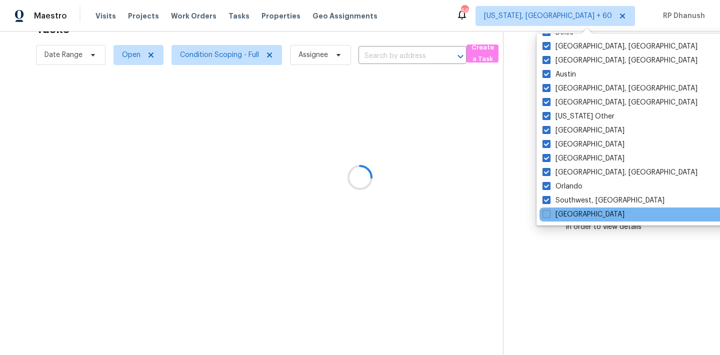
click at [562, 216] on label "[GEOGRAPHIC_DATA]" at bounding box center [584, 215] width 82 height 10
click at [549, 216] on input "[GEOGRAPHIC_DATA]" at bounding box center [546, 213] width 7 height 7
checkbox input "true"
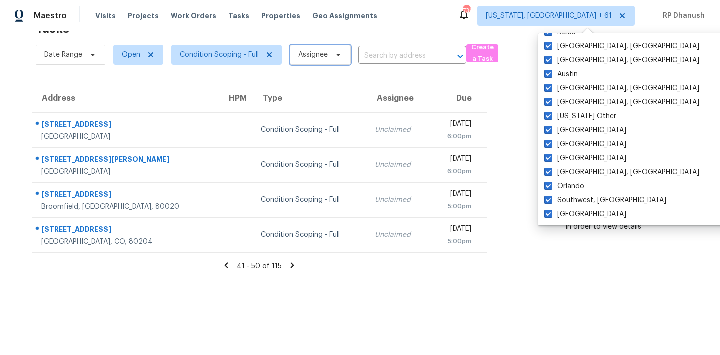
click at [325, 63] on span "Assignee" at bounding box center [320, 55] width 61 height 20
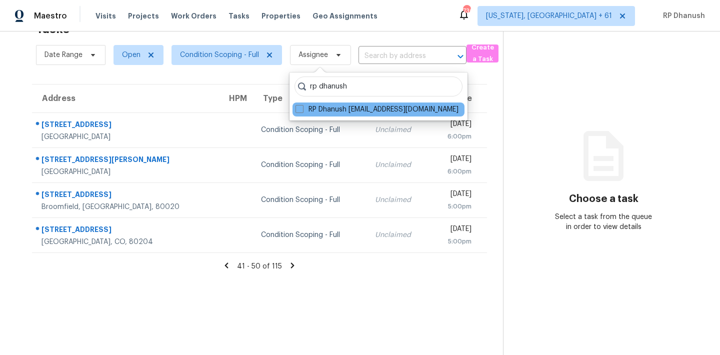
type input "rp dhanush"
click at [317, 104] on div "RP Dhanush rp.dhanush@opendoor.com" at bounding box center [379, 110] width 172 height 14
click at [316, 109] on label "RP Dhanush rp.dhanush@opendoor.com" at bounding box center [377, 110] width 163 height 10
click at [302, 109] on input "RP Dhanush rp.dhanush@opendoor.com" at bounding box center [299, 108] width 7 height 7
checkbox input "true"
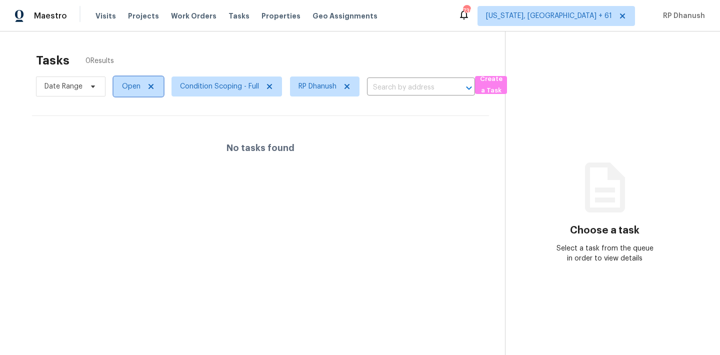
click at [136, 83] on span "Open" at bounding box center [131, 87] width 19 height 10
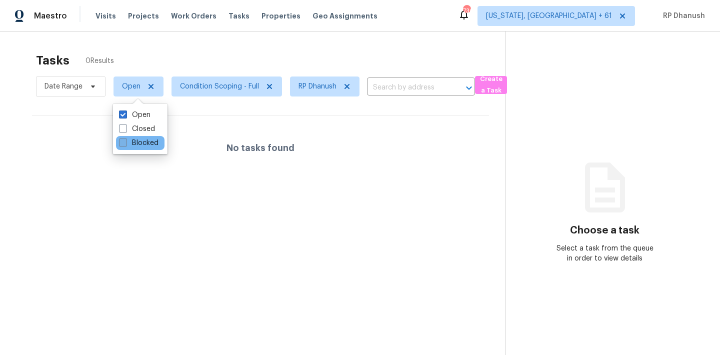
click at [143, 147] on label "Blocked" at bounding box center [139, 143] width 40 height 10
click at [126, 145] on input "Blocked" at bounding box center [122, 141] width 7 height 7
checkbox input "true"
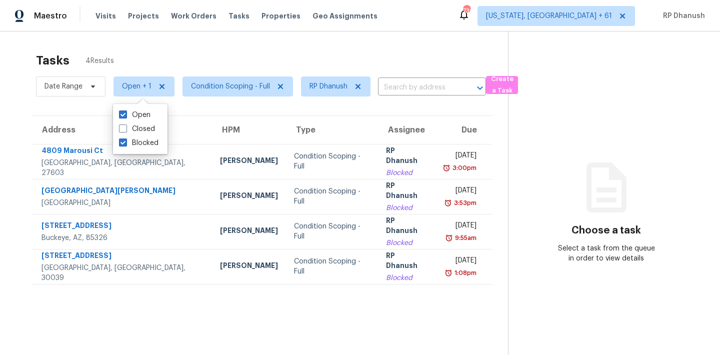
click at [594, 194] on icon at bounding box center [607, 188] width 60 height 60
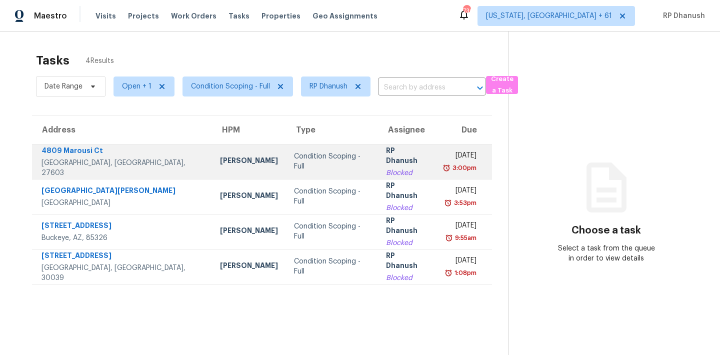
click at [454, 160] on div "Mon, Sep 22nd 2025" at bounding box center [460, 157] width 34 height 13
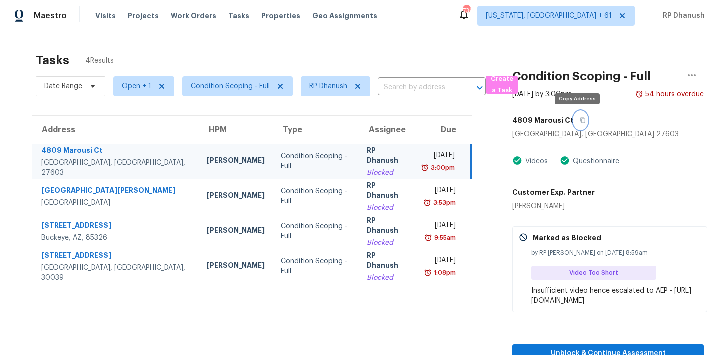
click at [580, 119] on icon "button" at bounding box center [583, 121] width 6 height 6
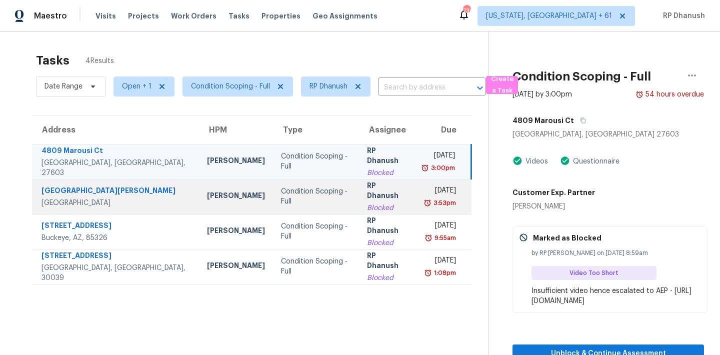
click at [367, 186] on div "RP Dhanush" at bounding box center [387, 192] width 40 height 23
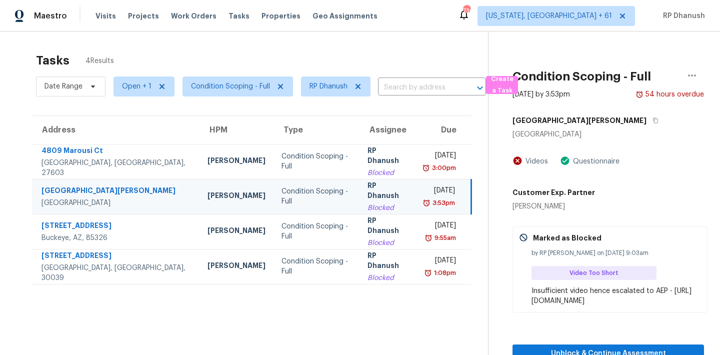
click at [583, 120] on div "1521 Hobson Ave" at bounding box center [609, 121] width 192 height 18
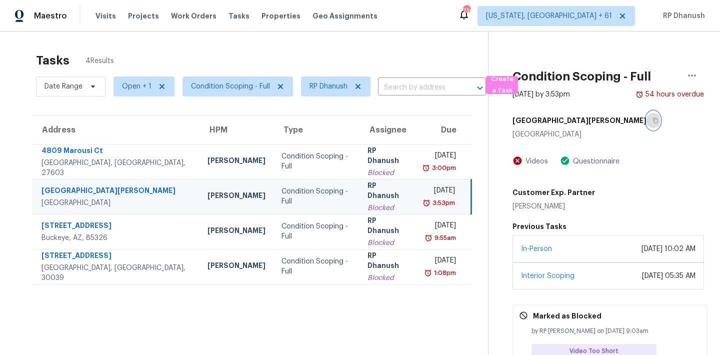
click at [653, 120] on icon "button" at bounding box center [656, 121] width 6 height 6
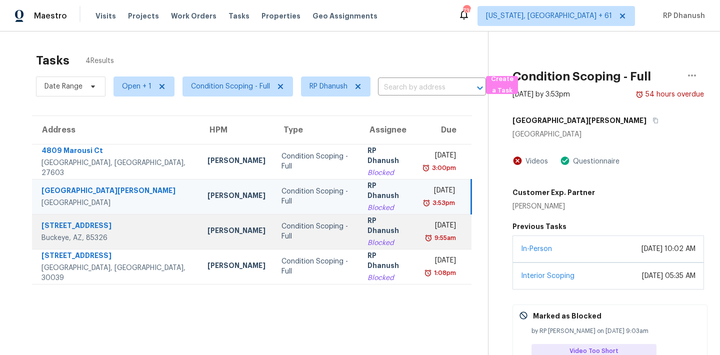
click at [416, 238] on td "Tue, Sep 23rd 2025 9:55am" at bounding box center [444, 231] width 56 height 35
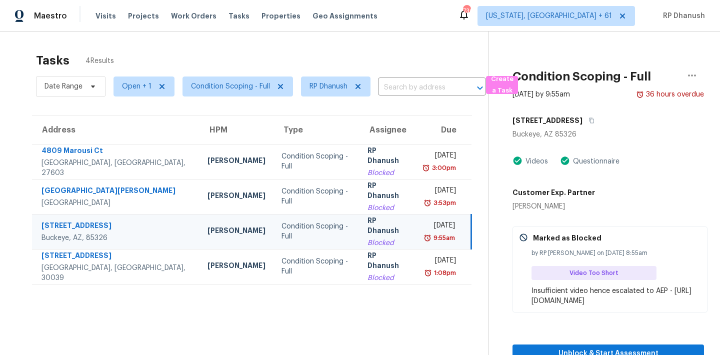
click at [584, 109] on div "Condition Scoping - Full Sep 23rd 2025 by 9:55am 36 hours overdue 5418 S 236th …" at bounding box center [597, 198] width 216 height 332
click at [583, 124] on button "button" at bounding box center [590, 121] width 14 height 18
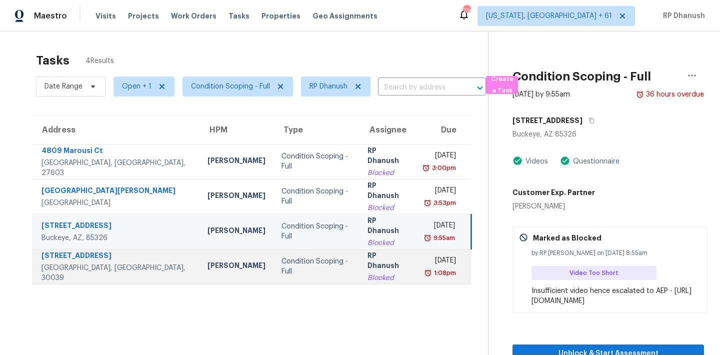
click at [424, 265] on div "Tue, Sep 23rd 2025" at bounding box center [440, 262] width 33 height 13
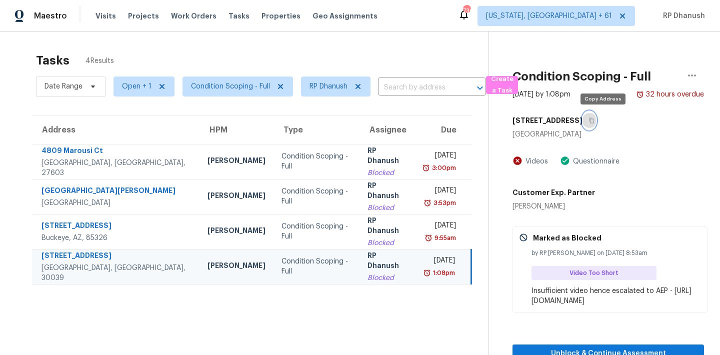
click at [596, 123] on button "button" at bounding box center [590, 121] width 14 height 18
click at [130, 91] on span "Open + 1" at bounding box center [137, 87] width 30 height 10
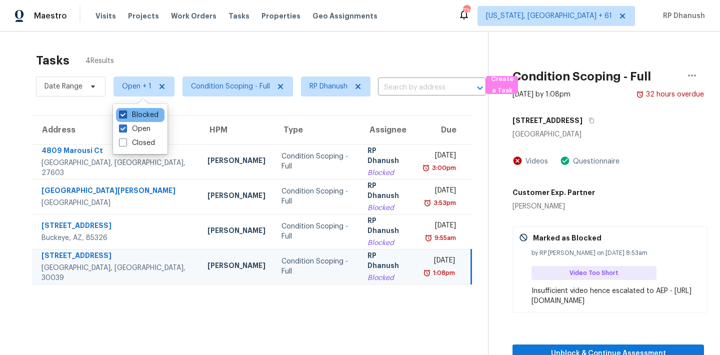
click at [141, 114] on label "Blocked" at bounding box center [139, 115] width 40 height 10
click at [126, 114] on input "Blocked" at bounding box center [122, 113] width 7 height 7
checkbox input "false"
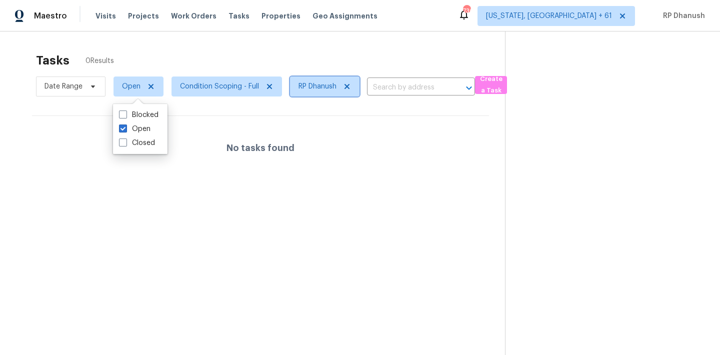
click at [347, 86] on icon at bounding box center [347, 86] width 5 height 5
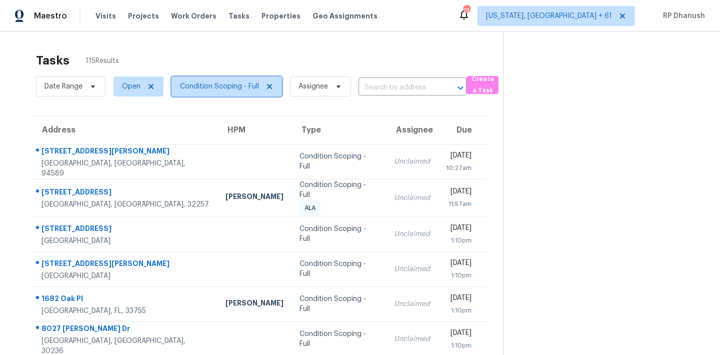
click at [228, 84] on span "Condition Scoping - Full" at bounding box center [219, 87] width 79 height 10
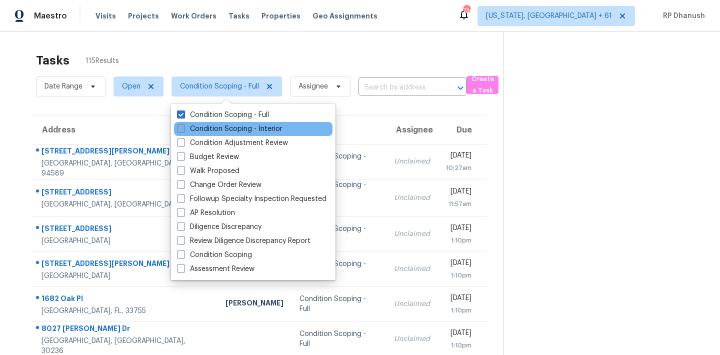
click at [236, 127] on label "Condition Scoping - Interior" at bounding box center [230, 129] width 106 height 10
click at [184, 127] on input "Condition Scoping - Interior" at bounding box center [180, 127] width 7 height 7
checkbox input "true"
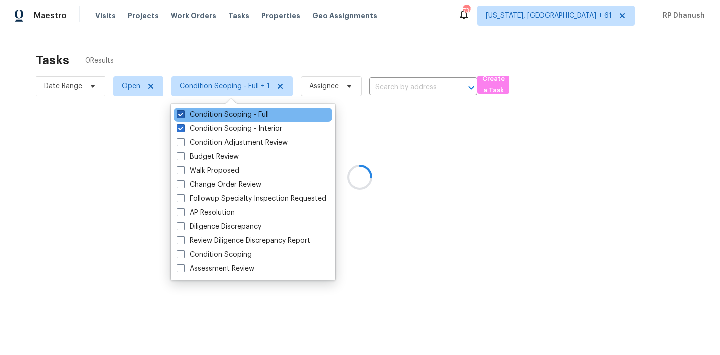
click at [231, 119] on label "Condition Scoping - Full" at bounding box center [223, 115] width 92 height 10
click at [184, 117] on input "Condition Scoping - Full" at bounding box center [180, 113] width 7 height 7
checkbox input "false"
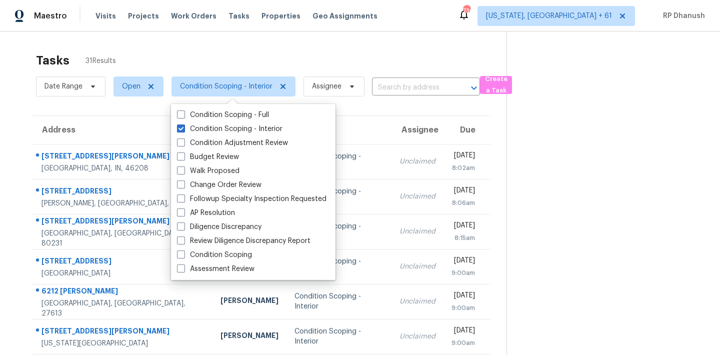
click at [387, 47] on div "Tasks 31 Results Date Range Open Condition Scoping - Interior Assignee ​ Create…" at bounding box center [360, 277] width 720 height 490
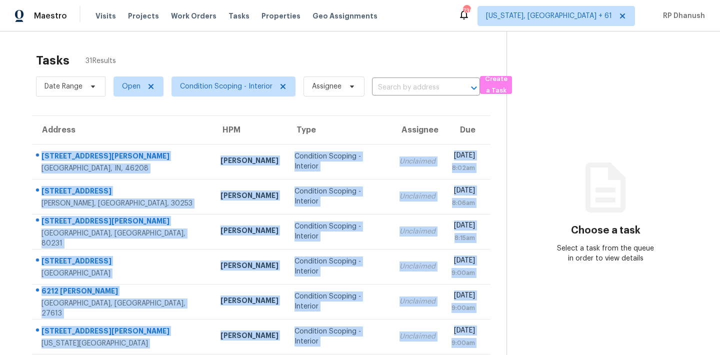
scroll to position [166, 0]
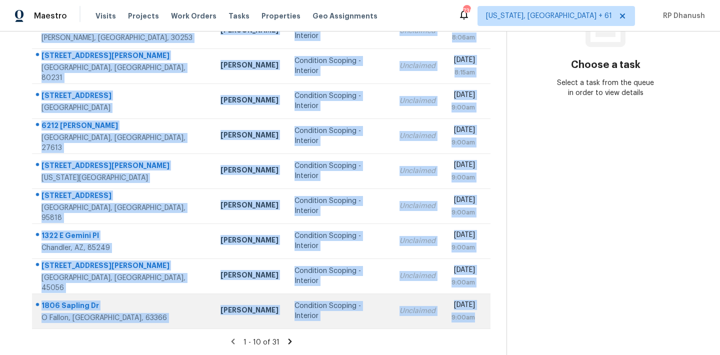
drag, startPoint x: 37, startPoint y: 145, endPoint x: 484, endPoint y: 317, distance: 479.0
click at [484, 317] on tbody "[STREET_ADDRESS][PERSON_NAME] [PERSON_NAME] Condition Scoping - Interior Unclai…" at bounding box center [261, 153] width 459 height 350
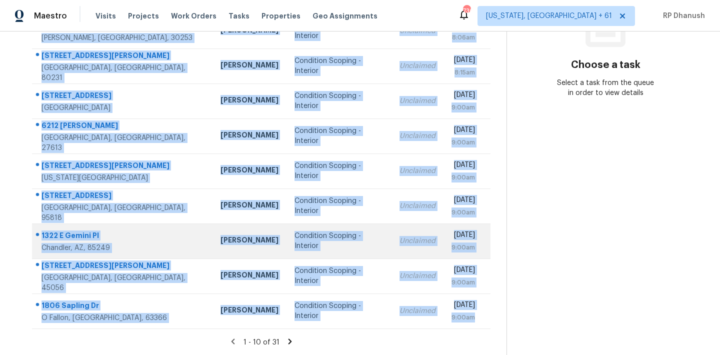
copy tbody "[STREET_ADDRESS][PERSON_NAME] [PERSON_NAME] Condition Scoping - Interior Unclai…"
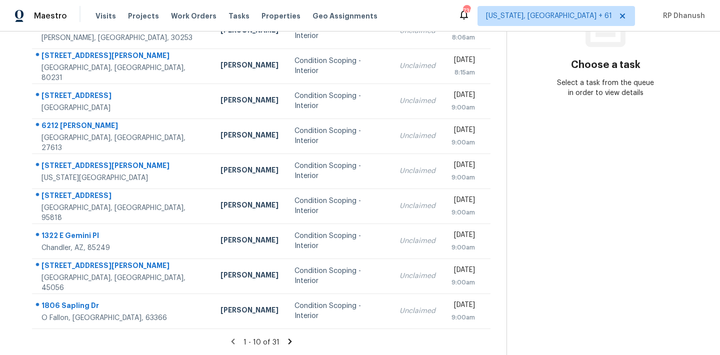
click at [681, 263] on section "Choose a task Select a task from the queue in order to view details" at bounding box center [606, 111] width 198 height 490
click at [288, 340] on icon at bounding box center [290, 342] width 4 height 6
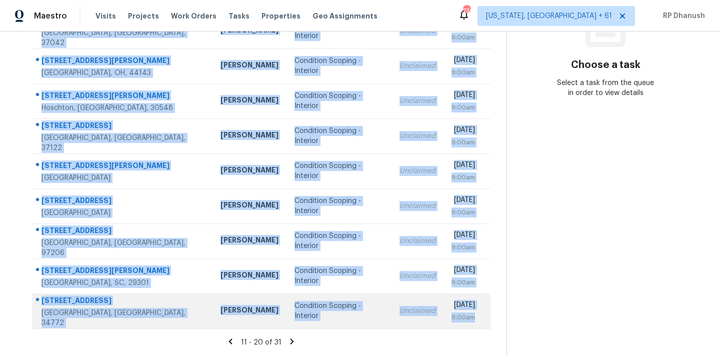
drag, startPoint x: 38, startPoint y: 148, endPoint x: 482, endPoint y: 319, distance: 475.8
click at [482, 319] on tbody "[STREET_ADDRESS] [PERSON_NAME] Condition Scoping - Interior Unclaimed [DATE] 9:…" at bounding box center [261, 153] width 459 height 350
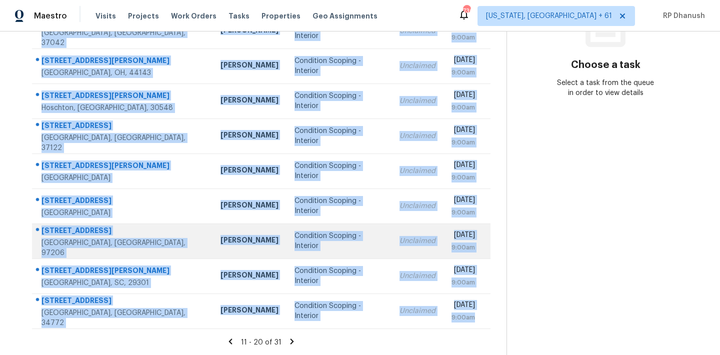
copy tbody "[STREET_ADDRESS] [PERSON_NAME] Condition Scoping - Interior Unclaimed [DATE] 9:…"
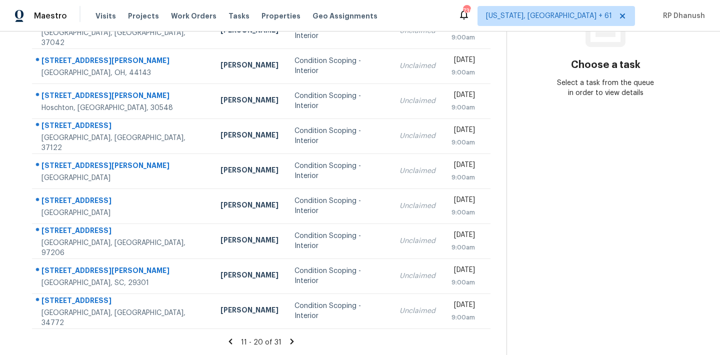
click at [550, 156] on section "Choose a task Select a task from the queue in order to view details" at bounding box center [606, 111] width 198 height 490
click at [289, 340] on icon at bounding box center [292, 341] width 9 height 9
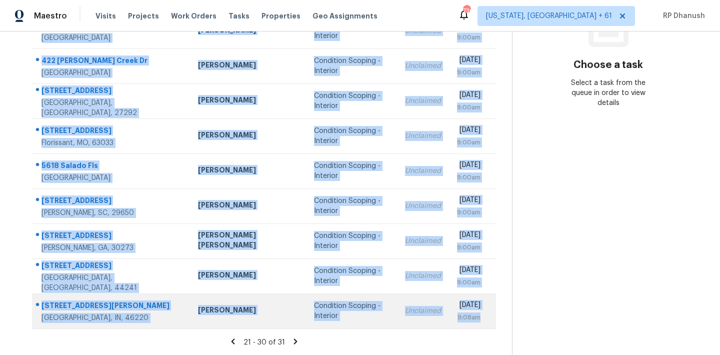
drag, startPoint x: 42, startPoint y: 148, endPoint x: 485, endPoint y: 318, distance: 475.0
click at [485, 318] on tbody "[STREET_ADDRESS][PERSON_NAME][PERSON_NAME] [PERSON_NAME] Condition Scoping - In…" at bounding box center [264, 153] width 464 height 350
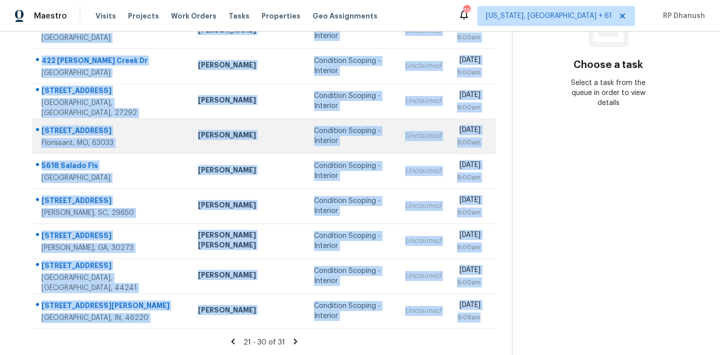
copy tbody "[STREET_ADDRESS][PERSON_NAME][PERSON_NAME] [PERSON_NAME] Condition Scoping - In…"
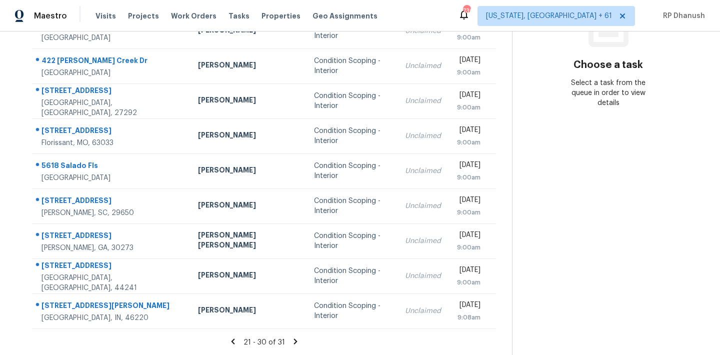
click at [570, 172] on section "Choose a task Select a task from the queue in order to view details" at bounding box center [608, 111] width 192 height 490
click at [291, 338] on icon at bounding box center [295, 341] width 9 height 9
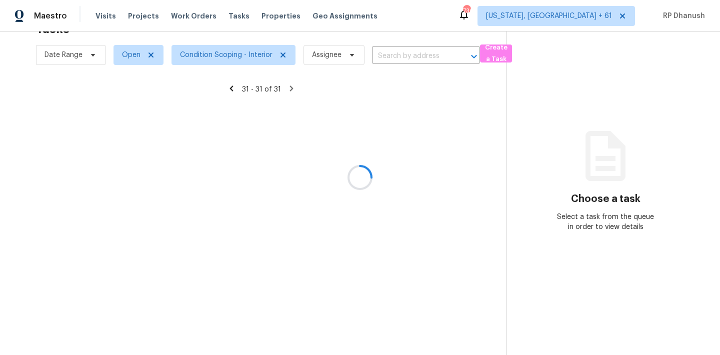
scroll to position [32, 0]
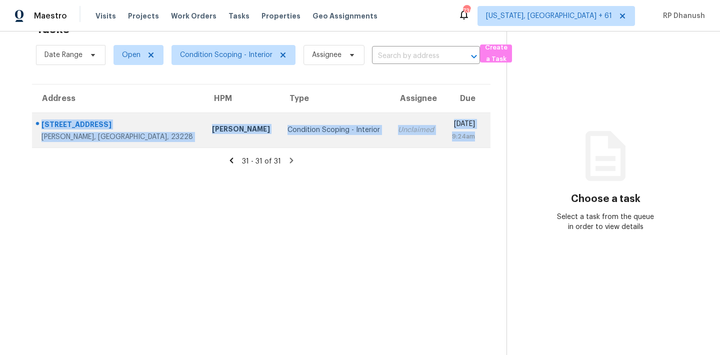
drag, startPoint x: 39, startPoint y: 115, endPoint x: 487, endPoint y: 140, distance: 448.9
click at [487, 140] on tr "[STREET_ADDRESS] [PERSON_NAME] Condition Scoping - Interior Unclaimed [DATE] 9:…" at bounding box center [261, 130] width 459 height 35
copy tr "[STREET_ADDRESS] [PERSON_NAME] Condition Scoping - Interior Unclaimed [DATE] 9:…"
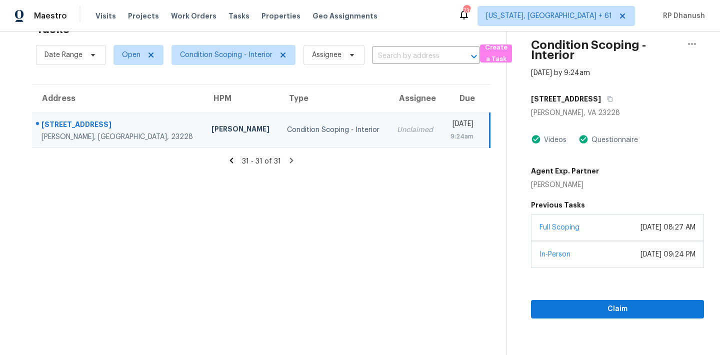
click at [401, 254] on section "Tasks 31 Results Date Range Open Condition Scoping - Interior Assignee ​ Create…" at bounding box center [261, 185] width 491 height 339
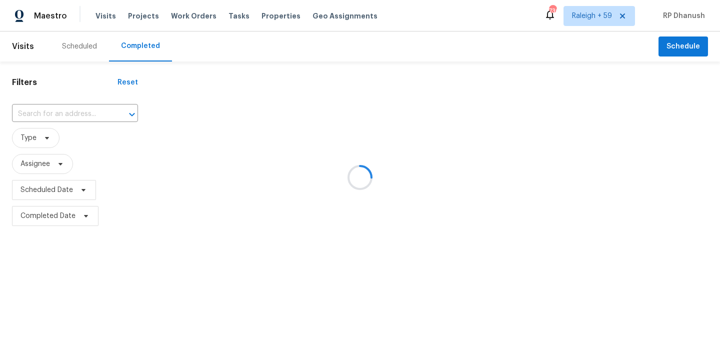
click at [45, 116] on div at bounding box center [360, 177] width 720 height 355
click at [60, 108] on div at bounding box center [360, 177] width 720 height 355
click at [61, 108] on div at bounding box center [360, 177] width 720 height 355
click at [69, 117] on div at bounding box center [360, 177] width 720 height 355
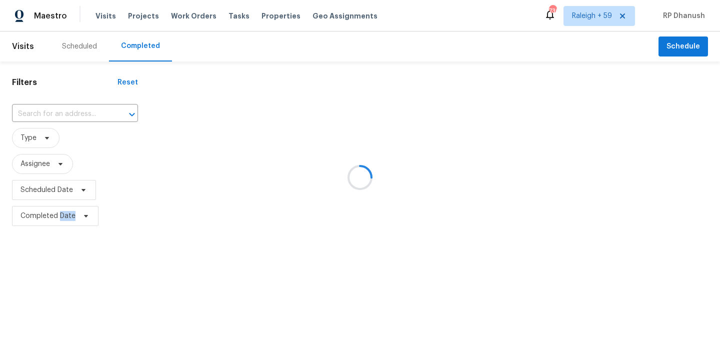
click at [69, 117] on div at bounding box center [360, 177] width 720 height 355
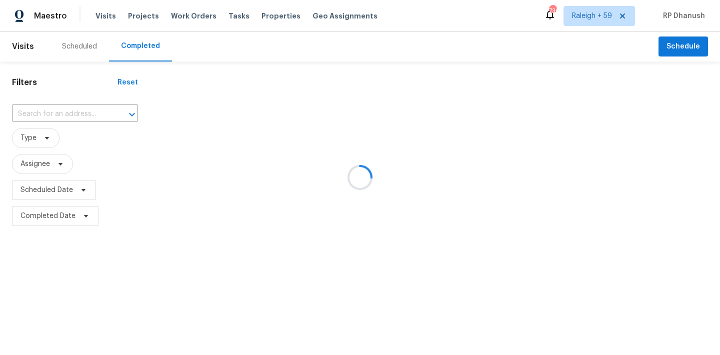
click at [69, 115] on div at bounding box center [360, 177] width 720 height 355
click at [75, 113] on div at bounding box center [360, 177] width 720 height 355
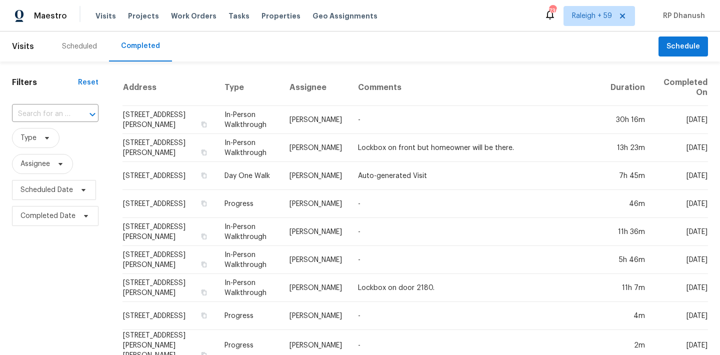
click at [75, 113] on div at bounding box center [86, 115] width 26 height 14
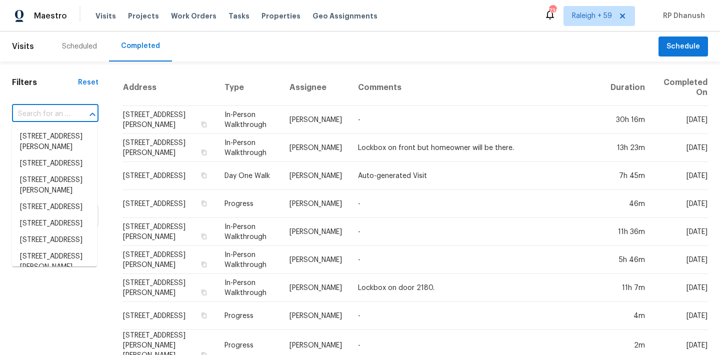
paste input "[STREET_ADDRESS][PERSON_NAME]"
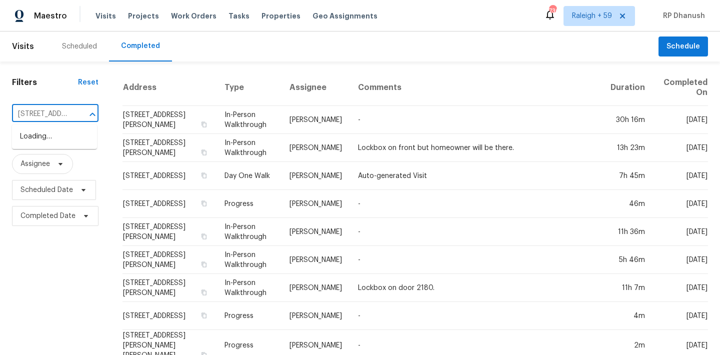
scroll to position [0, 60]
type input "[STREET_ADDRESS][PERSON_NAME]"
click at [75, 132] on li "[STREET_ADDRESS][PERSON_NAME]" at bounding box center [54, 142] width 85 height 27
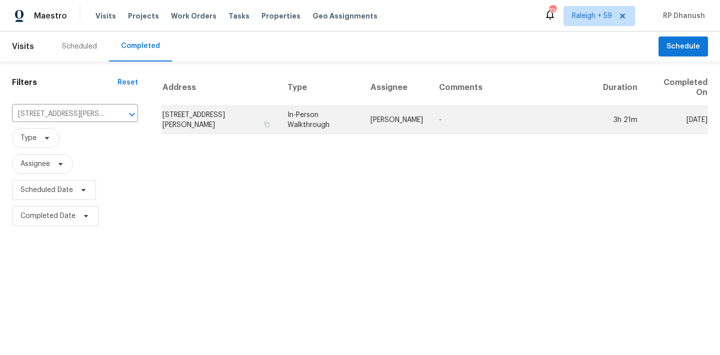
click at [356, 107] on td "In-Person Walkthrough" at bounding box center [321, 120] width 83 height 28
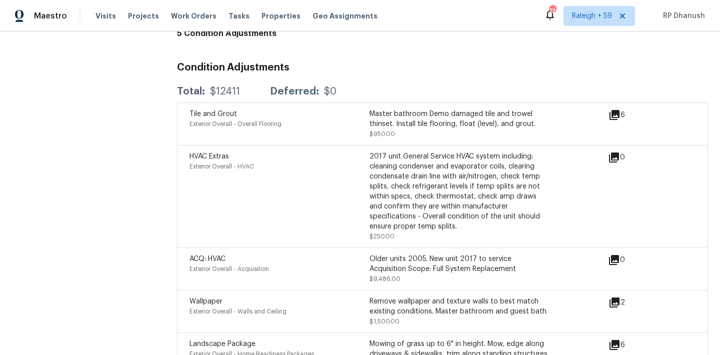
scroll to position [3074, 0]
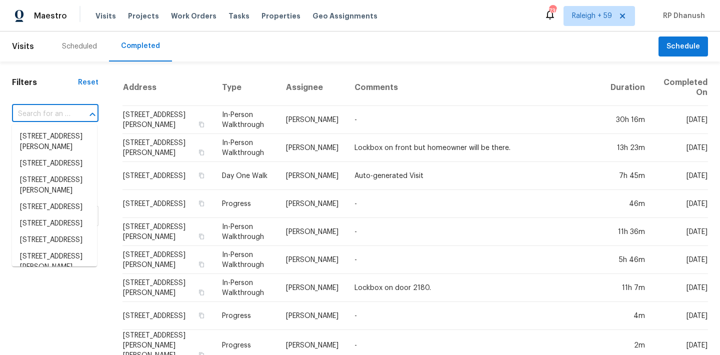
click at [62, 114] on input "text" at bounding box center [41, 115] width 59 height 16
paste input "[STREET_ADDRESS]"
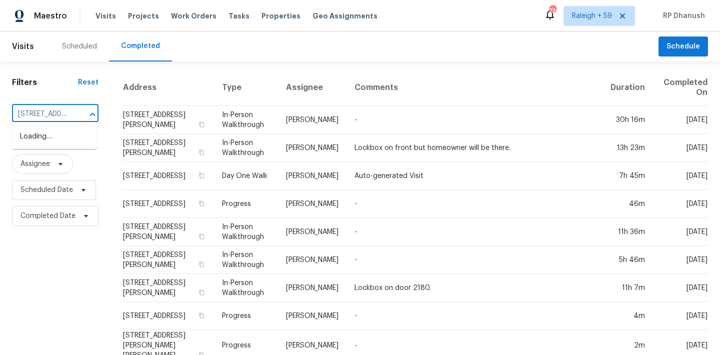
type input "[STREET_ADDRESS]"
click at [53, 145] on li "[STREET_ADDRESS]" at bounding box center [54, 137] width 85 height 17
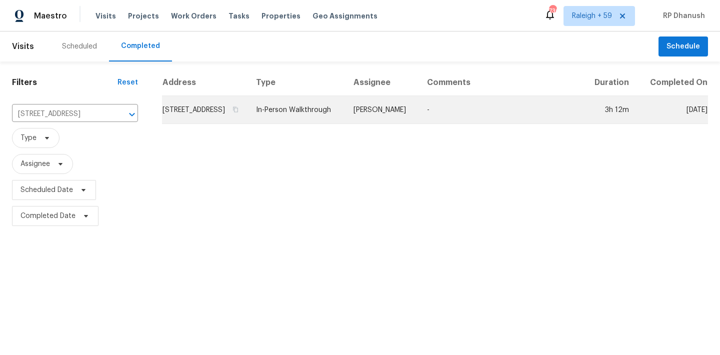
click at [387, 124] on td "[PERSON_NAME]" at bounding box center [383, 110] width 74 height 28
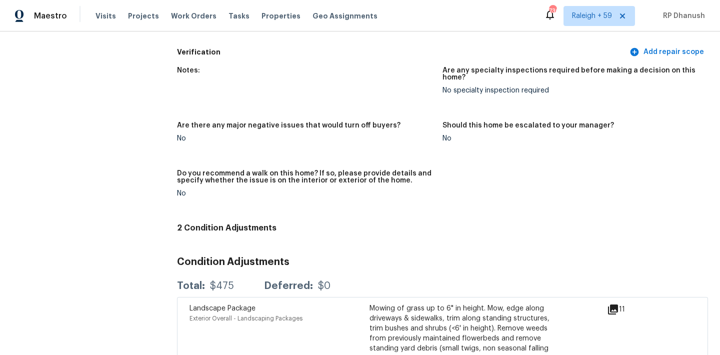
scroll to position [2572, 0]
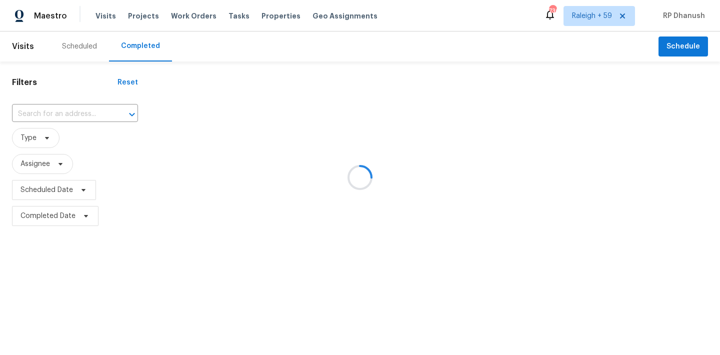
click at [79, 111] on div at bounding box center [360, 177] width 720 height 355
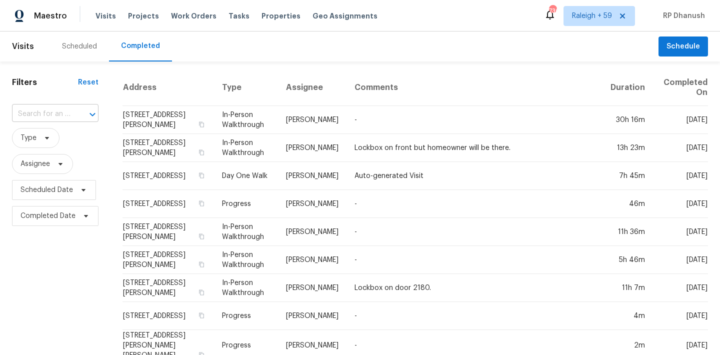
click at [51, 112] on input "text" at bounding box center [41, 115] width 59 height 16
paste input "[STREET_ADDRESS]"
type input "[STREET_ADDRESS]"
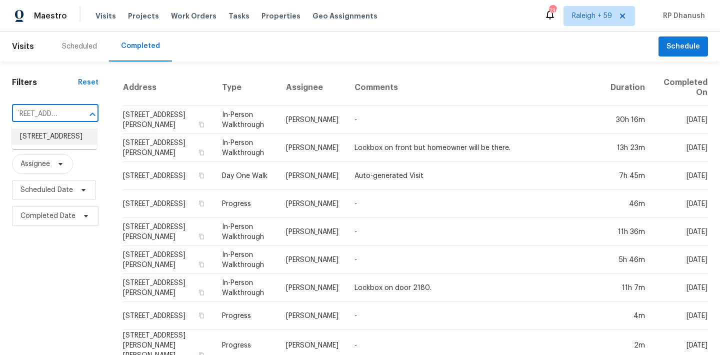
click at [39, 141] on li "[STREET_ADDRESS]" at bounding box center [54, 137] width 85 height 17
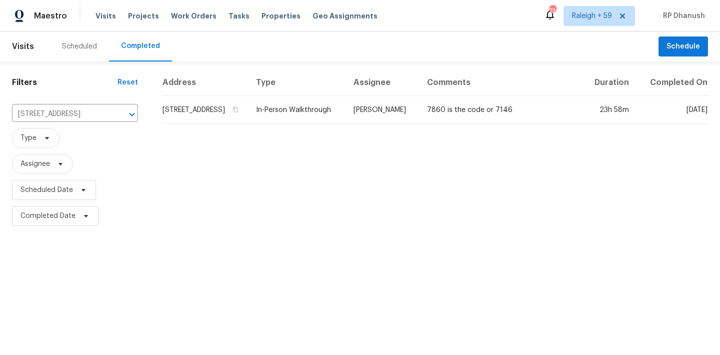
click at [407, 124] on td "[PERSON_NAME]" at bounding box center [383, 110] width 74 height 28
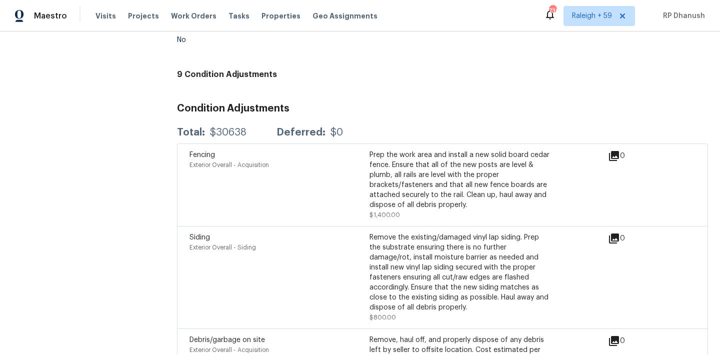
scroll to position [2227, 0]
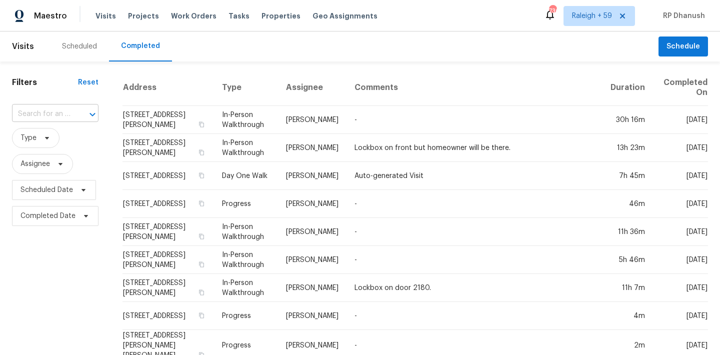
click at [70, 115] on div "​" at bounding box center [55, 115] width 87 height 16
paste input "[STREET_ADDRESS]"
type input "[STREET_ADDRESS]"
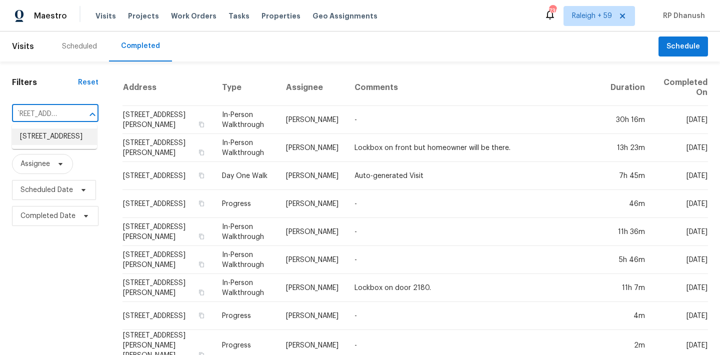
click at [62, 136] on li "[STREET_ADDRESS]" at bounding box center [54, 137] width 85 height 17
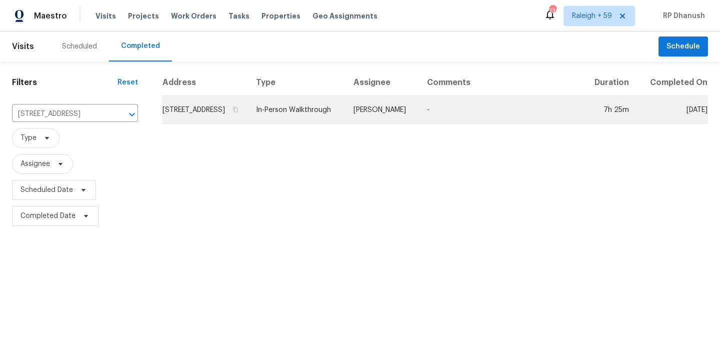
click at [437, 124] on td "-" at bounding box center [501, 110] width 164 height 28
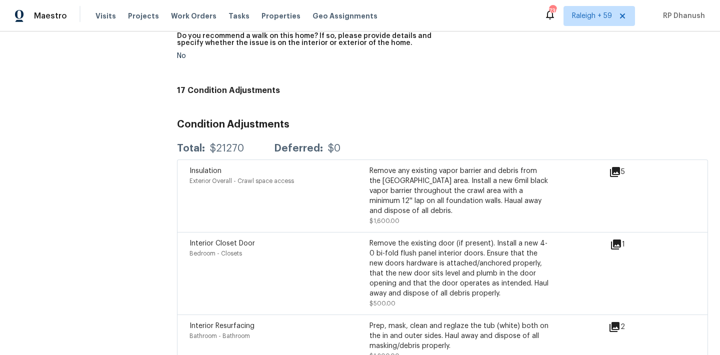
scroll to position [2422, 0]
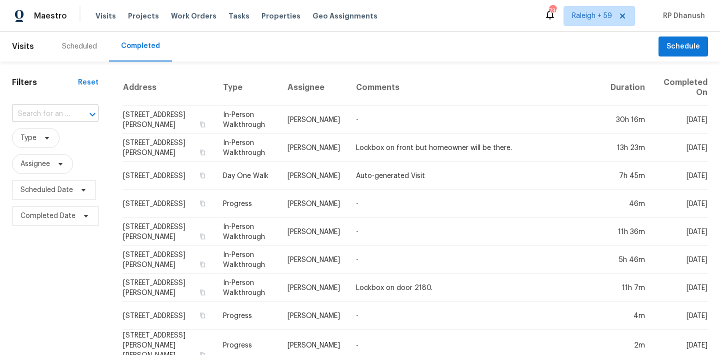
click at [70, 107] on div "​" at bounding box center [55, 115] width 87 height 16
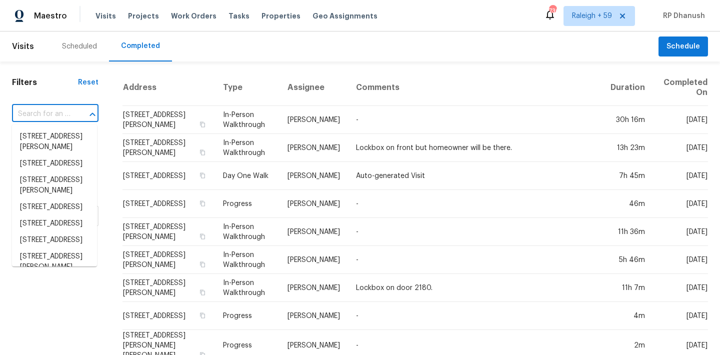
paste input "[STREET_ADDRESS]"
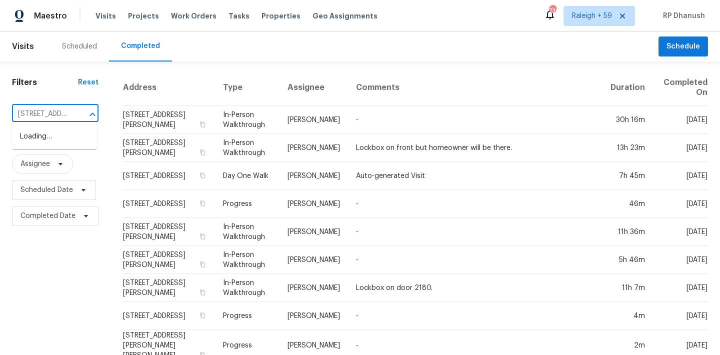
type input "[STREET_ADDRESS]"
click at [49, 138] on li "[STREET_ADDRESS]" at bounding box center [54, 137] width 85 height 17
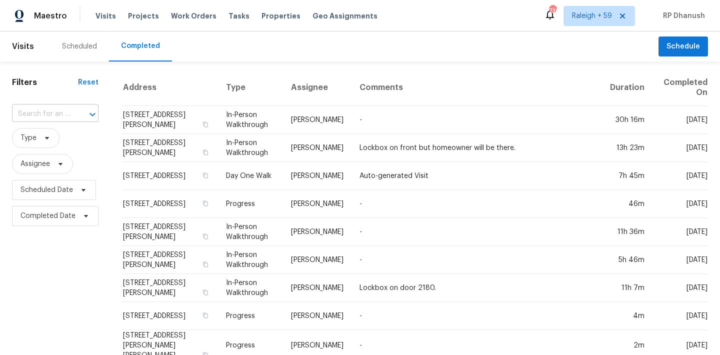
click at [76, 116] on div at bounding box center [86, 115] width 26 height 14
paste input "[STREET_ADDRESS][PERSON_NAME][PERSON_NAME]"
type input "[STREET_ADDRESS][PERSON_NAME][PERSON_NAME]"
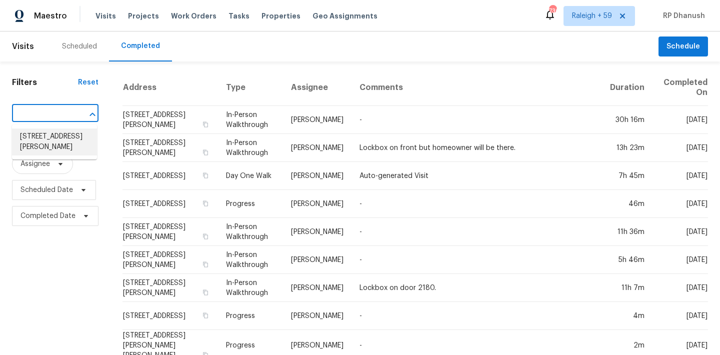
click at [62, 148] on li "[STREET_ADDRESS][PERSON_NAME]" at bounding box center [54, 142] width 85 height 27
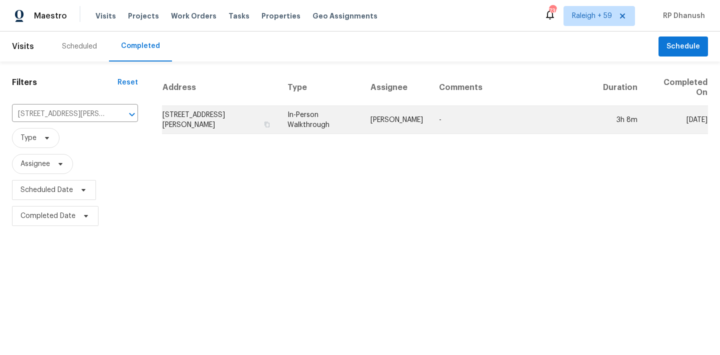
click at [244, 126] on td "[STREET_ADDRESS][PERSON_NAME]" at bounding box center [221, 120] width 118 height 28
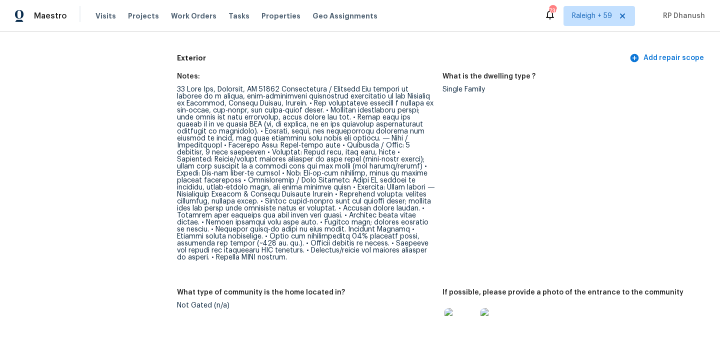
scroll to position [363, 0]
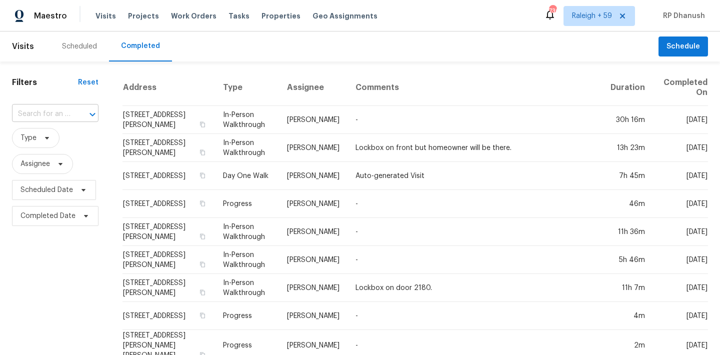
click at [58, 109] on input "text" at bounding box center [41, 115] width 59 height 16
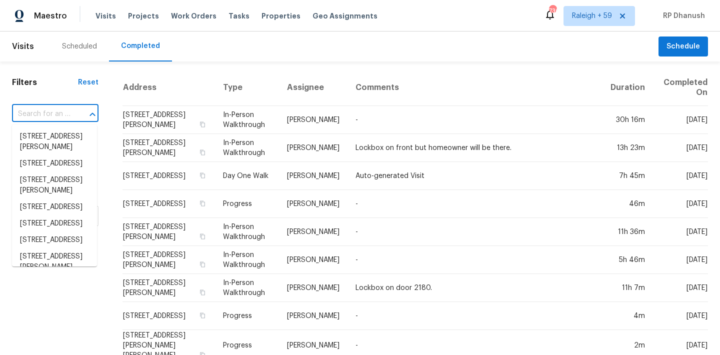
paste input "[STREET_ADDRESS]"
type input "[STREET_ADDRESS]"
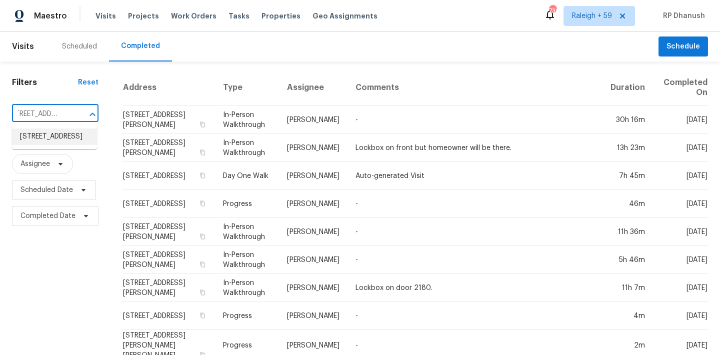
click at [58, 138] on li "[STREET_ADDRESS]" at bounding box center [54, 137] width 85 height 17
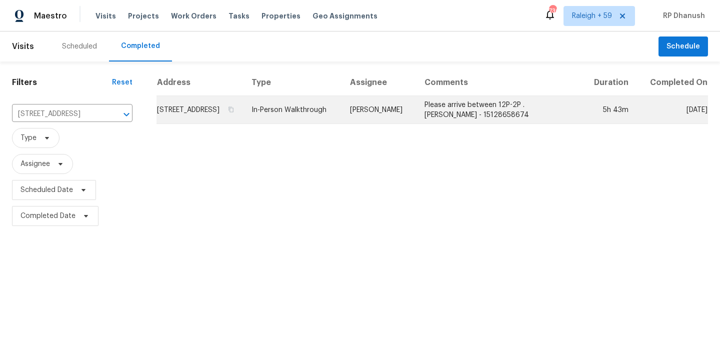
click at [405, 118] on td "[PERSON_NAME]" at bounding box center [379, 110] width 75 height 28
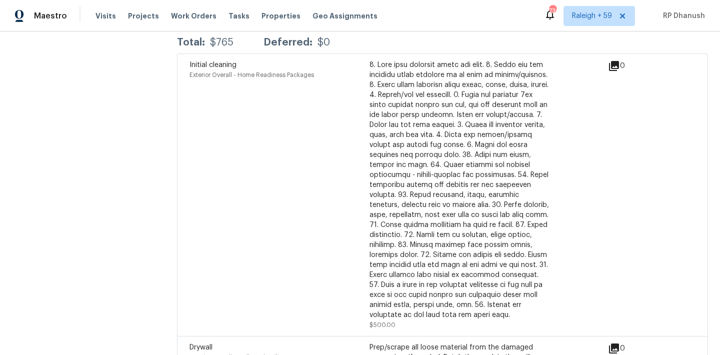
scroll to position [2233, 0]
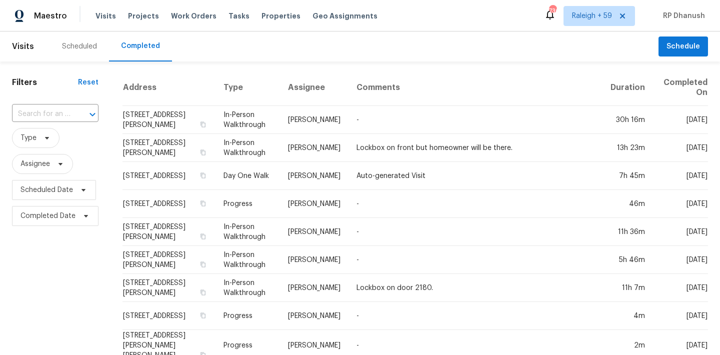
click at [62, 111] on input "text" at bounding box center [41, 115] width 59 height 16
paste input "[STREET_ADDRESS]"
type input "[STREET_ADDRESS]"
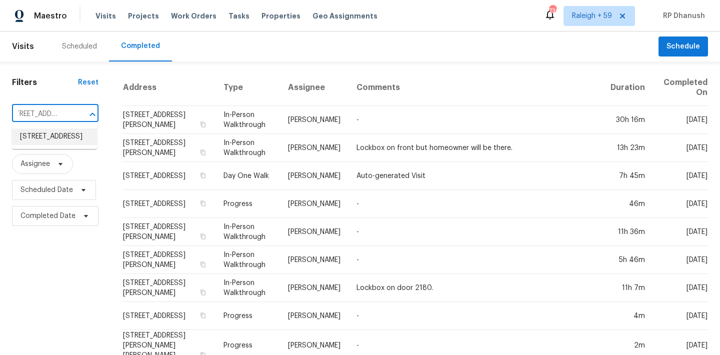
click at [63, 140] on li "[STREET_ADDRESS]" at bounding box center [54, 137] width 85 height 17
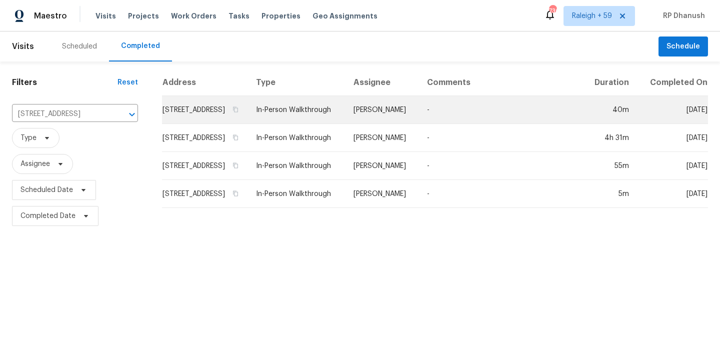
click at [346, 113] on td "In-Person Walkthrough" at bounding box center [297, 110] width 98 height 28
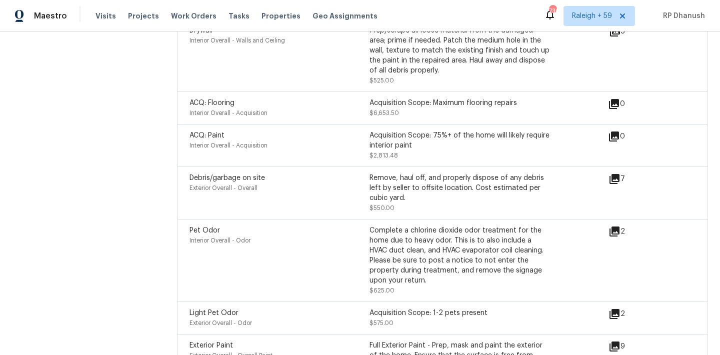
scroll to position [2423, 0]
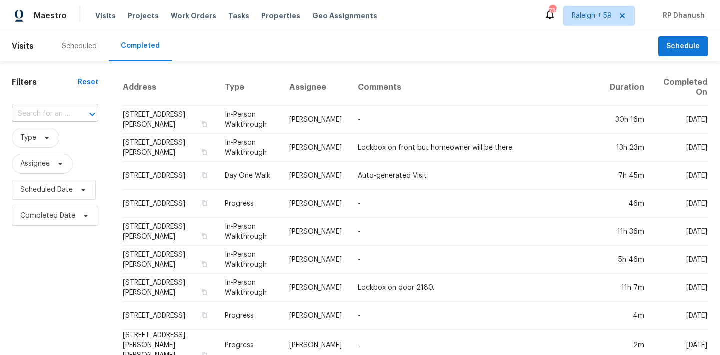
click at [63, 107] on input "text" at bounding box center [41, 115] width 59 height 16
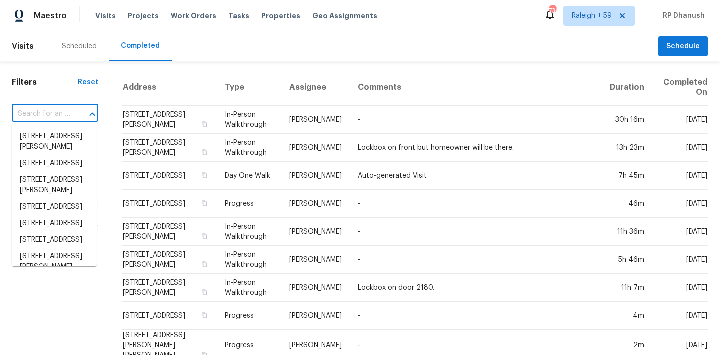
paste input "[STREET_ADDRESS][PERSON_NAME]"
type input "[STREET_ADDRESS][PERSON_NAME]"
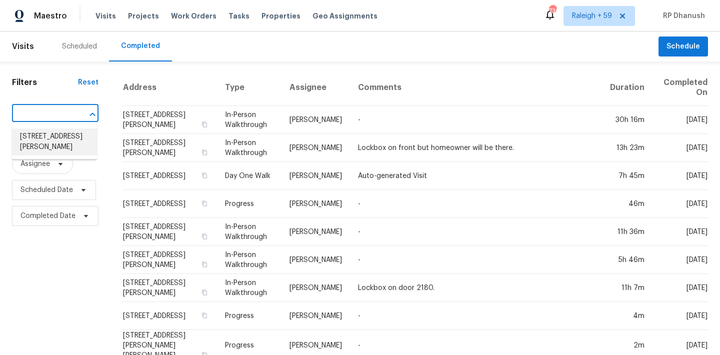
click at [56, 134] on li "[STREET_ADDRESS][PERSON_NAME]" at bounding box center [54, 142] width 85 height 27
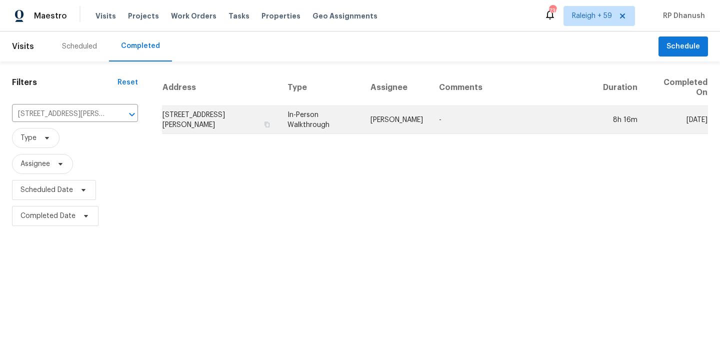
click at [440, 113] on td "-" at bounding box center [513, 120] width 164 height 28
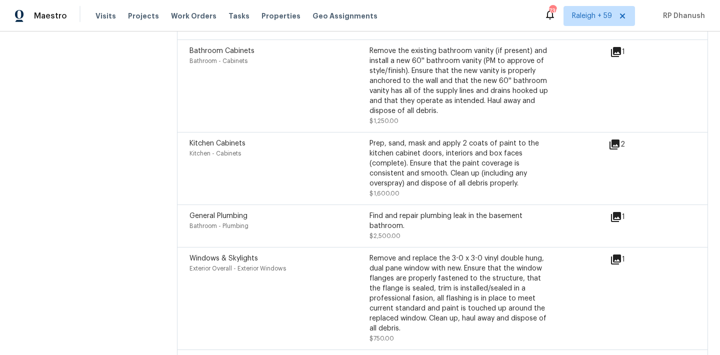
scroll to position [2708, 0]
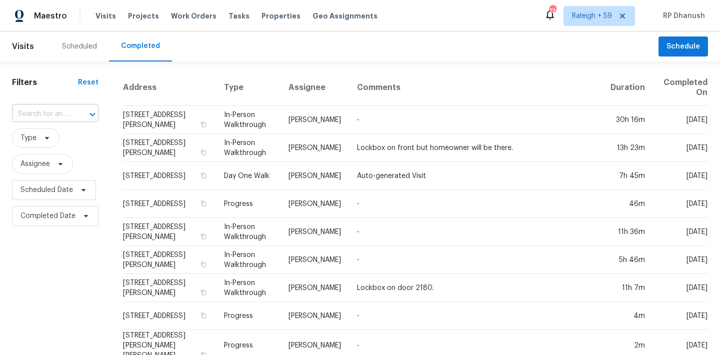
click at [58, 107] on input "text" at bounding box center [41, 115] width 59 height 16
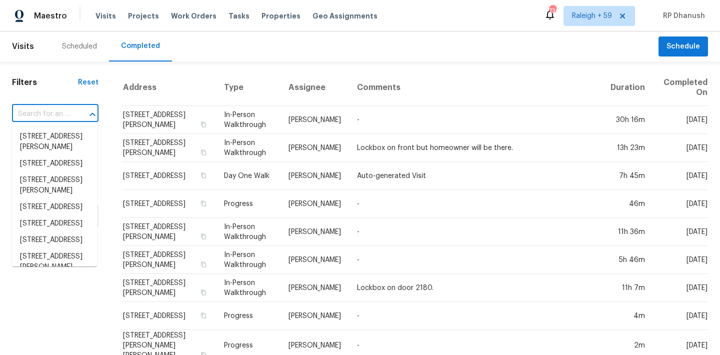
paste input "[STREET_ADDRESS]"
type input "[STREET_ADDRESS]"
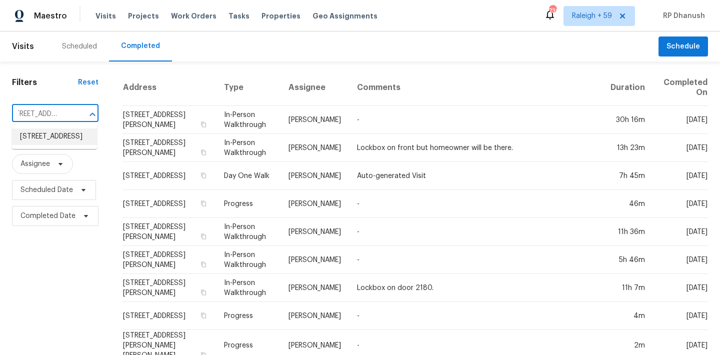
click at [65, 139] on li "[STREET_ADDRESS]" at bounding box center [54, 137] width 85 height 17
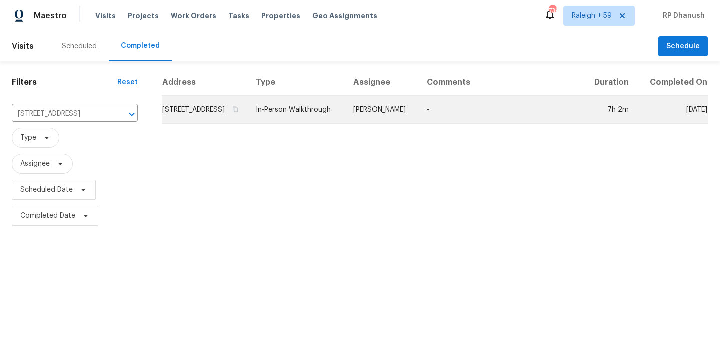
click at [414, 110] on td "[PERSON_NAME]" at bounding box center [383, 110] width 74 height 28
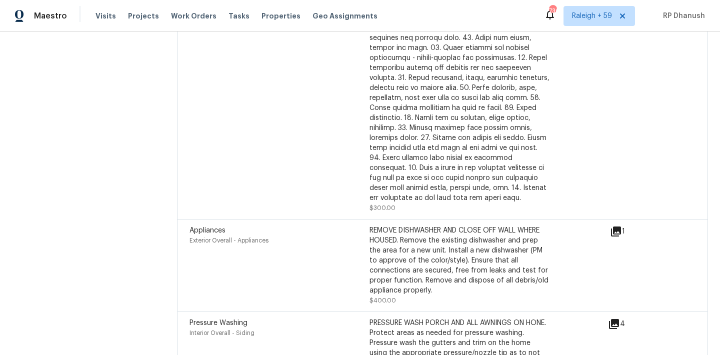
scroll to position [3349, 0]
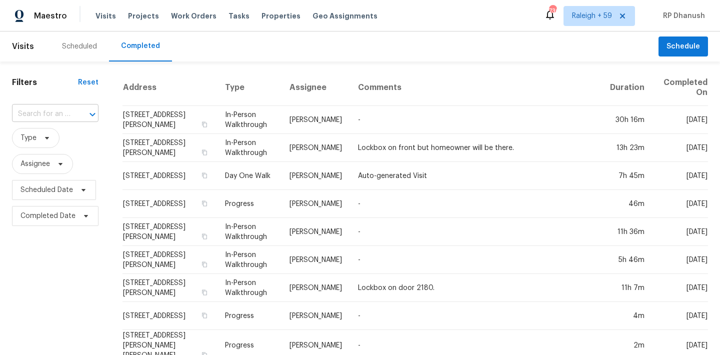
click at [51, 112] on input "text" at bounding box center [41, 115] width 59 height 16
paste input "[STREET_ADDRESS][PERSON_NAME]"
type input "[STREET_ADDRESS][PERSON_NAME]"
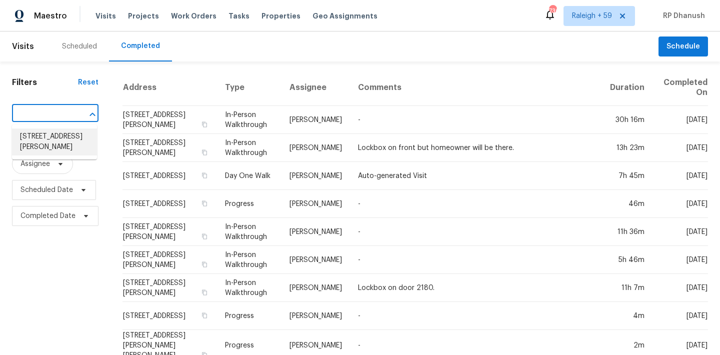
click at [52, 148] on li "[STREET_ADDRESS][PERSON_NAME]" at bounding box center [54, 142] width 85 height 27
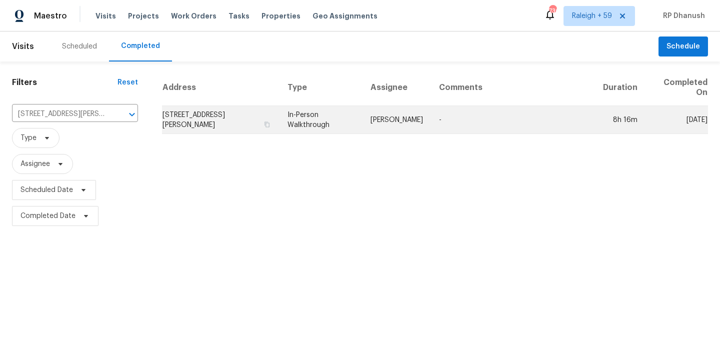
click at [273, 114] on td "[STREET_ADDRESS][PERSON_NAME]" at bounding box center [221, 120] width 118 height 28
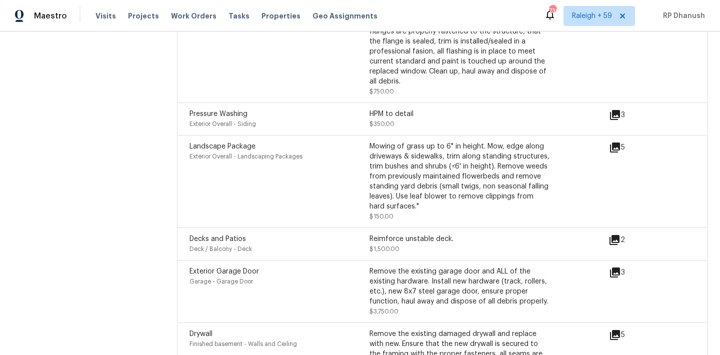
scroll to position [3127, 0]
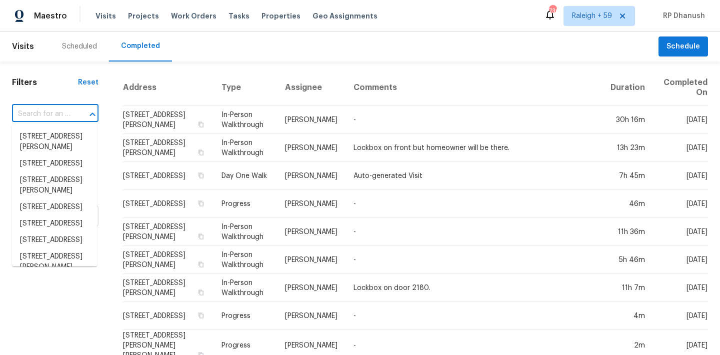
click at [58, 113] on input "text" at bounding box center [41, 115] width 59 height 16
paste input "[STREET_ADDRESS][PERSON_NAME]"
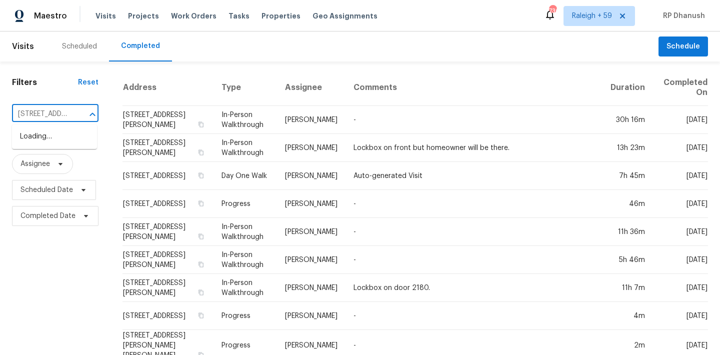
type input "[STREET_ADDRESS][PERSON_NAME]"
click at [64, 140] on li "[STREET_ADDRESS][PERSON_NAME]" at bounding box center [54, 142] width 85 height 27
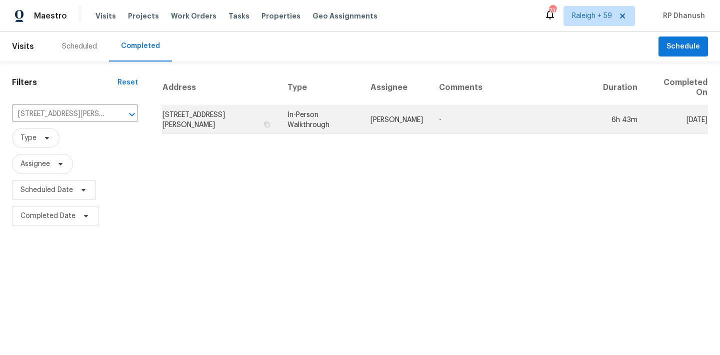
click at [426, 114] on td "[PERSON_NAME]" at bounding box center [397, 120] width 69 height 28
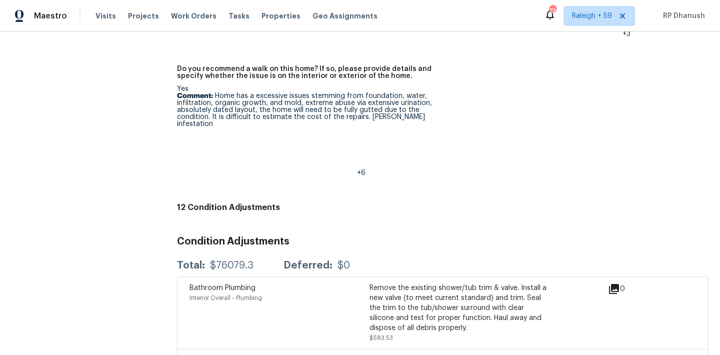
scroll to position [2831, 0]
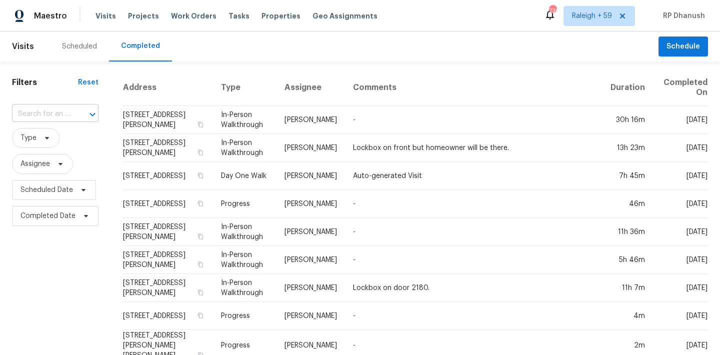
click at [60, 115] on input "text" at bounding box center [41, 115] width 59 height 16
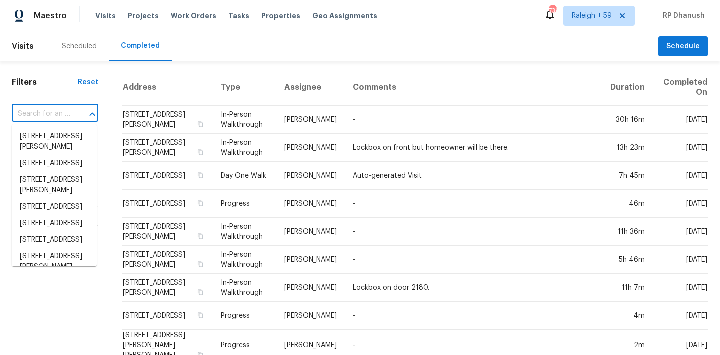
paste input "4864 Lake Shore Dr, Saint Cloud, FL, 34772"
type input "4864 Lake Shore Dr, Saint Cloud, FL, 34772"
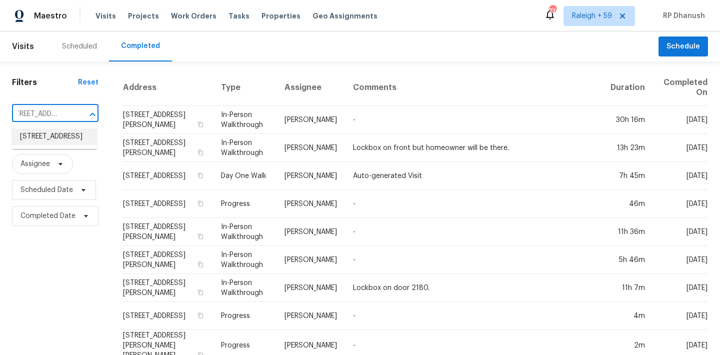
click at [54, 137] on li "4864 Lake Shore Dr, Saint Cloud, FL 34772" at bounding box center [54, 137] width 85 height 17
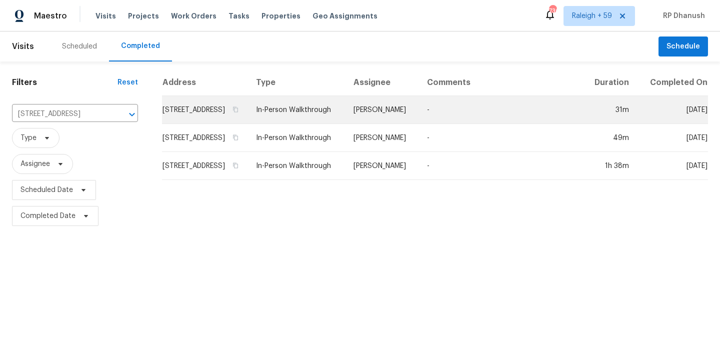
click at [385, 124] on td "[PERSON_NAME]" at bounding box center [383, 110] width 74 height 28
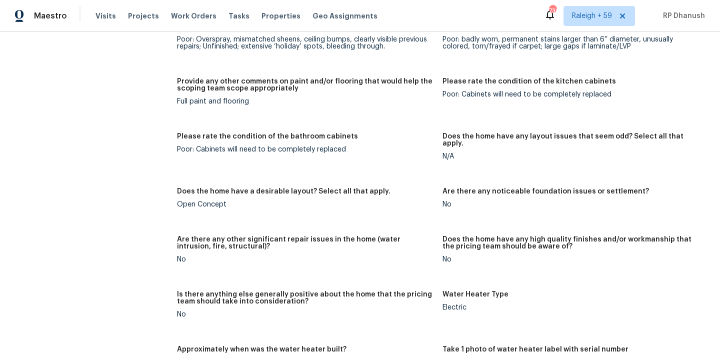
scroll to position [1601, 0]
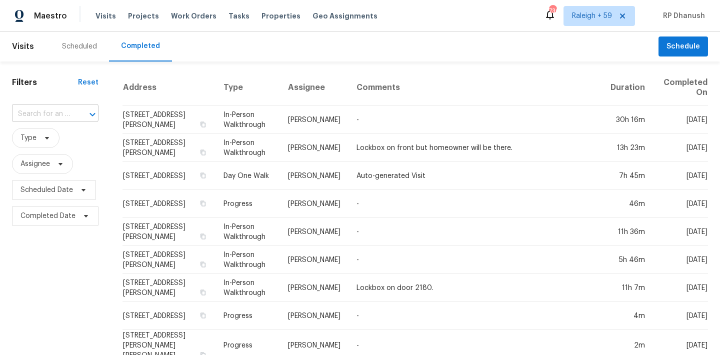
click at [52, 121] on input "text" at bounding box center [41, 115] width 59 height 16
paste input "[STREET_ADDRESS][PERSON_NAME][US_STATE]"
type input "[STREET_ADDRESS][PERSON_NAME][US_STATE]"
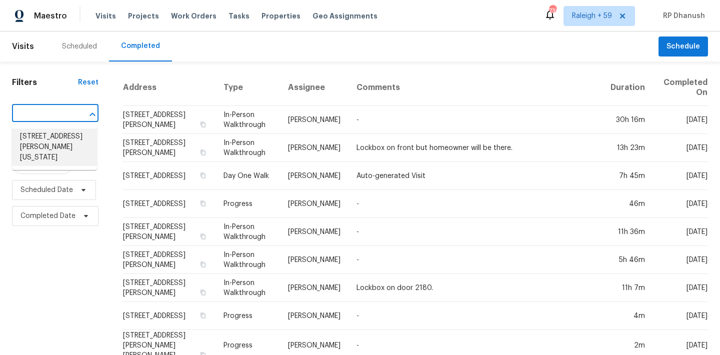
click at [53, 143] on li "[STREET_ADDRESS][PERSON_NAME][US_STATE]" at bounding box center [54, 148] width 85 height 38
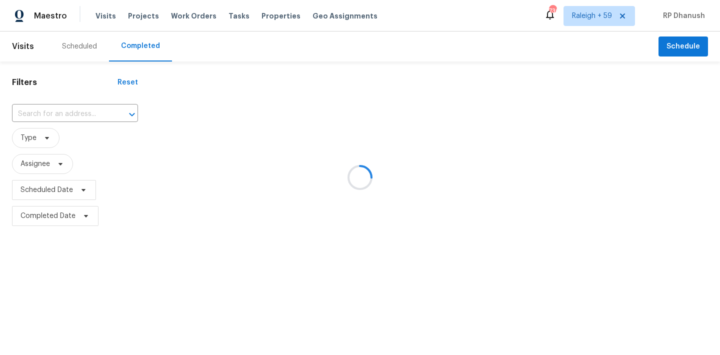
type input "[STREET_ADDRESS][PERSON_NAME][US_STATE]"
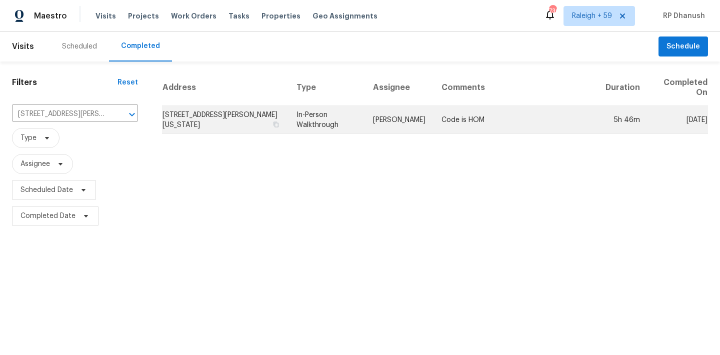
click at [452, 124] on td "Code is HOM" at bounding box center [516, 120] width 164 height 28
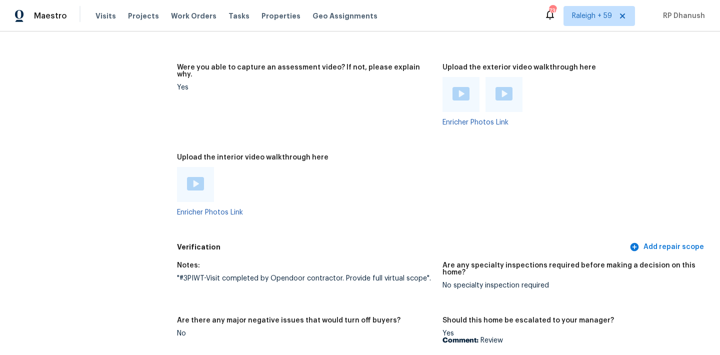
scroll to position [2565, 0]
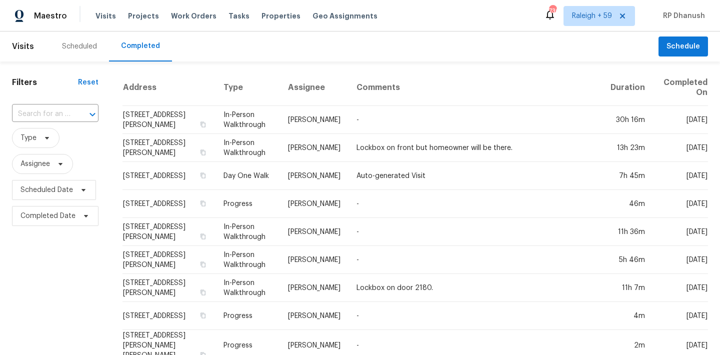
click at [77, 106] on div "​" at bounding box center [55, 115] width 87 height 22
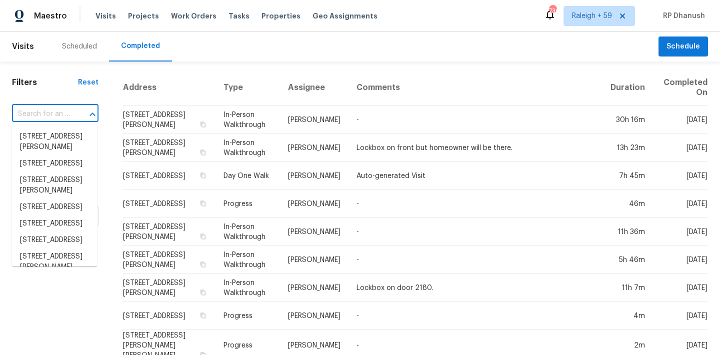
paste input "[STREET_ADDRESS]"
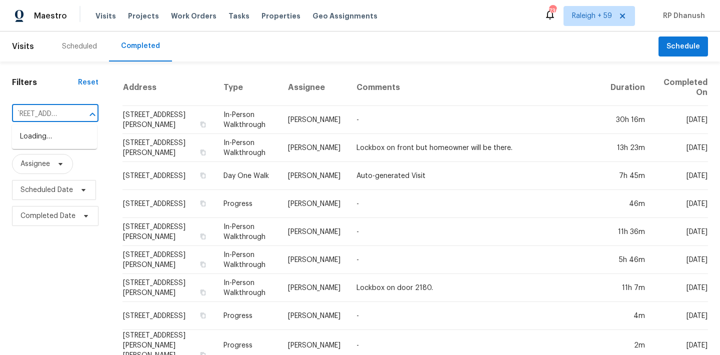
type input "[STREET_ADDRESS]"
click at [64, 143] on li "[STREET_ADDRESS]" at bounding box center [54, 137] width 85 height 17
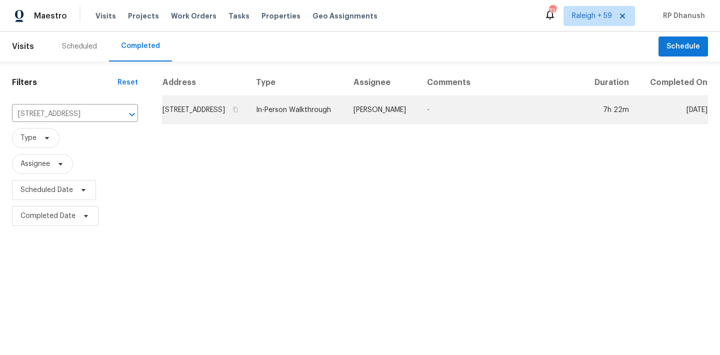
click at [397, 110] on td "[PERSON_NAME]" at bounding box center [383, 110] width 74 height 28
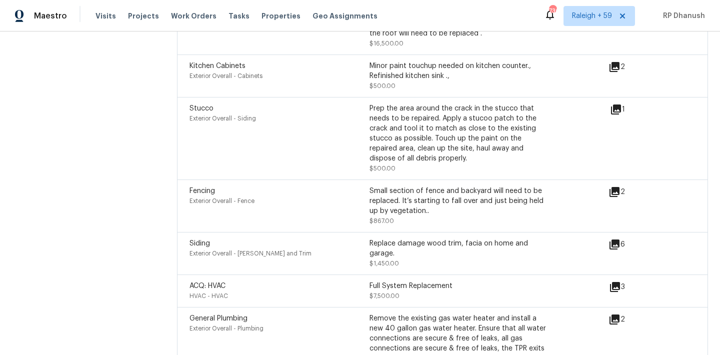
scroll to position [3288, 0]
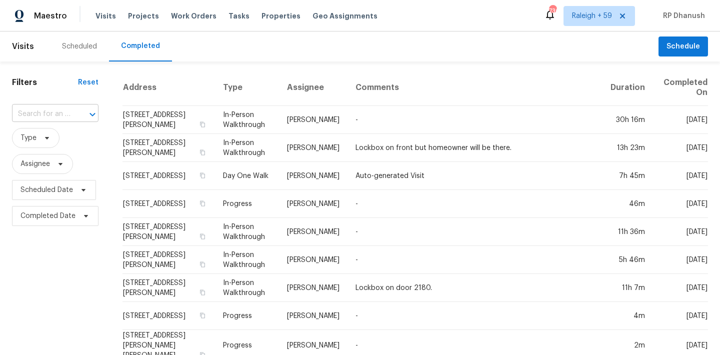
click at [59, 116] on input "text" at bounding box center [41, 115] width 59 height 16
paste input "[STREET_ADDRESS]"
type input "[STREET_ADDRESS]"
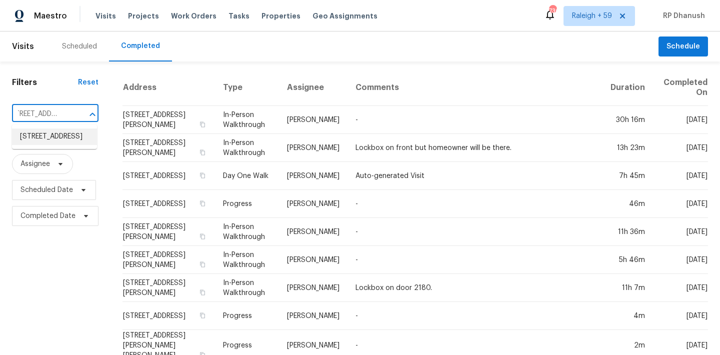
click at [67, 134] on li "[STREET_ADDRESS]" at bounding box center [54, 137] width 85 height 17
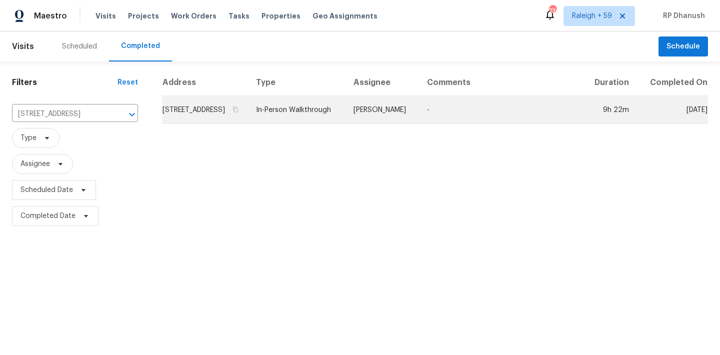
click at [392, 116] on td "[PERSON_NAME]" at bounding box center [383, 110] width 74 height 28
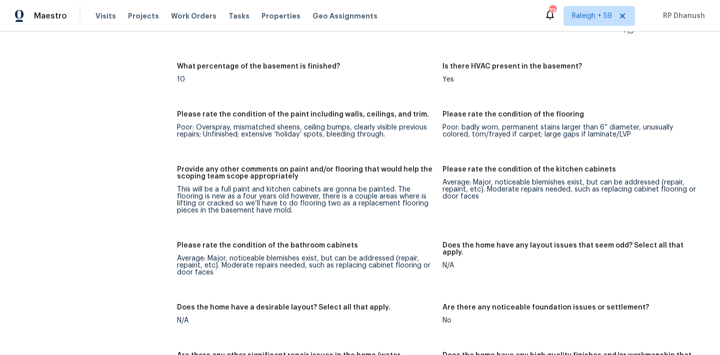
scroll to position [1394, 0]
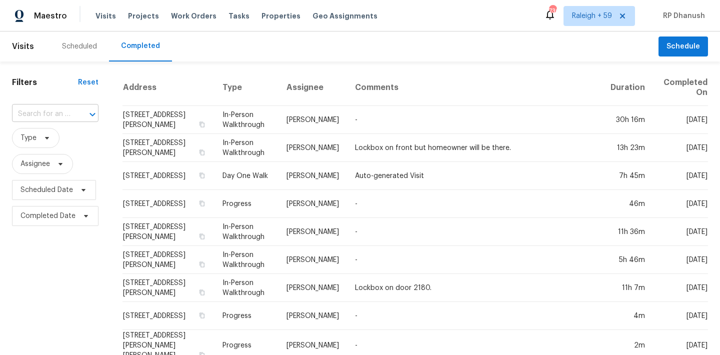
click at [71, 115] on div "​" at bounding box center [55, 115] width 87 height 16
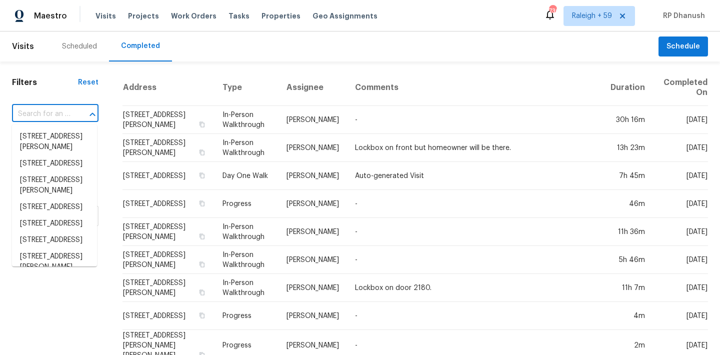
paste input "[STREET_ADDRESS][PERSON_NAME]"
type input "[STREET_ADDRESS][PERSON_NAME]"
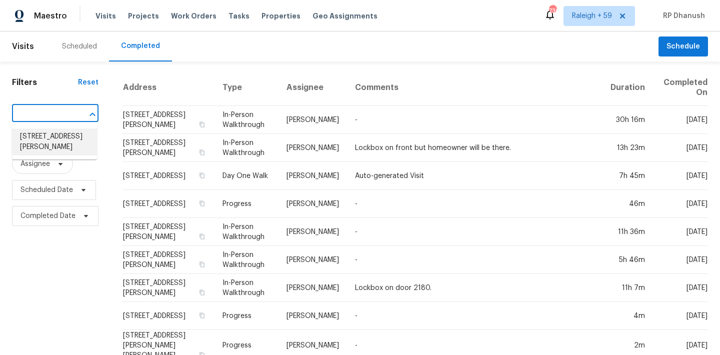
click at [55, 135] on li "[STREET_ADDRESS][PERSON_NAME]" at bounding box center [54, 142] width 85 height 27
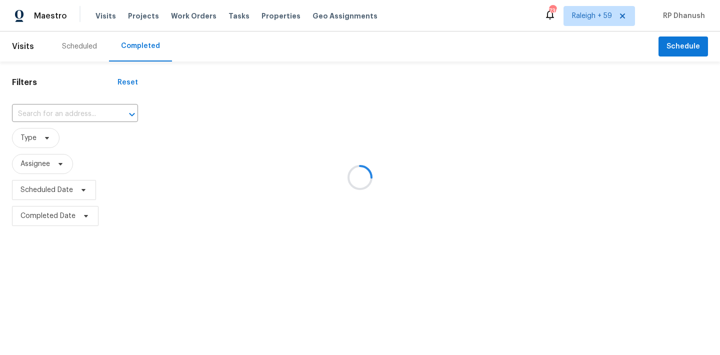
type input "[STREET_ADDRESS][PERSON_NAME]"
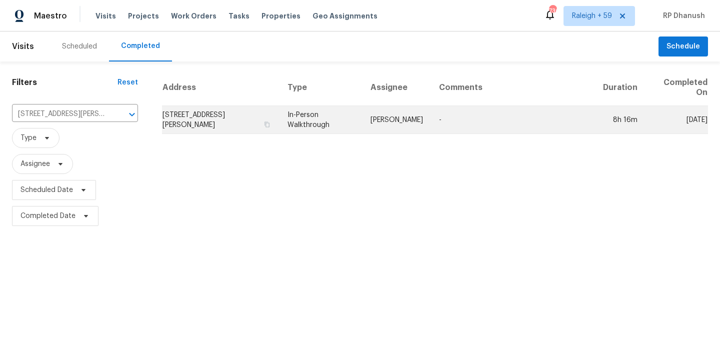
click at [449, 127] on td "-" at bounding box center [513, 120] width 164 height 28
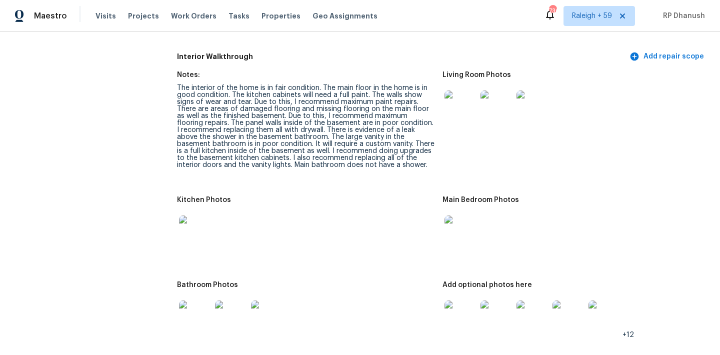
scroll to position [1225, 0]
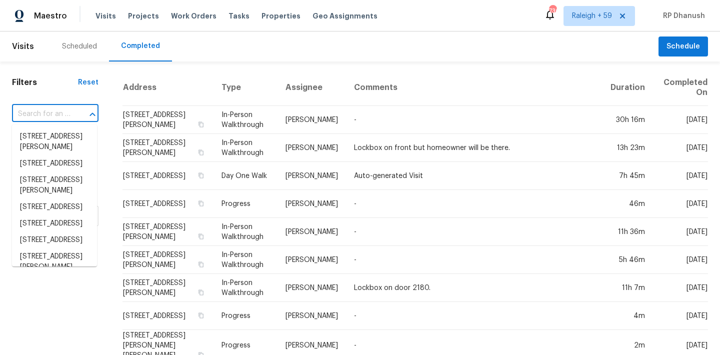
click at [68, 119] on input "text" at bounding box center [41, 115] width 59 height 16
paste input "[STREET_ADDRESS]"
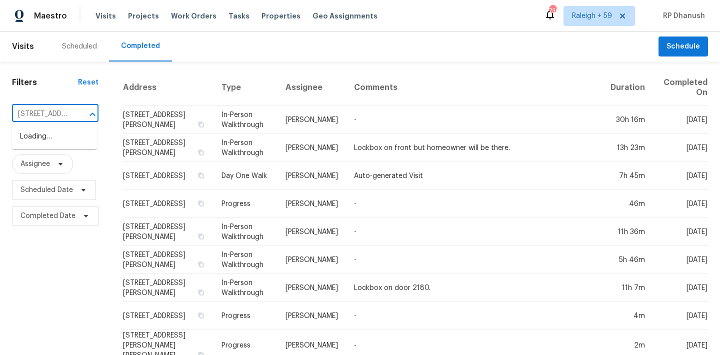
type input "[STREET_ADDRESS]"
click at [44, 129] on li "[STREET_ADDRESS]" at bounding box center [54, 137] width 85 height 17
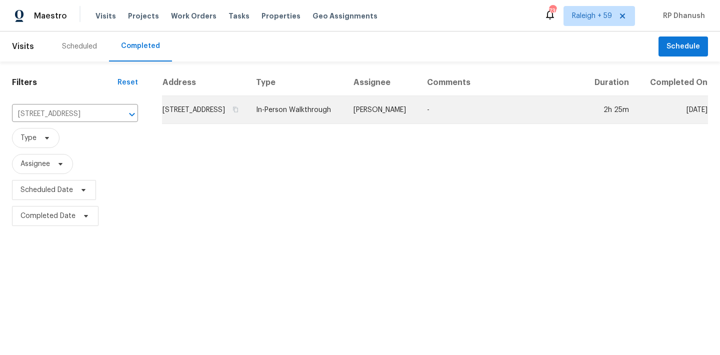
click at [393, 117] on td "[PERSON_NAME]" at bounding box center [383, 110] width 74 height 28
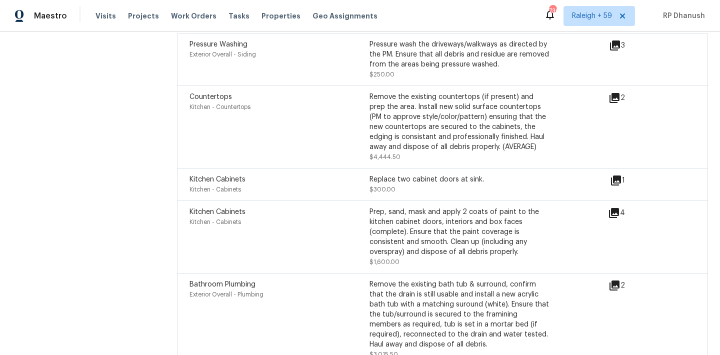
scroll to position [2686, 0]
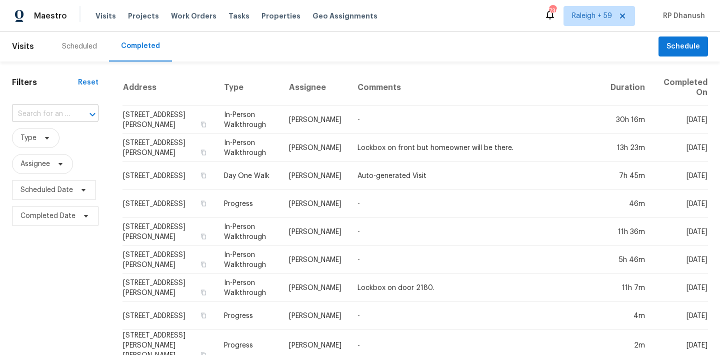
click at [74, 113] on div at bounding box center [86, 115] width 26 height 14
paste input "[STREET_ADDRESS]"
type input "[STREET_ADDRESS]"
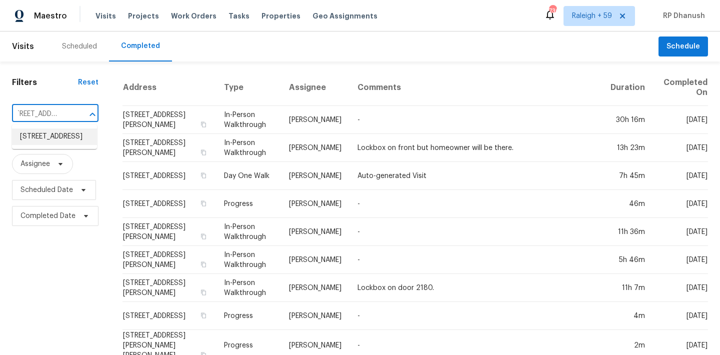
click at [58, 134] on li "11205 Beach Rd, Leander, TX 78641" at bounding box center [54, 137] width 85 height 17
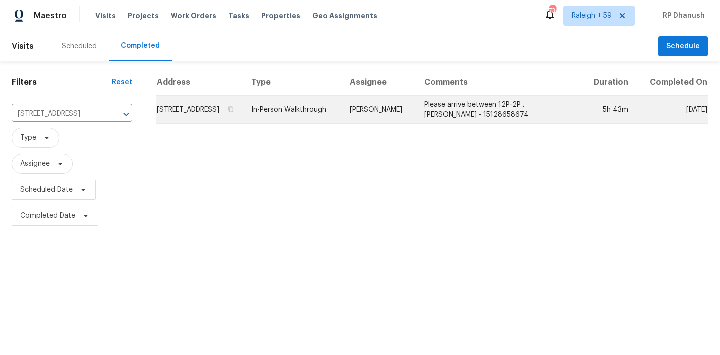
click at [412, 117] on td "[PERSON_NAME]" at bounding box center [379, 110] width 75 height 28
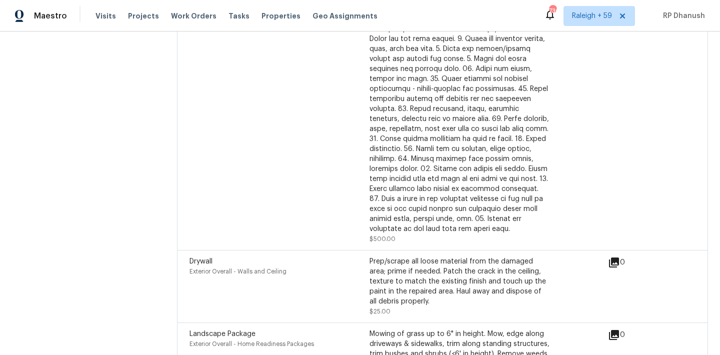
scroll to position [2625, 0]
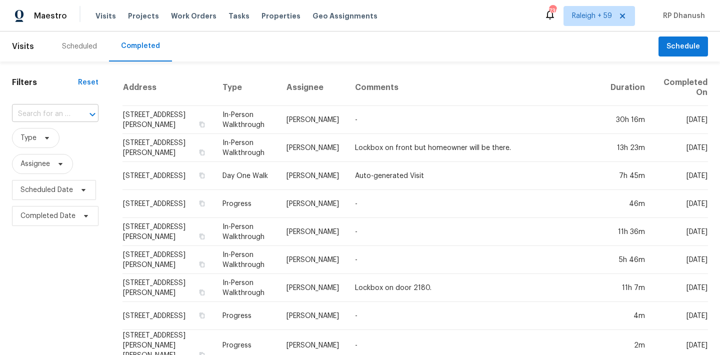
click at [68, 118] on input "text" at bounding box center [41, 115] width 59 height 16
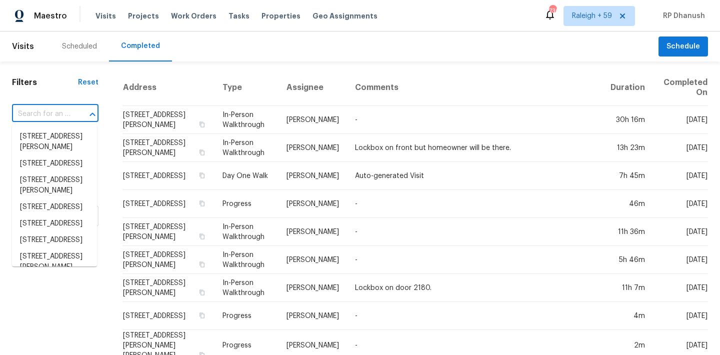
paste input "[STREET_ADDRESS]"
type input "[STREET_ADDRESS]"
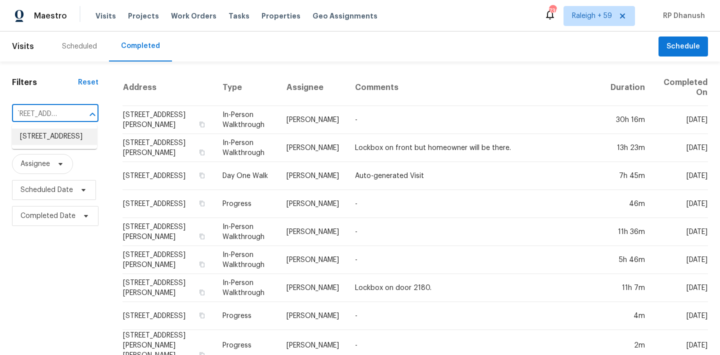
click at [46, 134] on li "[STREET_ADDRESS]" at bounding box center [54, 137] width 85 height 17
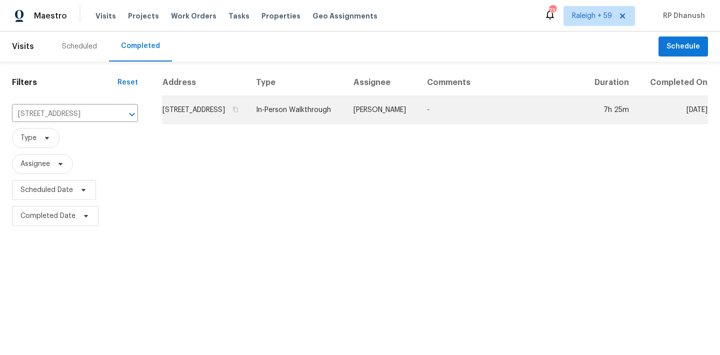
click at [381, 116] on td "[PERSON_NAME]" at bounding box center [383, 110] width 74 height 28
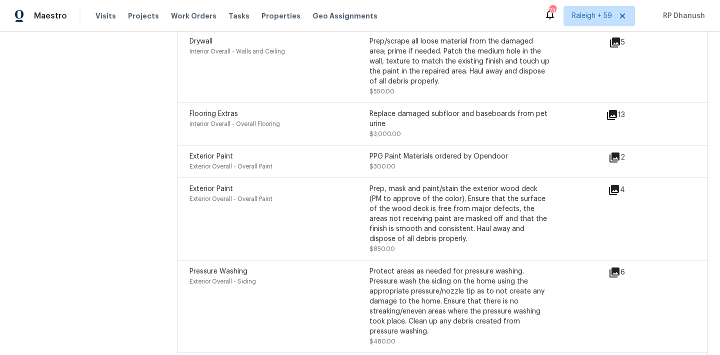
scroll to position [3348, 0]
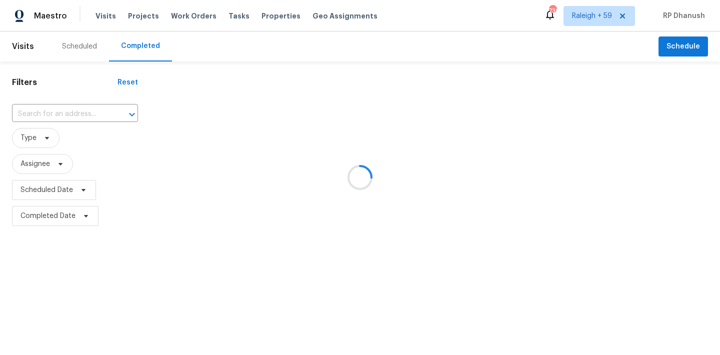
click at [64, 111] on div at bounding box center [360, 177] width 720 height 355
click at [77, 113] on div at bounding box center [360, 177] width 720 height 355
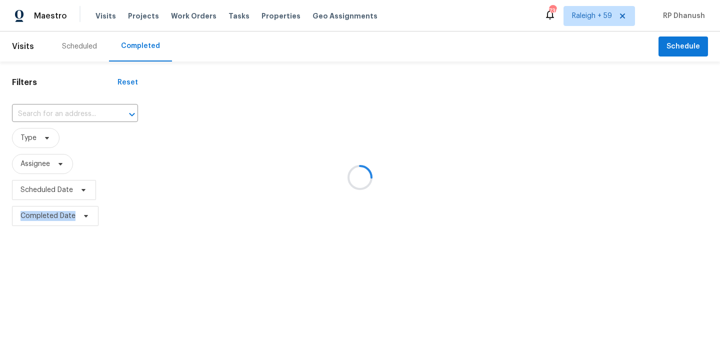
click at [77, 113] on div at bounding box center [360, 177] width 720 height 355
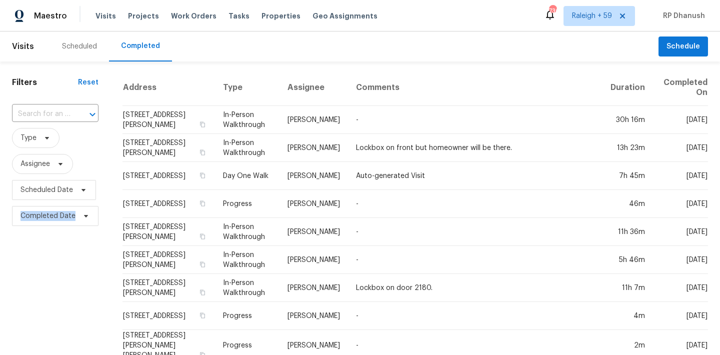
click at [92, 125] on div "​" at bounding box center [55, 115] width 87 height 22
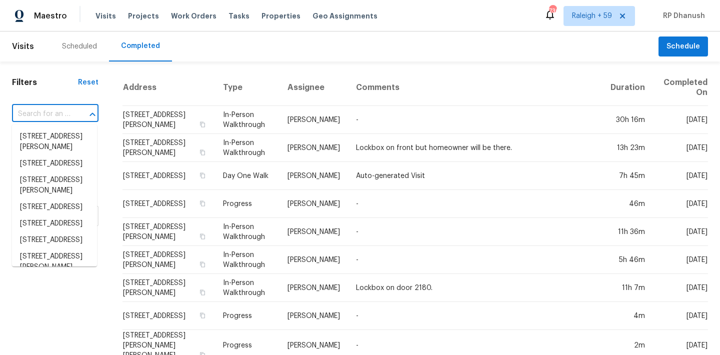
paste input "201 Kingstons Cv, Clarksville, TN, 37042"
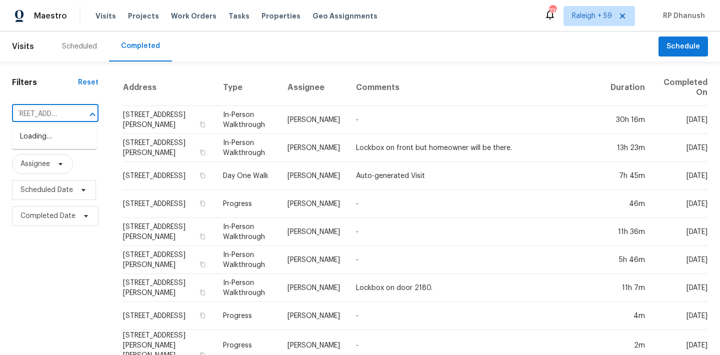
type input "201 Kingstons Cv, Clarksville, TN, 37042"
click at [56, 135] on li "201 Kingstons Cv, Clarksville, TN 37042" at bounding box center [54, 137] width 85 height 17
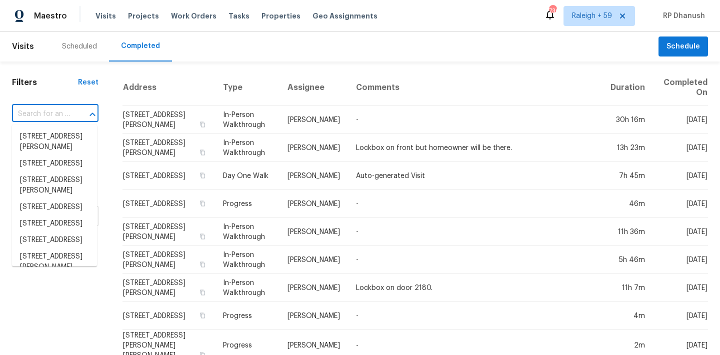
click at [64, 115] on input "text" at bounding box center [41, 115] width 59 height 16
paste input "204 English Oaks Ln, McDonough, GA, 30253"
type input "204 English Oaks Ln, McDonough, GA, 30253"
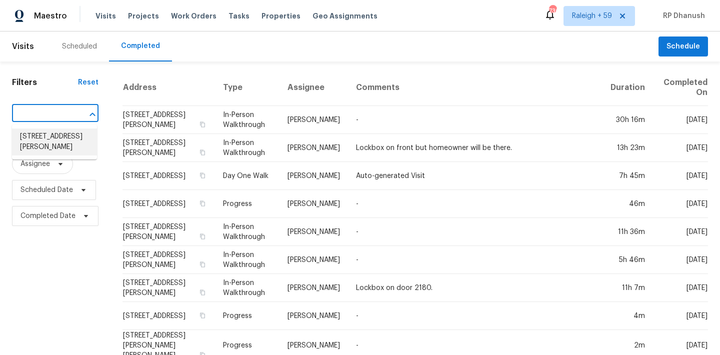
click at [75, 148] on li "204 English Oaks Ln, McDonough, GA 30253" at bounding box center [54, 142] width 85 height 27
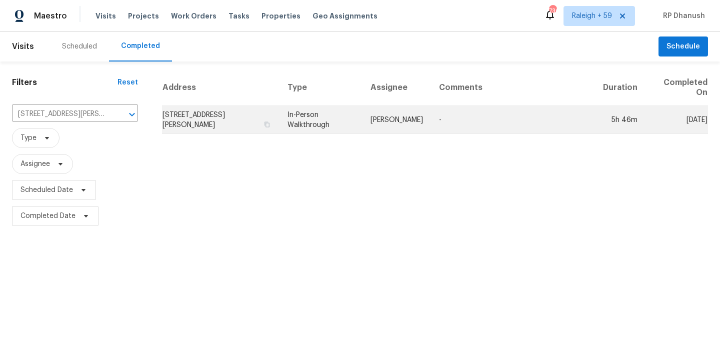
click at [197, 108] on td "204 English Oaks Ln, McDonough, GA 30253" at bounding box center [221, 120] width 118 height 28
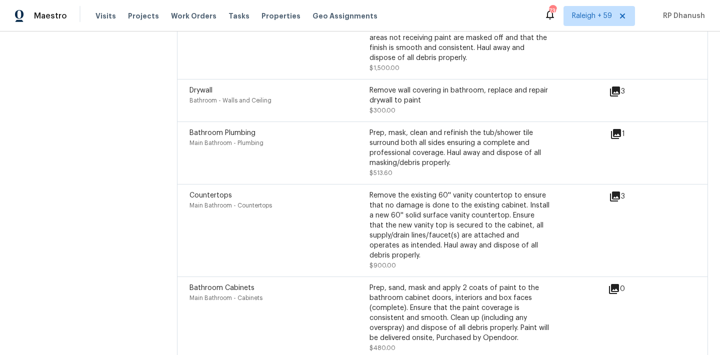
scroll to position [3332, 0]
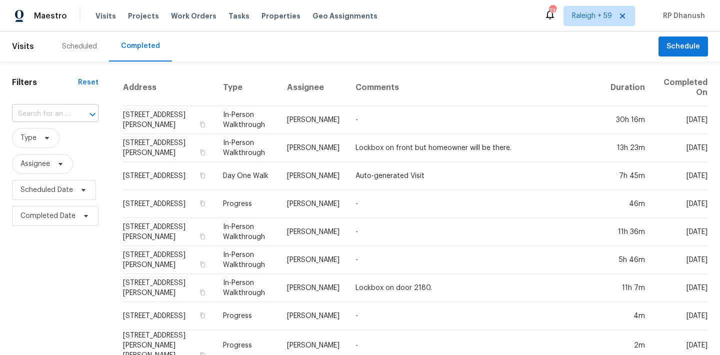
click at [60, 114] on input "text" at bounding box center [41, 115] width 59 height 16
paste input "5618 Salado Fls, San Antonio, TX, 78222"
type input "5618 Salado Fls, San Antonio, TX, 78222"
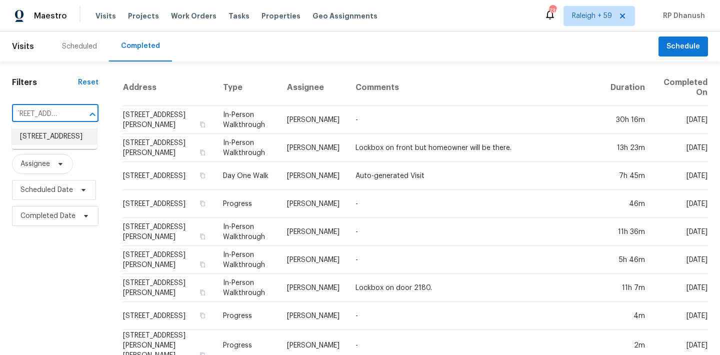
click at [54, 140] on li "[STREET_ADDRESS]" at bounding box center [54, 137] width 85 height 17
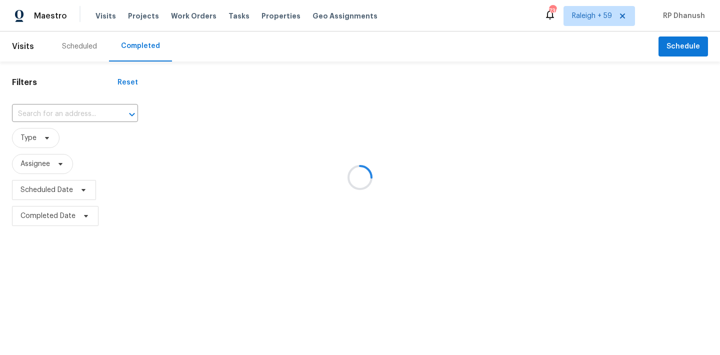
type input "[STREET_ADDRESS]"
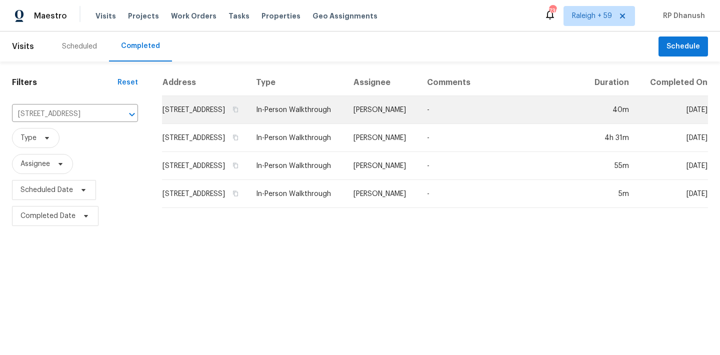
click at [398, 117] on td "[PERSON_NAME]" at bounding box center [383, 110] width 74 height 28
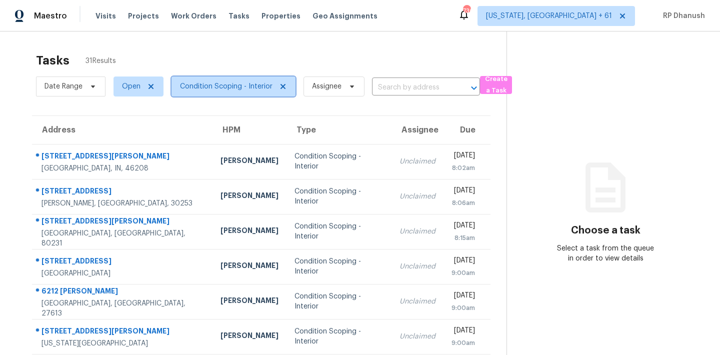
click at [230, 87] on span "Condition Scoping - Interior" at bounding box center [226, 87] width 93 height 10
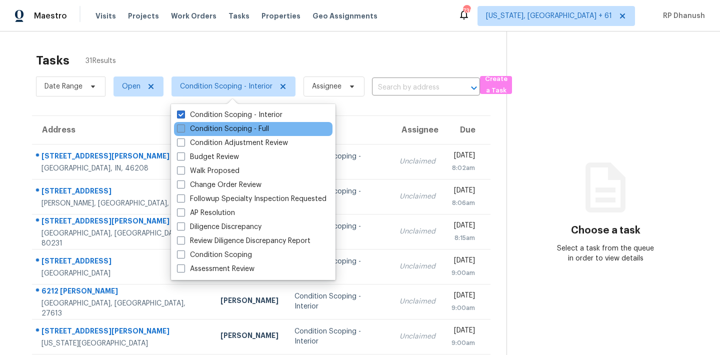
click at [212, 133] on label "Condition Scoping - Full" at bounding box center [223, 129] width 92 height 10
click at [184, 131] on input "Condition Scoping - Full" at bounding box center [180, 127] width 7 height 7
checkbox input "true"
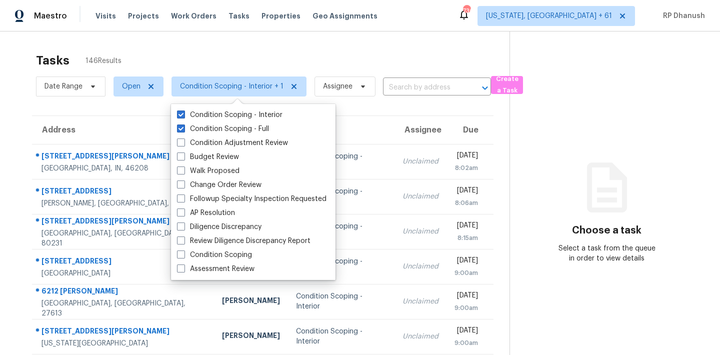
click at [169, 43] on div "Tasks 146 Results Date Range Open Condition Scoping - Interior + 1 Assignee ​ C…" at bounding box center [360, 277] width 720 height 490
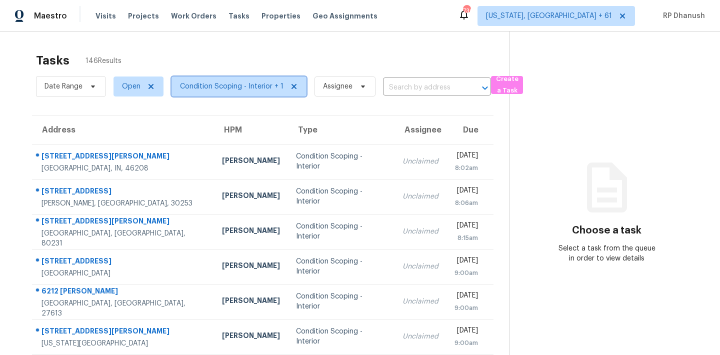
click at [237, 85] on span "Condition Scoping - Interior + 1" at bounding box center [232, 87] width 104 height 10
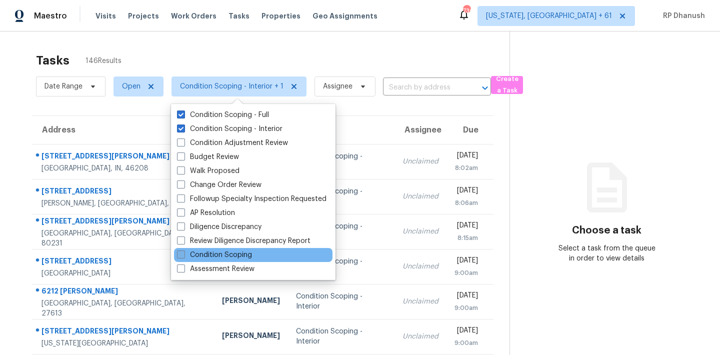
click at [209, 255] on label "Condition Scoping" at bounding box center [214, 255] width 75 height 10
click at [184, 255] on input "Condition Scoping" at bounding box center [180, 253] width 7 height 7
checkbox input "true"
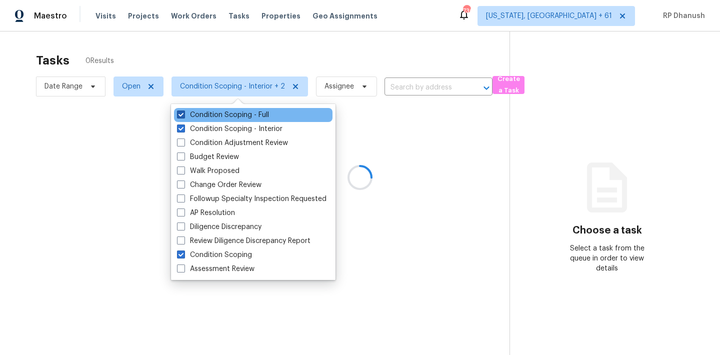
click at [216, 116] on label "Condition Scoping - Full" at bounding box center [223, 115] width 92 height 10
click at [184, 116] on input "Condition Scoping - Full" at bounding box center [180, 113] width 7 height 7
checkbox input "false"
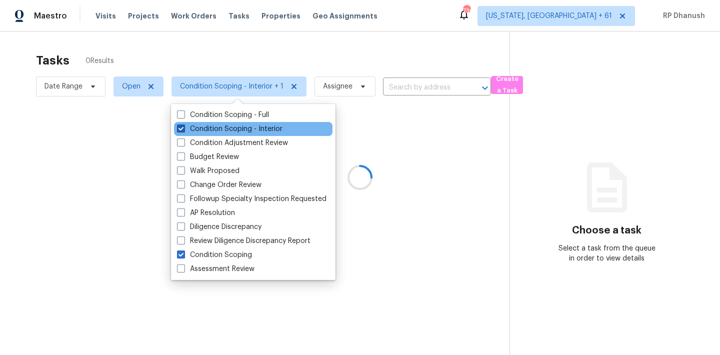
click at [216, 126] on label "Condition Scoping - Interior" at bounding box center [230, 129] width 106 height 10
click at [184, 126] on input "Condition Scoping - Interior" at bounding box center [180, 127] width 7 height 7
checkbox input "false"
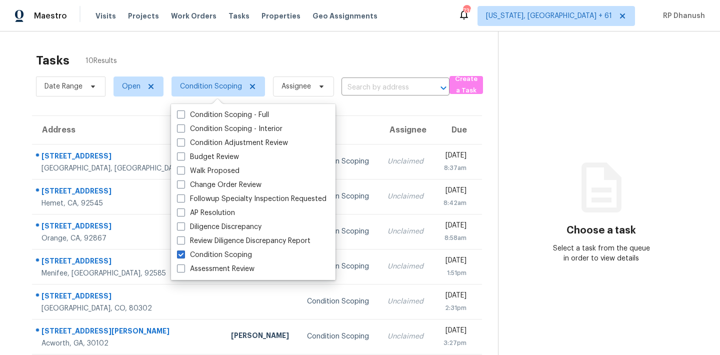
click at [219, 50] on div "Tasks 10 Results" at bounding box center [267, 61] width 462 height 26
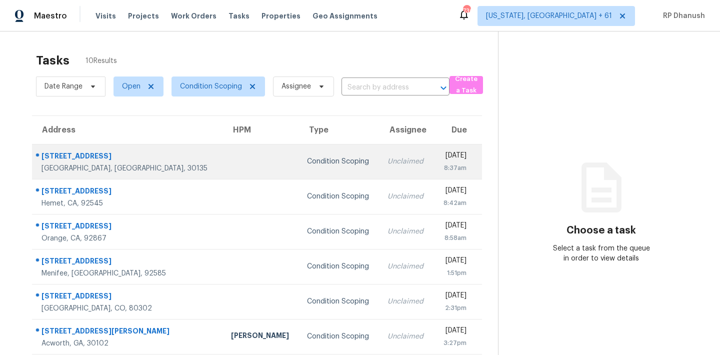
click at [314, 167] on td "Condition Scoping" at bounding box center [339, 161] width 80 height 35
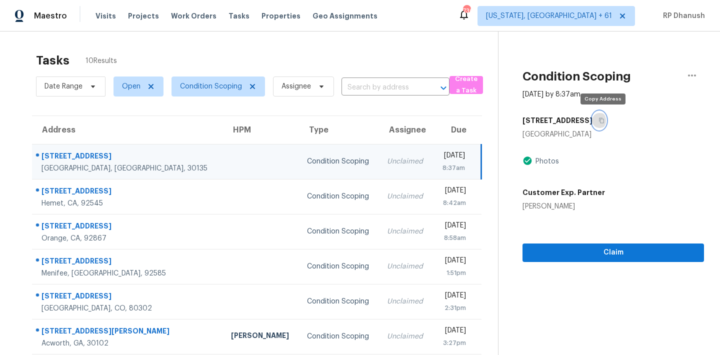
click at [602, 122] on icon "button" at bounding box center [602, 121] width 6 height 6
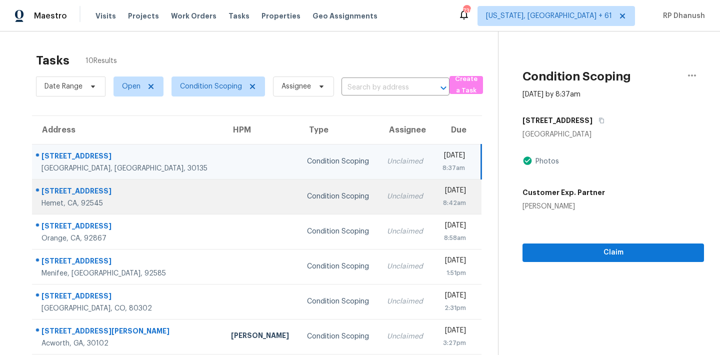
click at [379, 189] on td "Unclaimed" at bounding box center [406, 196] width 54 height 35
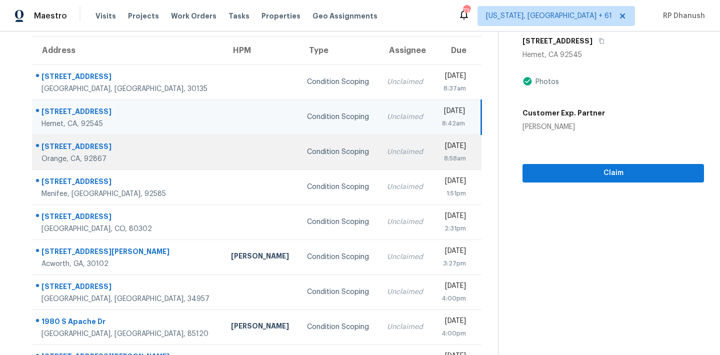
scroll to position [7, 0]
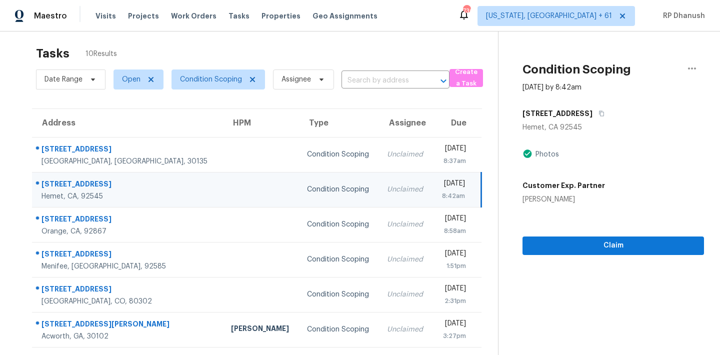
click at [453, 187] on div "[DATE]" at bounding box center [452, 185] width 25 height 13
click at [600, 113] on icon "button" at bounding box center [602, 114] width 5 height 6
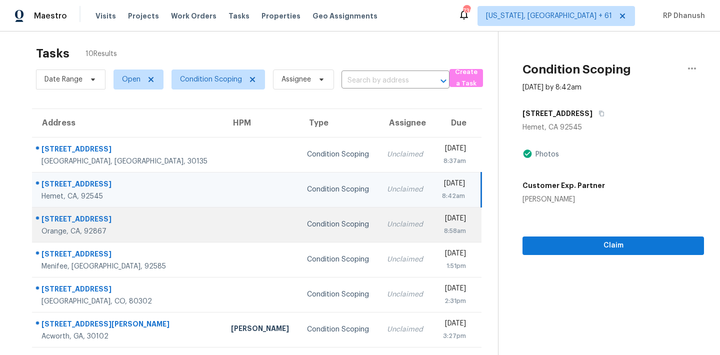
click at [299, 215] on td "Condition Scoping" at bounding box center [339, 224] width 80 height 35
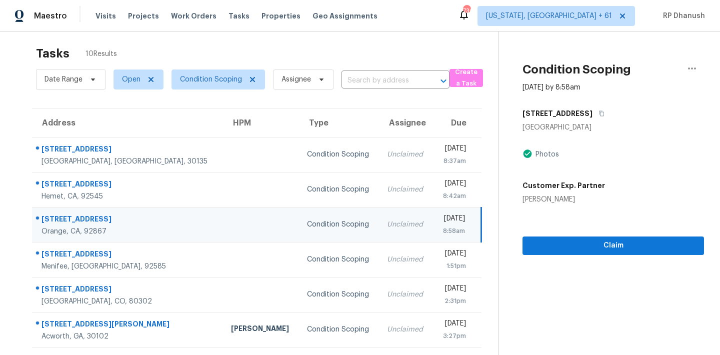
click at [442, 223] on div "[DATE]" at bounding box center [452, 220] width 25 height 13
click at [599, 115] on icon "button" at bounding box center [602, 114] width 6 height 6
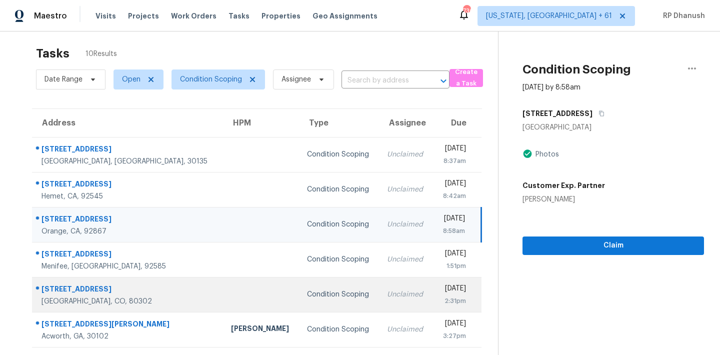
click at [135, 285] on div "[STREET_ADDRESS]" at bounding box center [129, 290] width 174 height 13
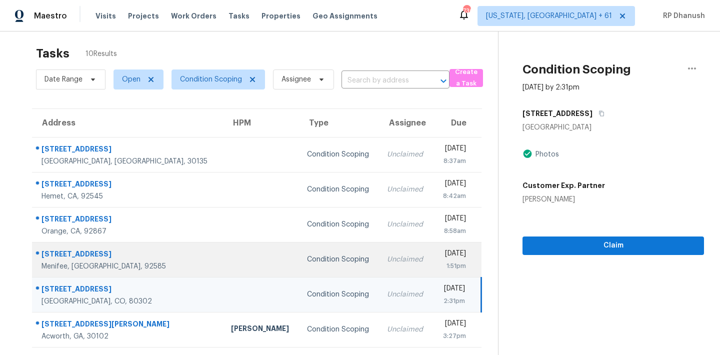
click at [223, 265] on td at bounding box center [261, 259] width 76 height 35
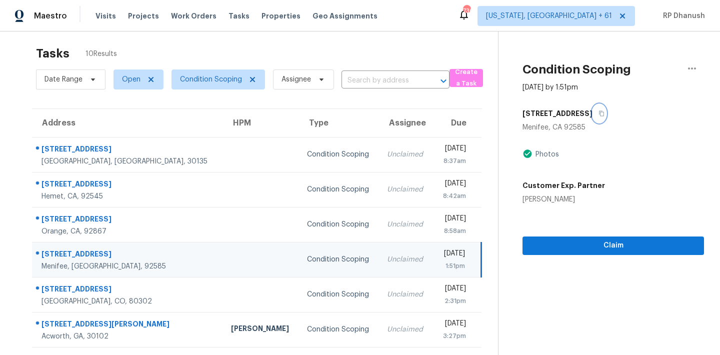
click at [593, 109] on button "button" at bounding box center [600, 114] width 14 height 18
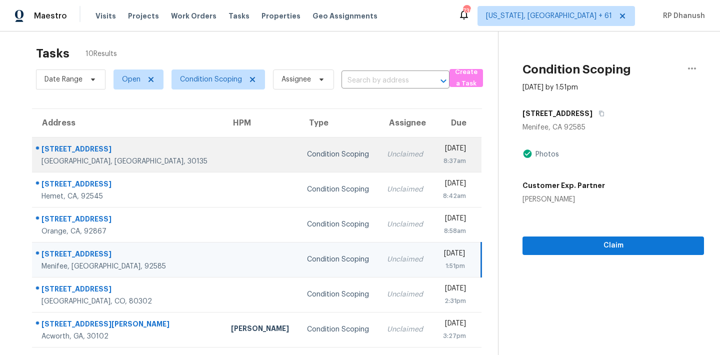
click at [231, 155] on div at bounding box center [261, 155] width 60 height 3
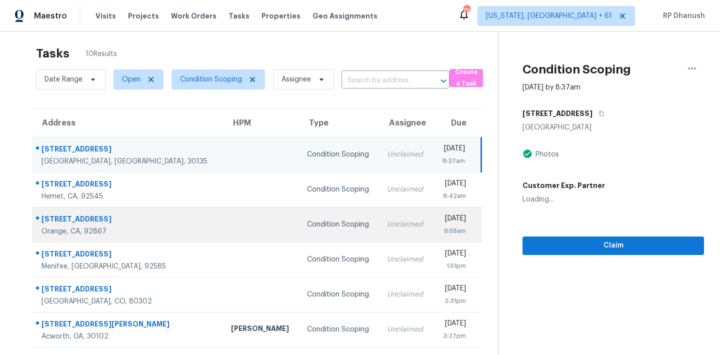
scroll to position [59, 0]
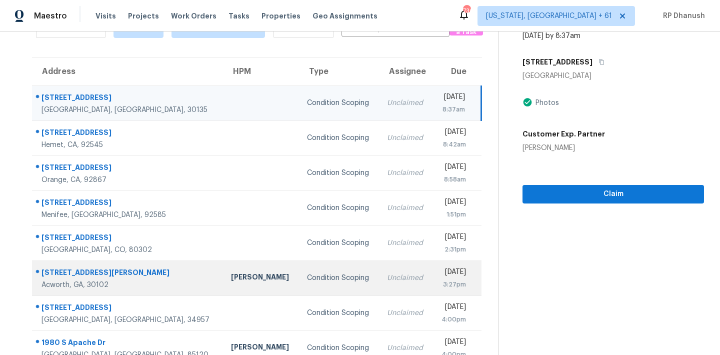
click at [307, 277] on div "Condition Scoping" at bounding box center [339, 278] width 64 height 10
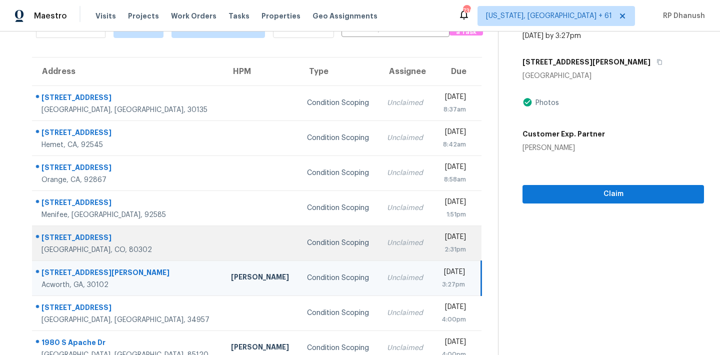
click at [308, 226] on td "Condition Scoping" at bounding box center [339, 243] width 80 height 35
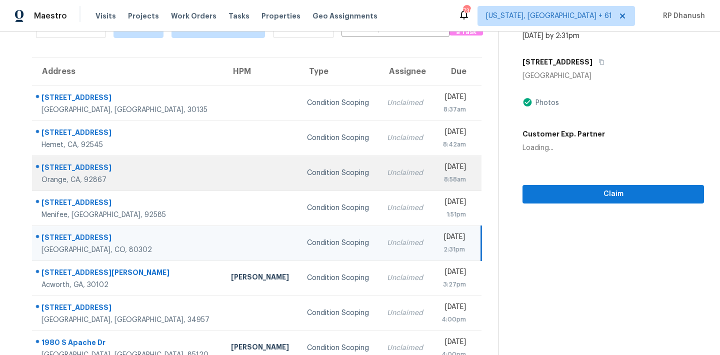
click at [299, 183] on td "Condition Scoping" at bounding box center [339, 173] width 80 height 35
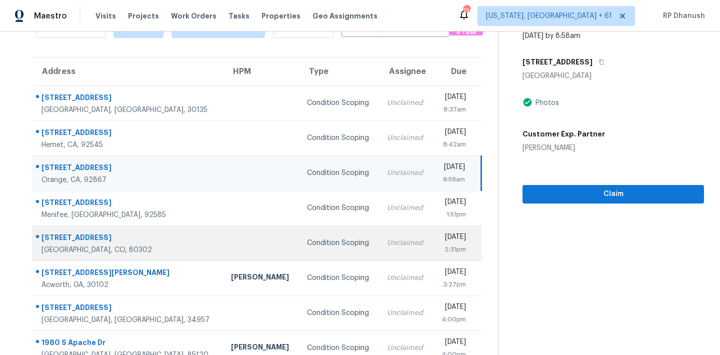
click at [299, 249] on td "Condition Scoping" at bounding box center [339, 243] width 80 height 35
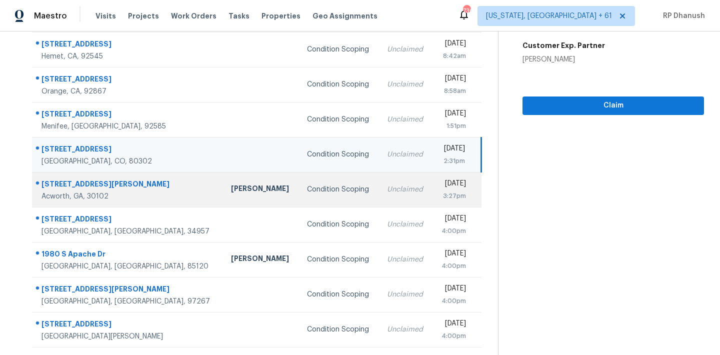
scroll to position [0, 0]
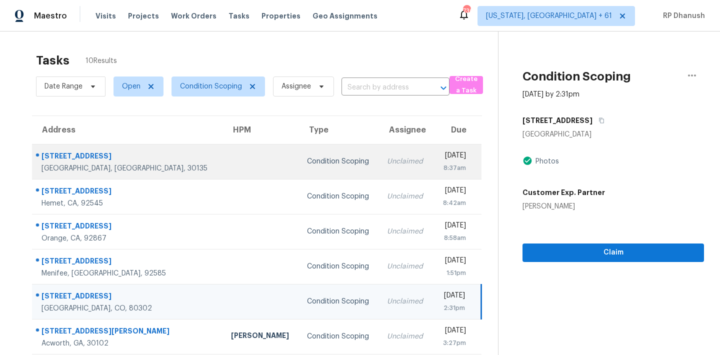
click at [440, 154] on div "[DATE]" at bounding box center [453, 157] width 26 height 13
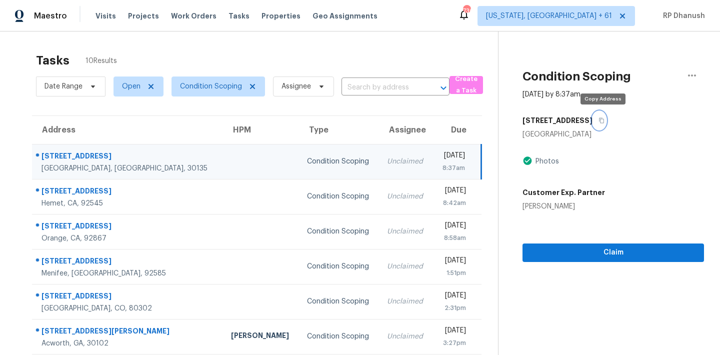
click at [604, 120] on icon "button" at bounding box center [602, 121] width 6 height 6
click at [440, 156] on div "[DATE]" at bounding box center [452, 157] width 25 height 13
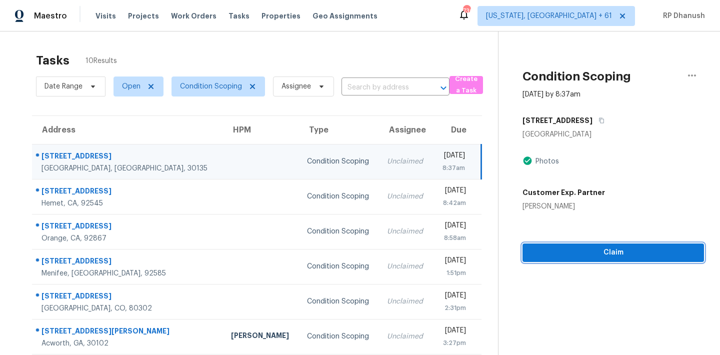
click at [572, 254] on span "Claim" at bounding box center [614, 253] width 166 height 13
